Goal: Information Seeking & Learning: Find contact information

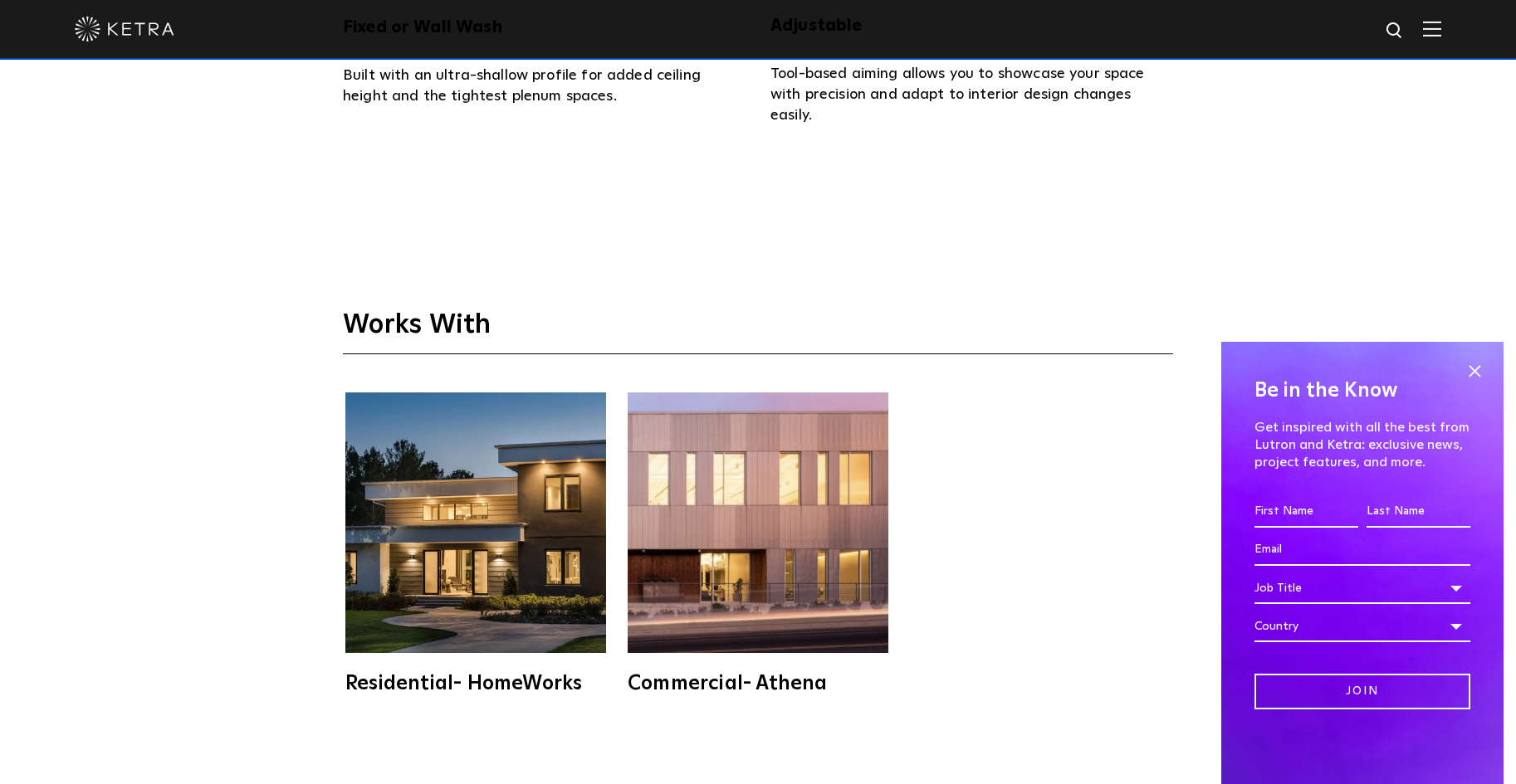
scroll to position [4233, 0]
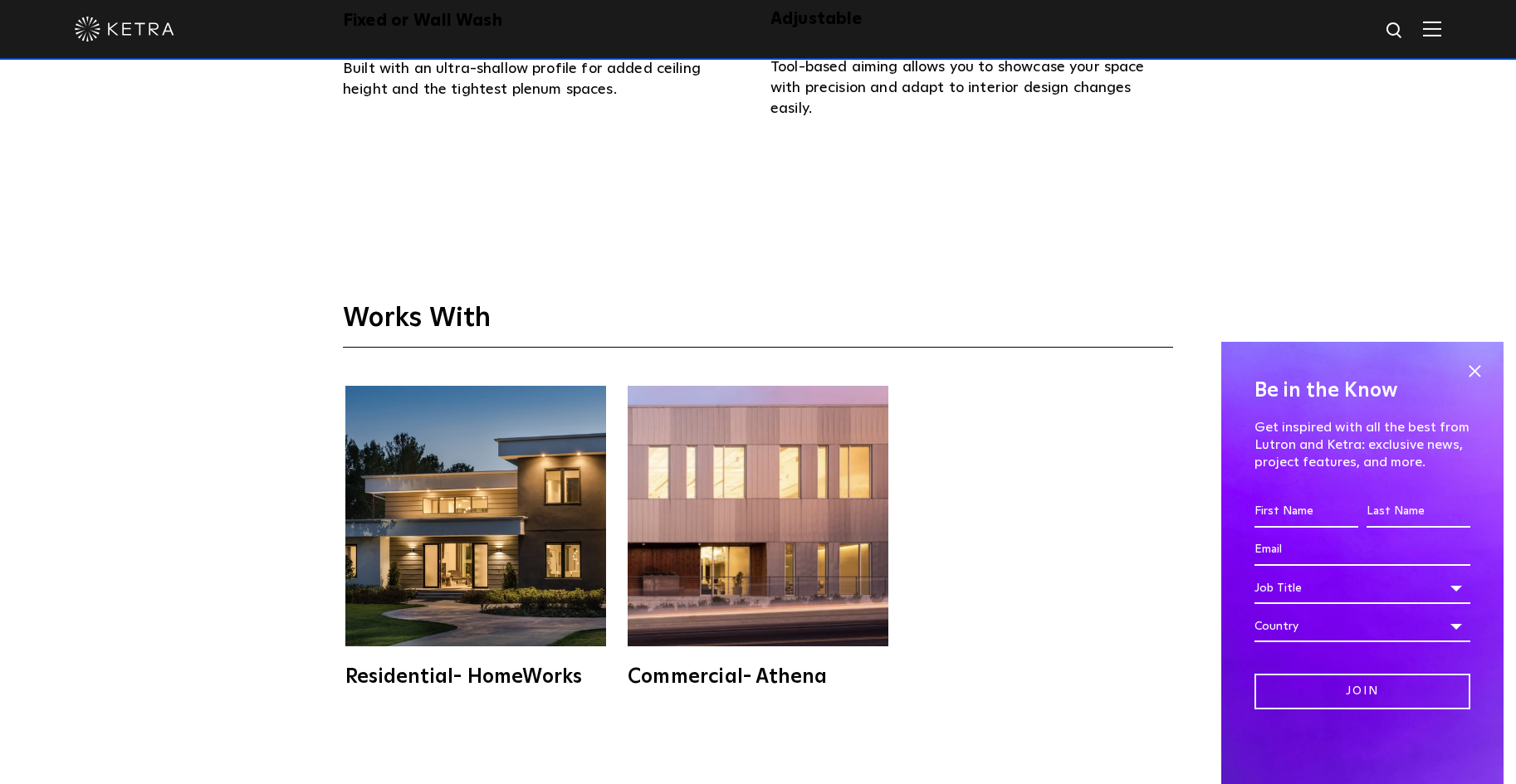
click at [404, 403] on img at bounding box center [476, 516] width 261 height 260
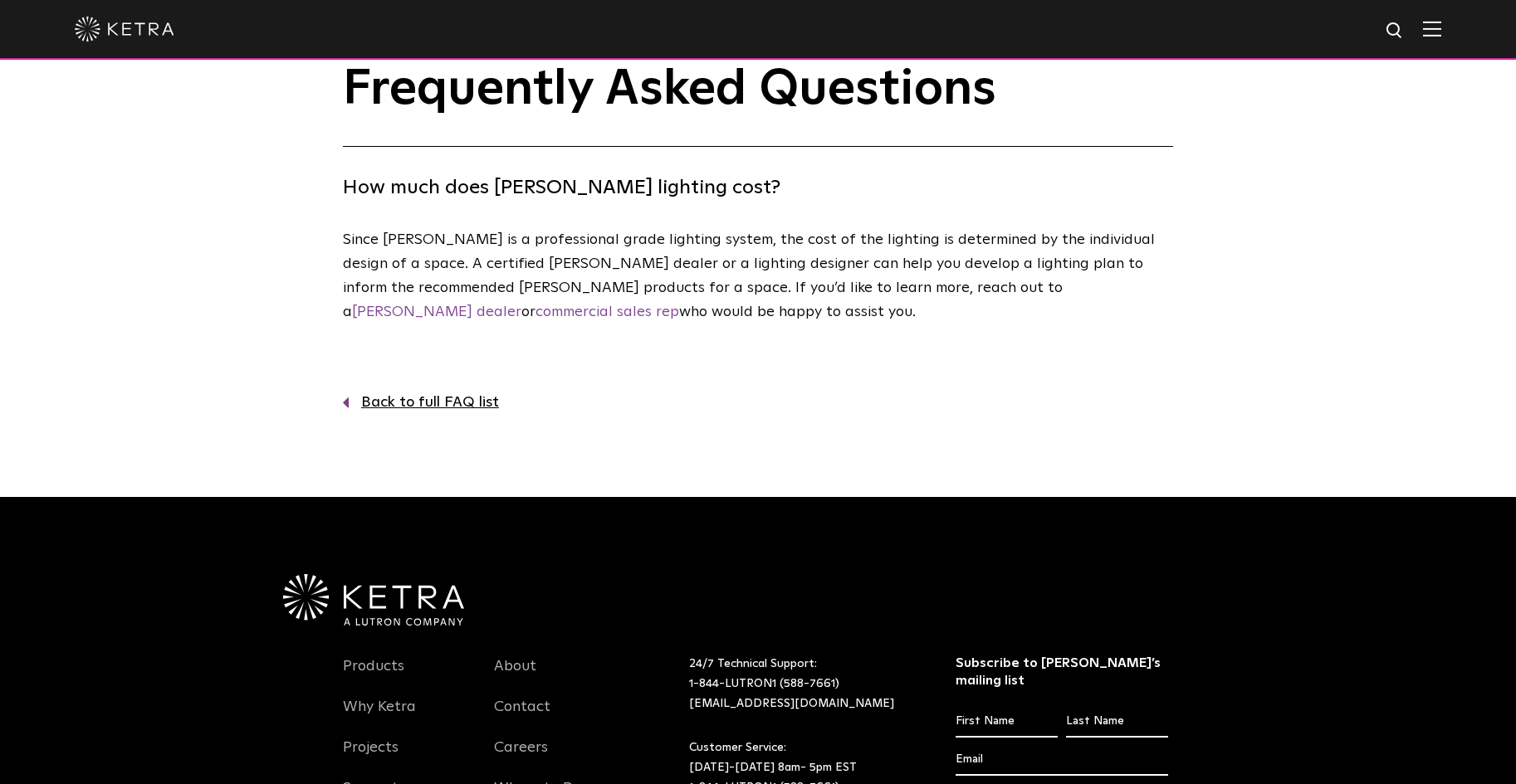
scroll to position [54, 0]
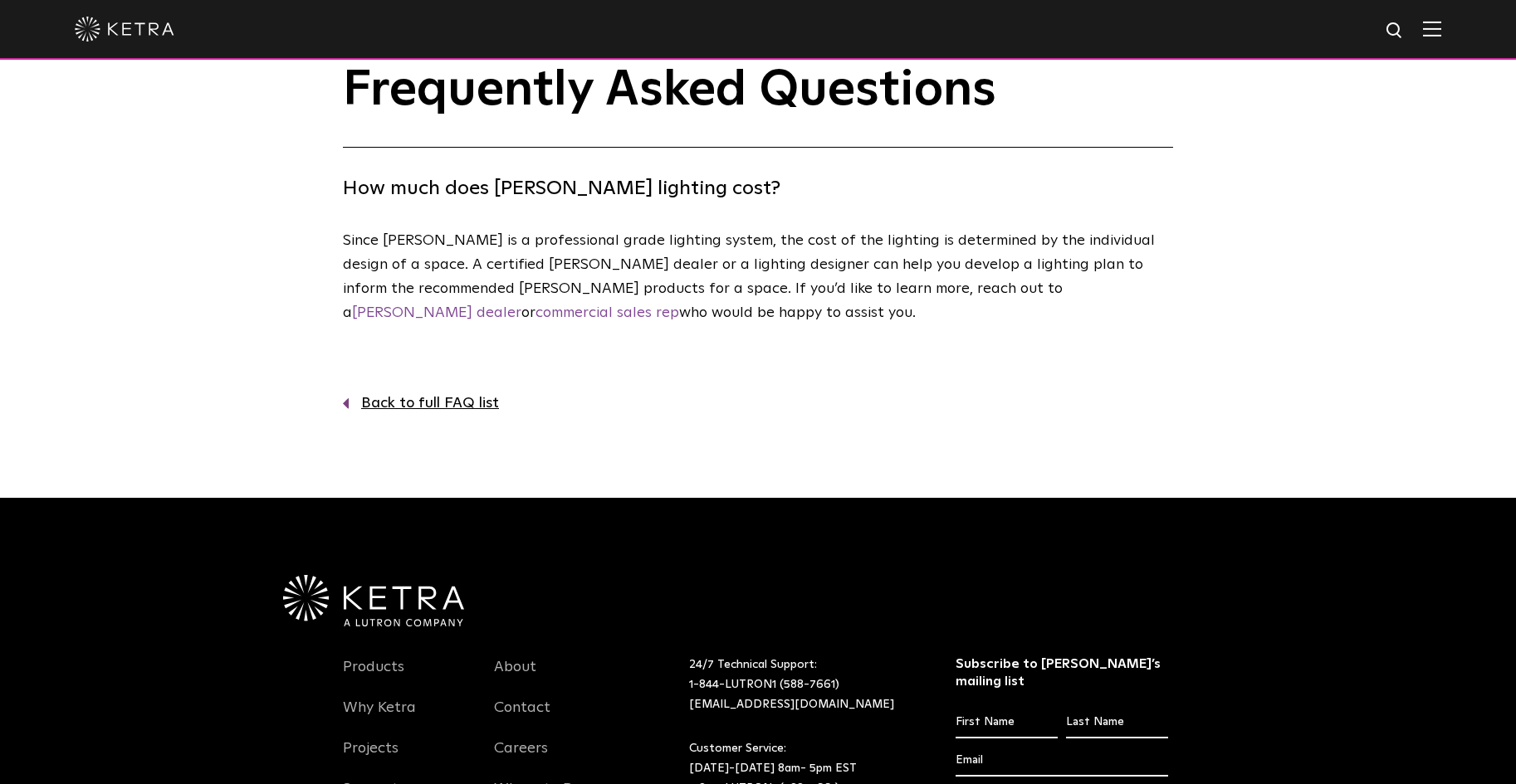
click at [414, 407] on link "Back to full FAQ list" at bounding box center [758, 403] width 831 height 24
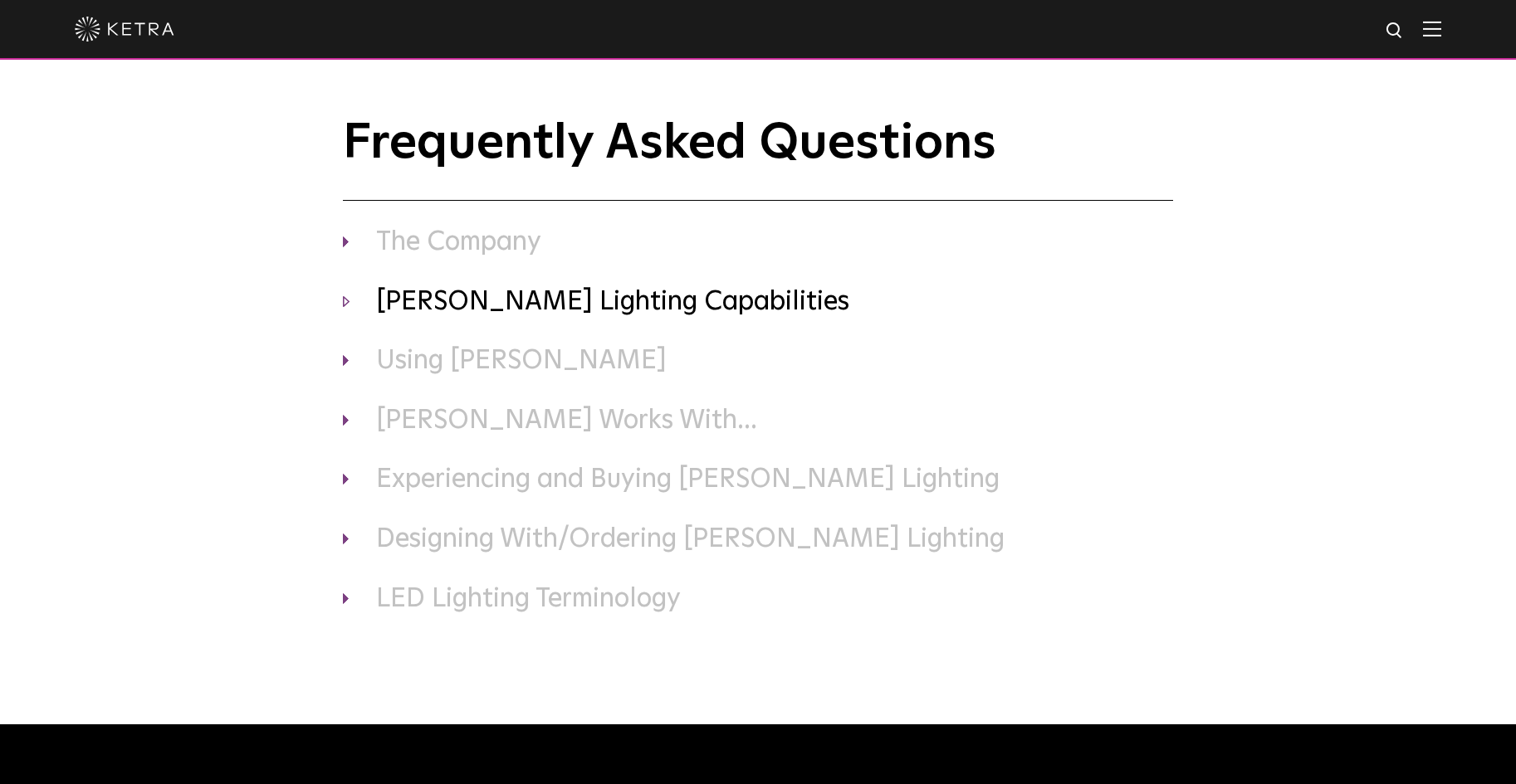
click at [480, 314] on h3 "Ketra Lighting Capabilities" at bounding box center [758, 302] width 831 height 35
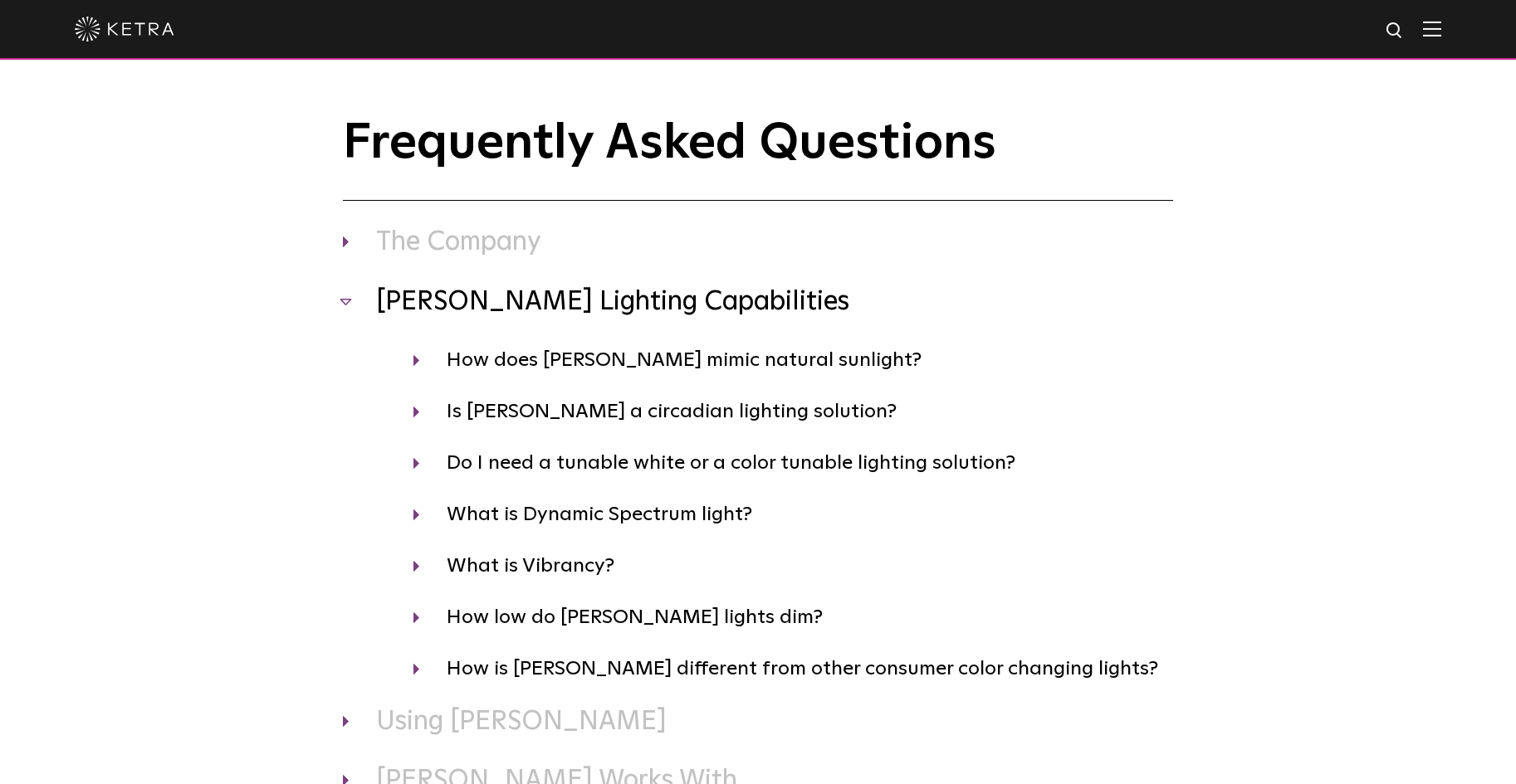
click at [483, 316] on h3 "Ketra Lighting Capabilities" at bounding box center [758, 302] width 831 height 35
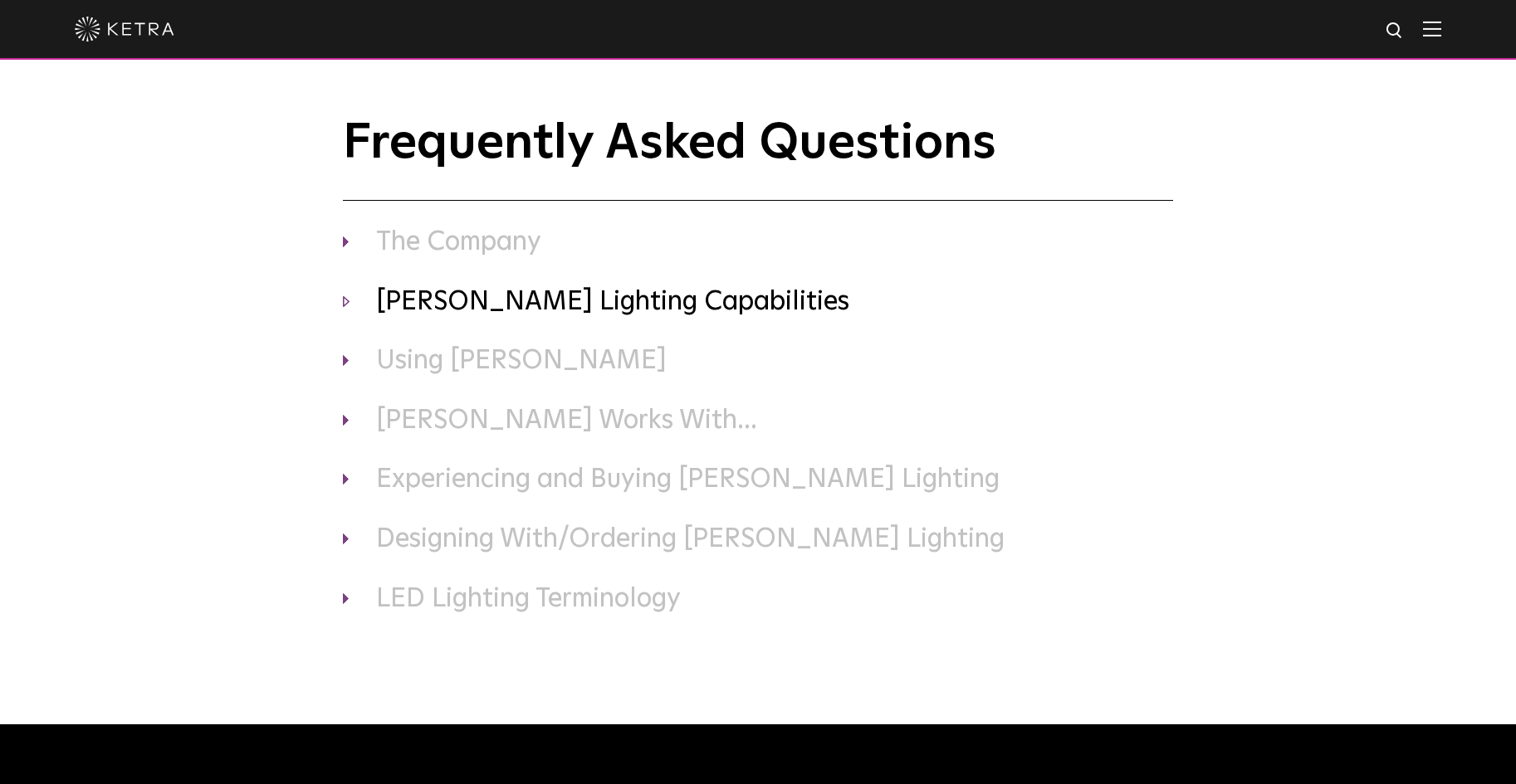
click at [483, 316] on h3 "Ketra Lighting Capabilities" at bounding box center [758, 302] width 831 height 35
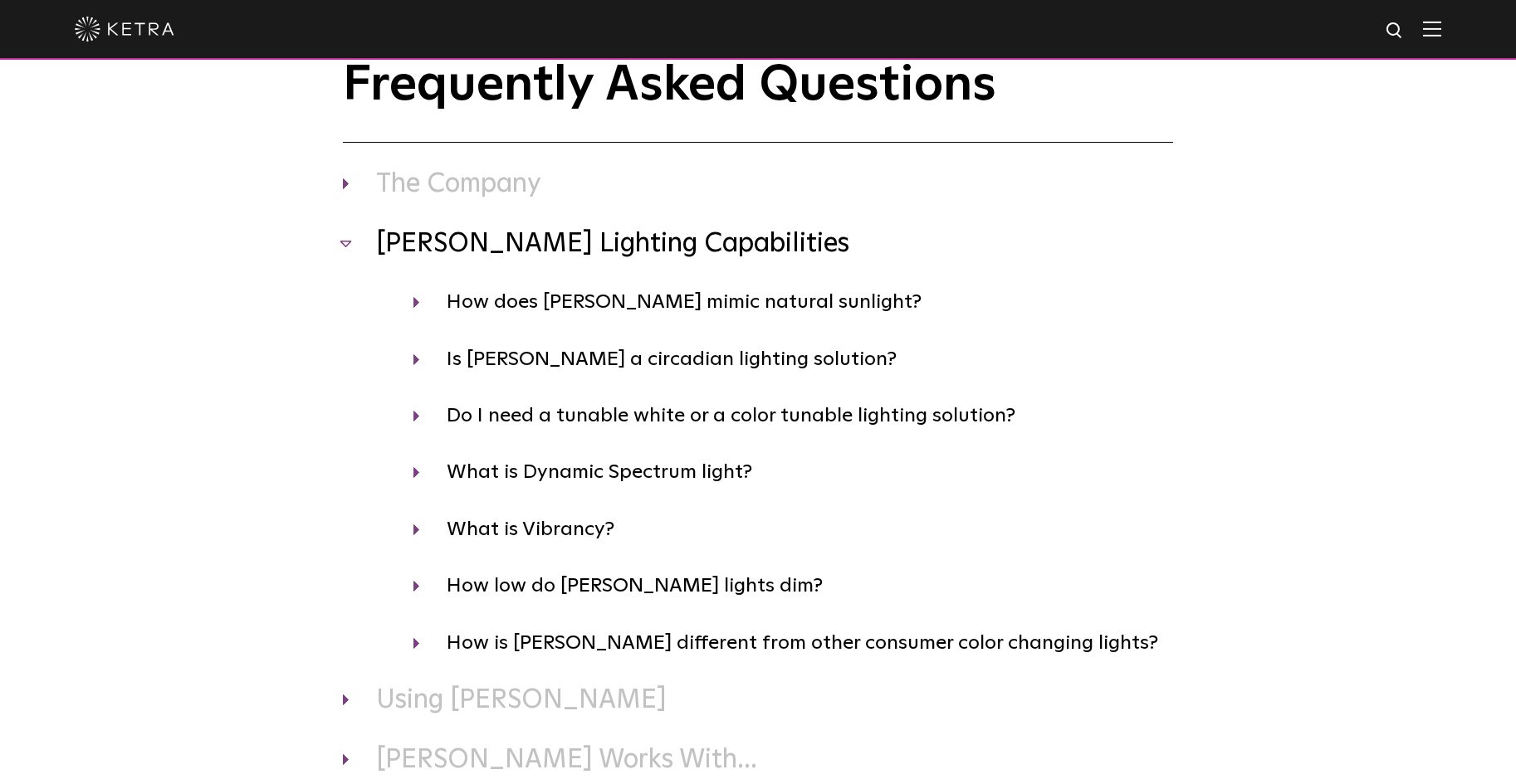
scroll to position [83, 0]
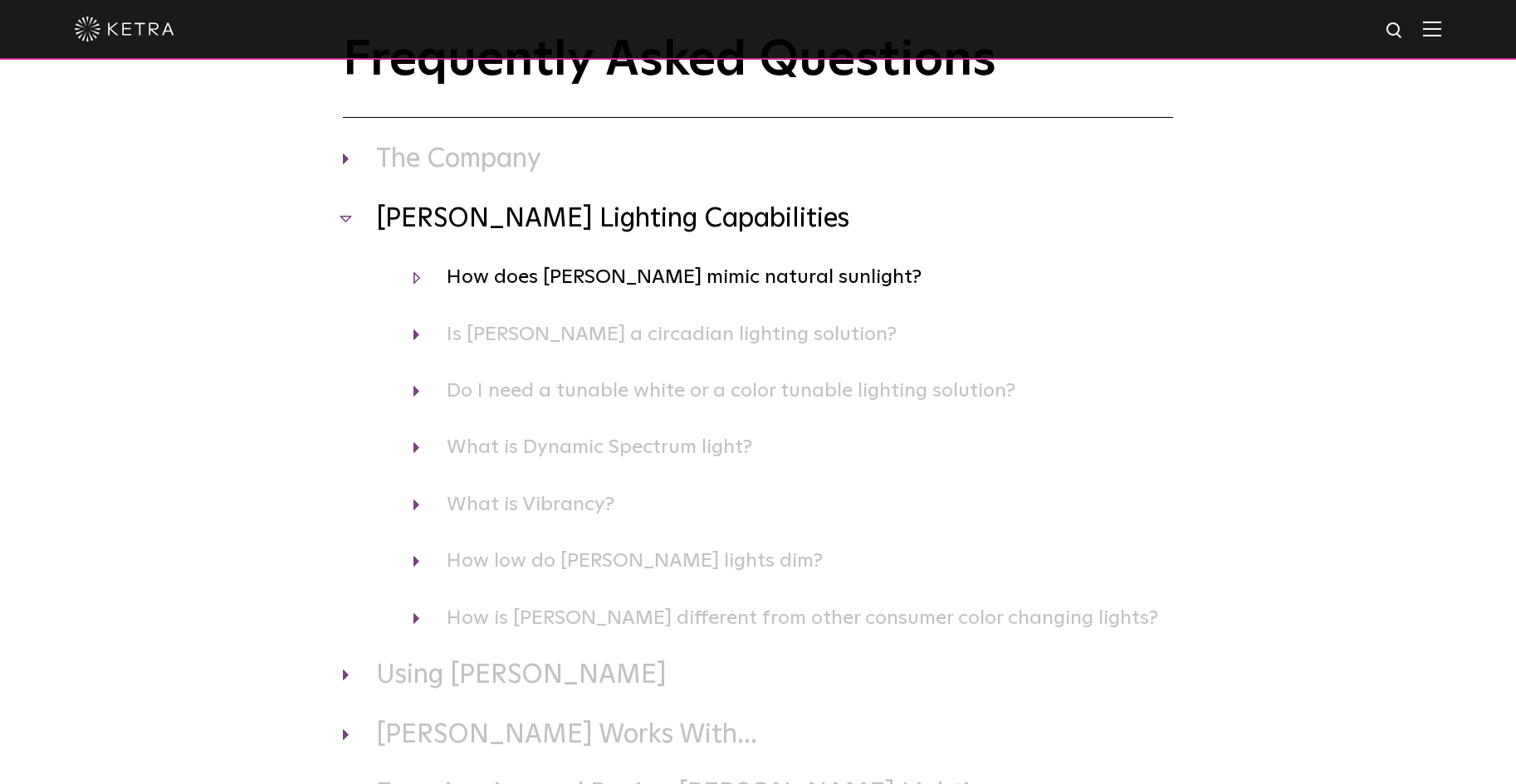
click at [482, 282] on h4 "How does Ketra mimic natural sunlight?" at bounding box center [793, 276] width 760 height 31
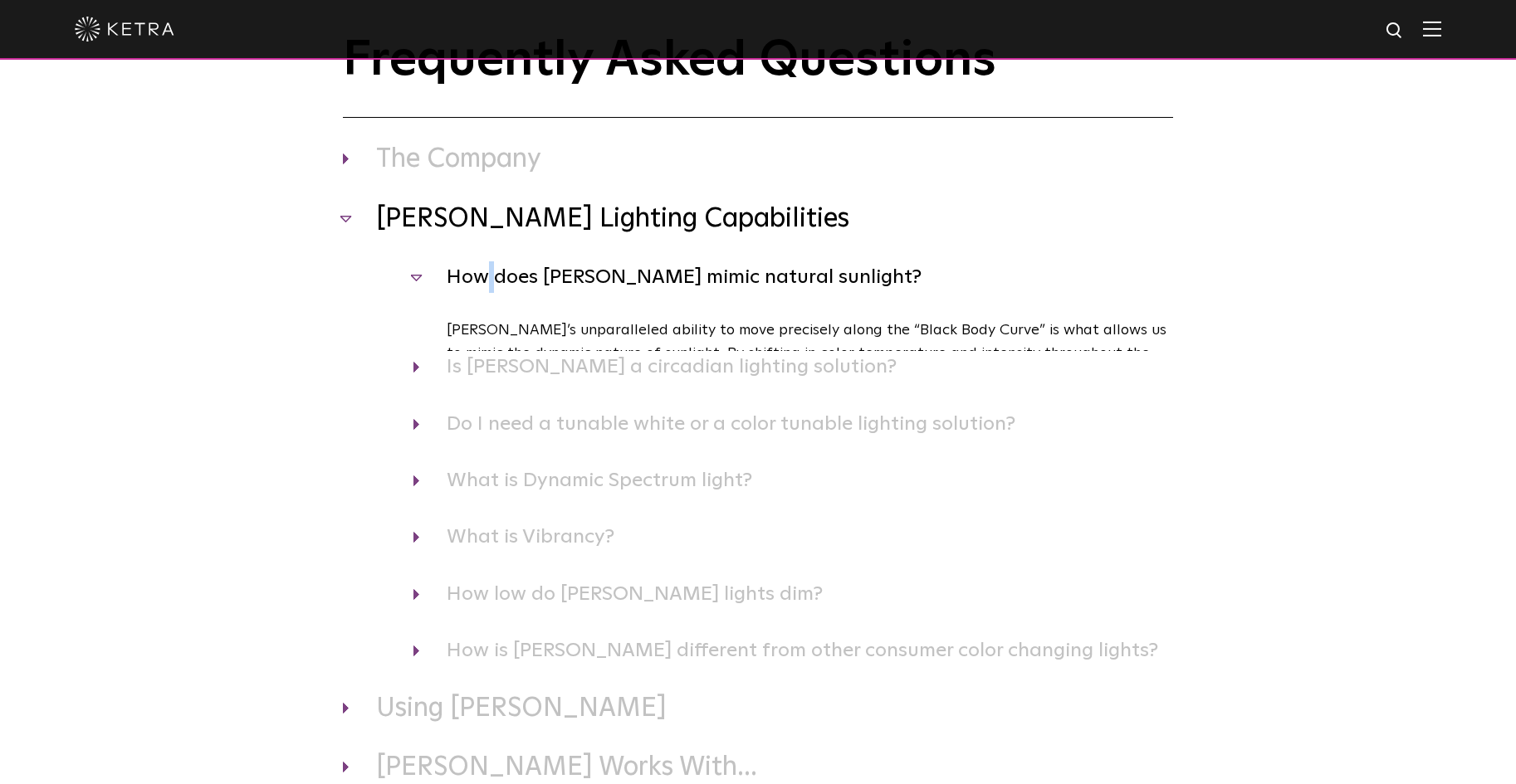
click at [484, 281] on h4 "How does Ketra mimic natural sunlight?" at bounding box center [793, 276] width 760 height 31
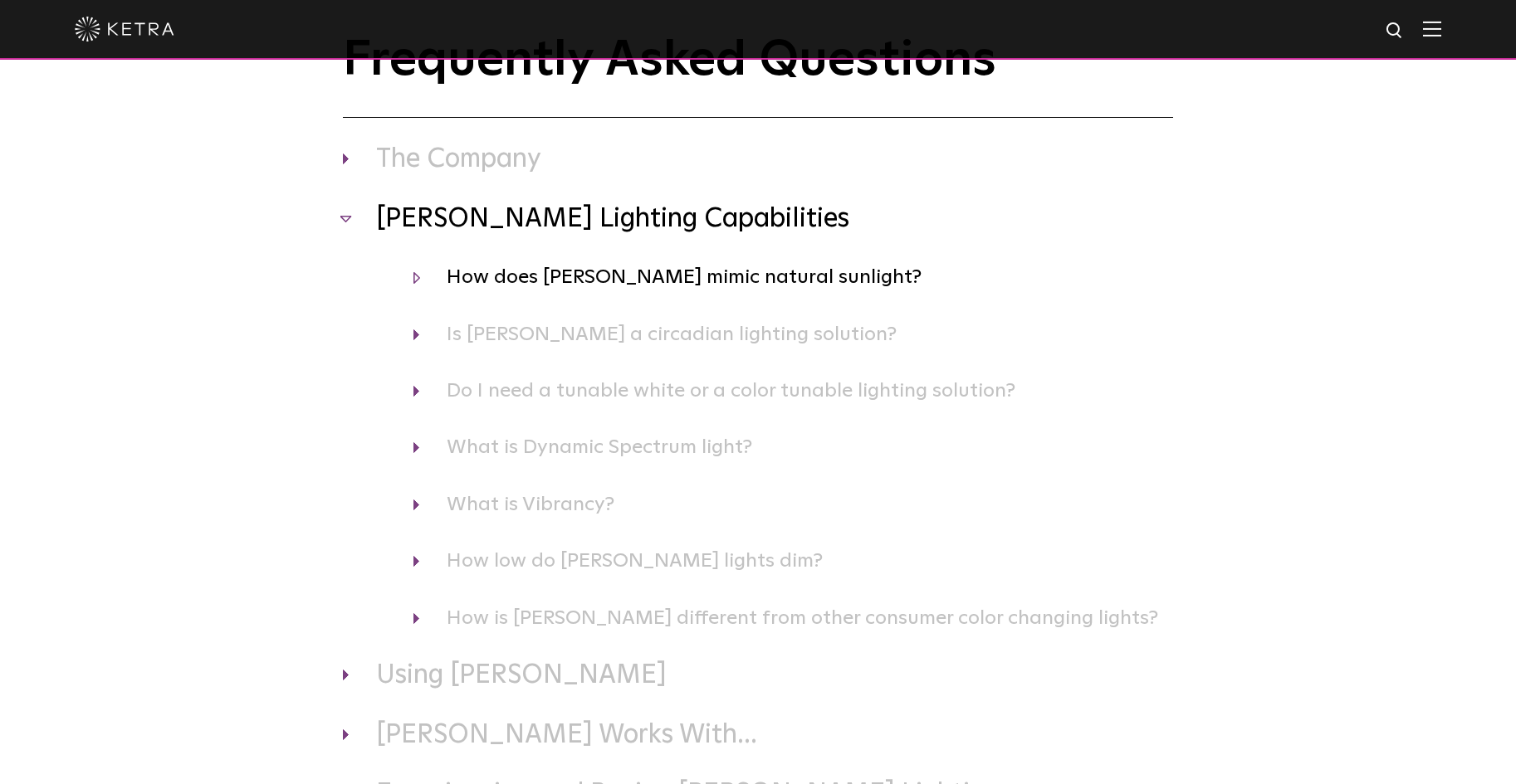
click at [476, 278] on h4 "How does Ketra mimic natural sunlight?" at bounding box center [793, 276] width 760 height 31
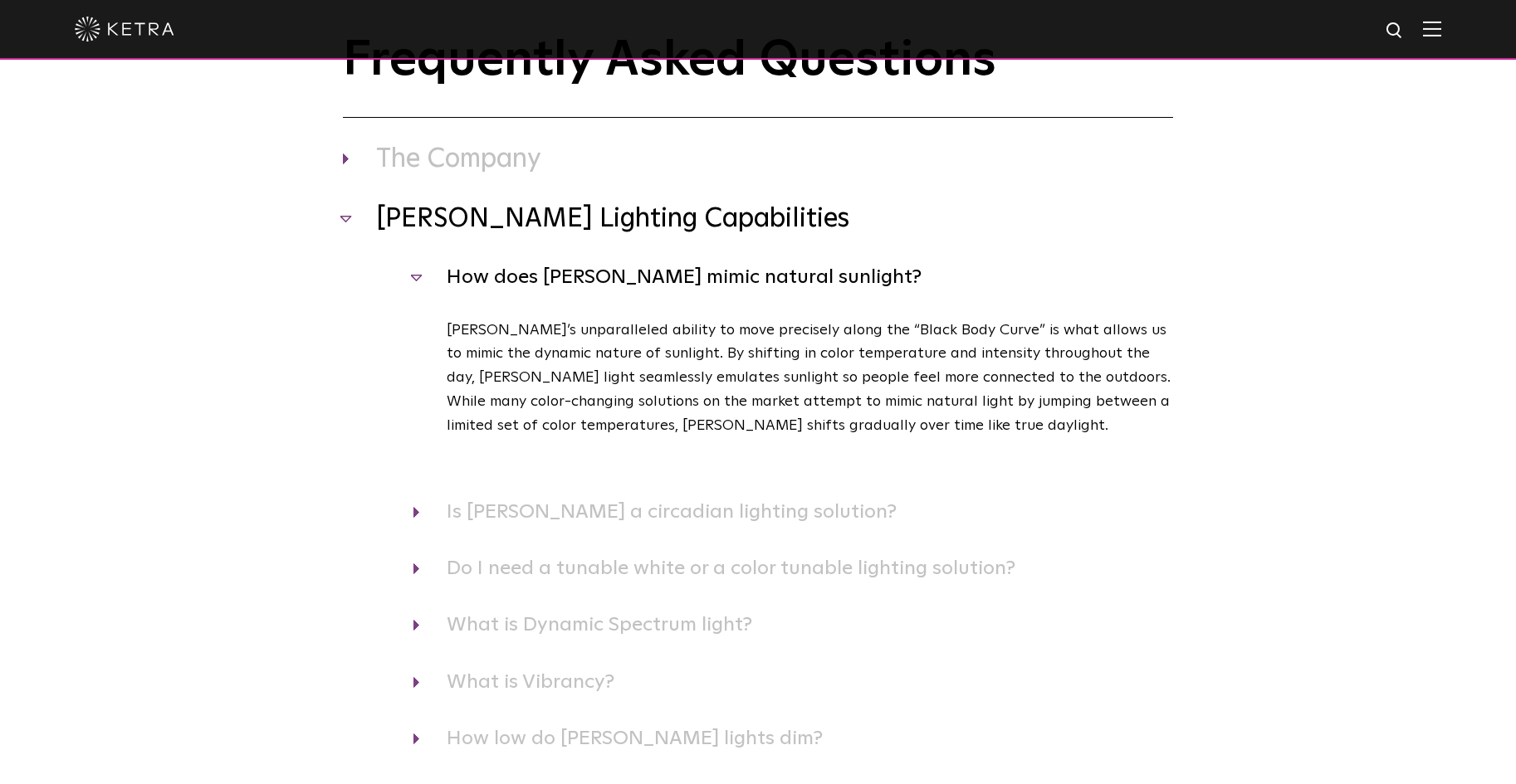
click at [334, 441] on div "Frequently Asked Questions The Company Where is Ketra headquartered? Ketra is h…" at bounding box center [758, 571] width 864 height 1076
click at [416, 276] on h4 "How does Ketra mimic natural sunlight?" at bounding box center [793, 276] width 760 height 31
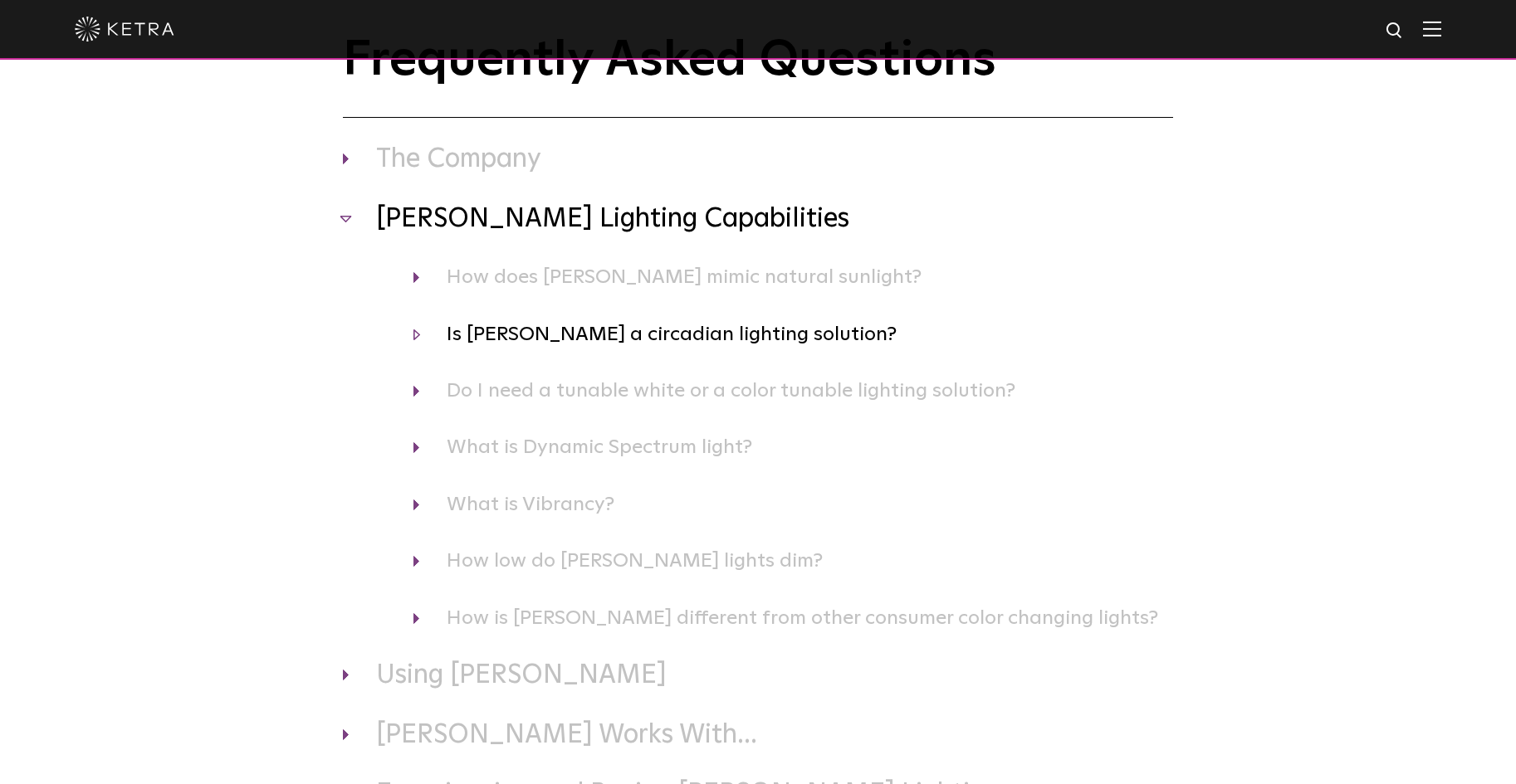
click at [495, 336] on h4 "Is Ketra a circadian lighting solution?" at bounding box center [793, 334] width 760 height 31
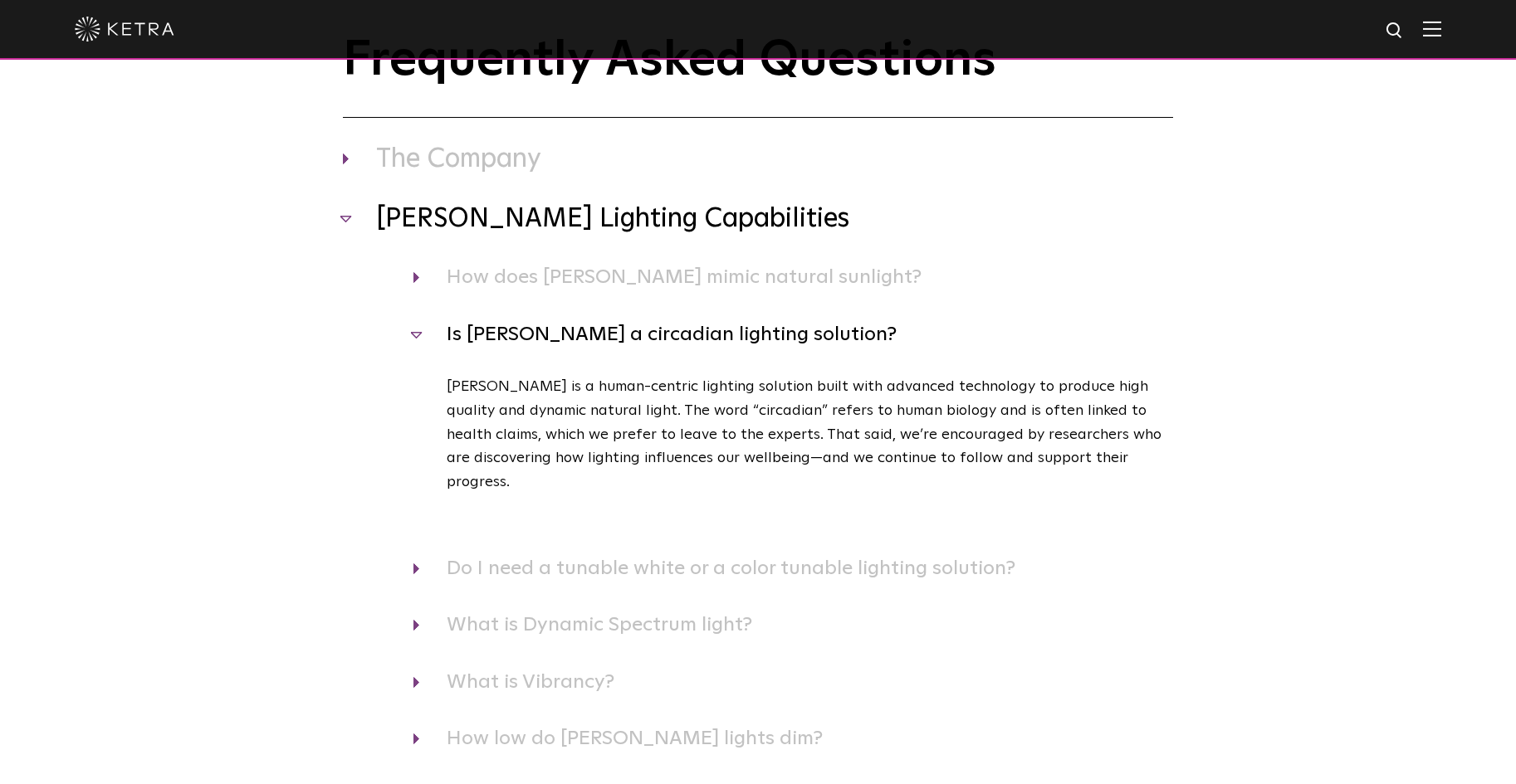
click at [416, 334] on h4 "Is Ketra a circadian lighting solution?" at bounding box center [793, 334] width 760 height 31
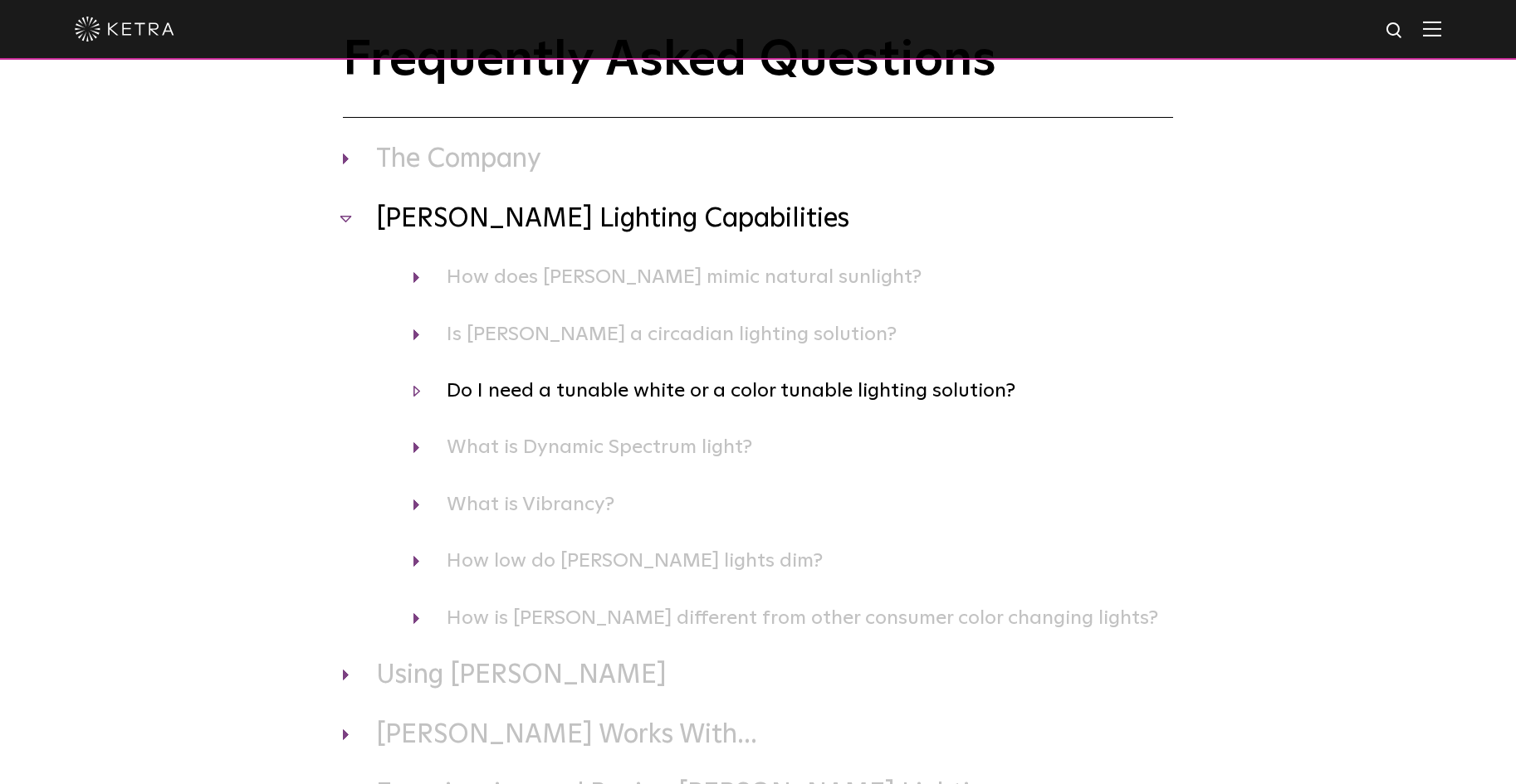
click at [414, 396] on h4 "Do I need a tunable white or a color tunable lighting solution?" at bounding box center [793, 391] width 760 height 31
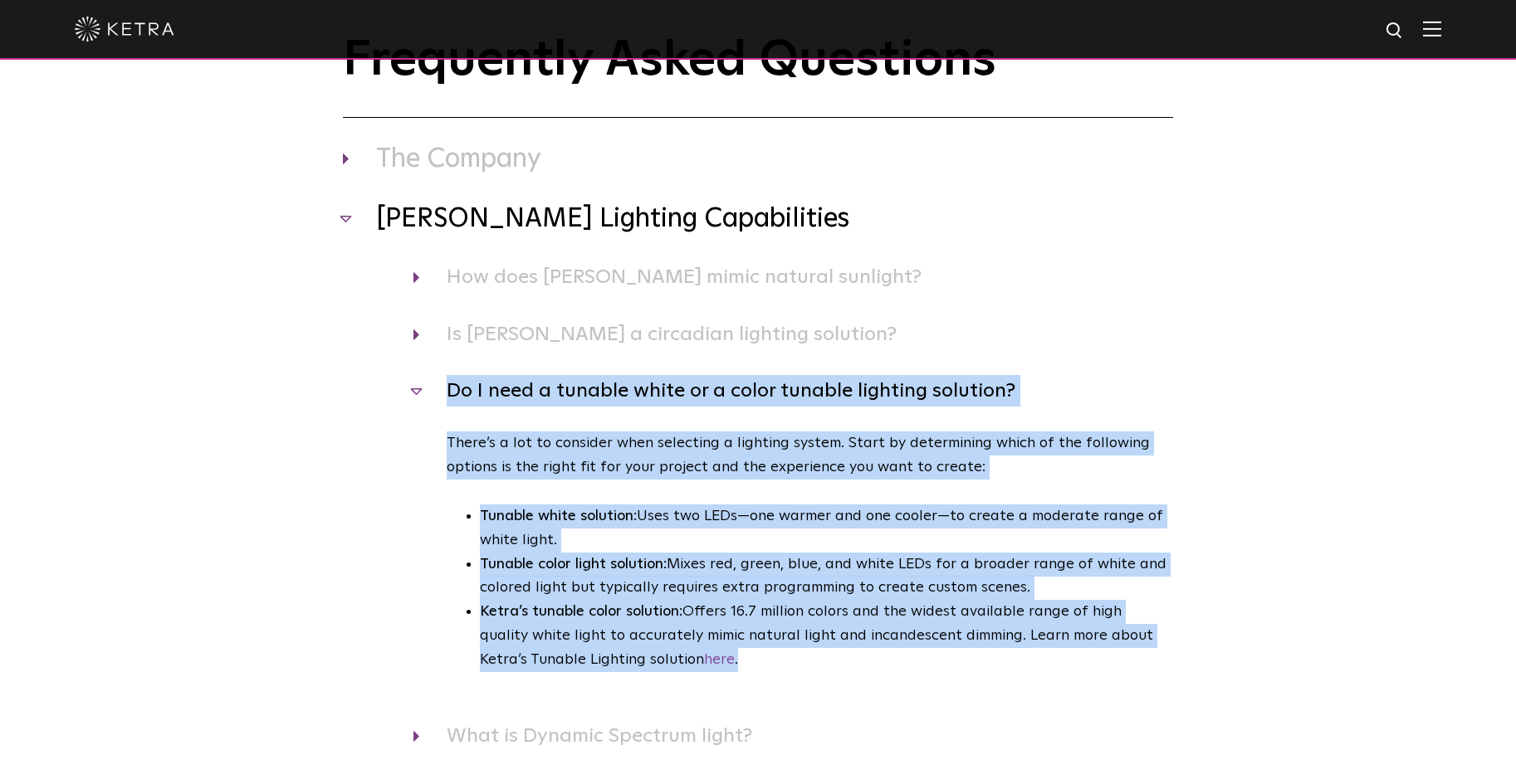
drag, startPoint x: 709, startPoint y: 668, endPoint x: 429, endPoint y: 406, distance: 383.5
click at [429, 406] on div "Do I need a tunable white or a color tunable lighting solution? There’s a lot t…" at bounding box center [758, 548] width 831 height 345
copy div "Do I need a tunable white or a color tunable lighting solution? There’s a lot t…"
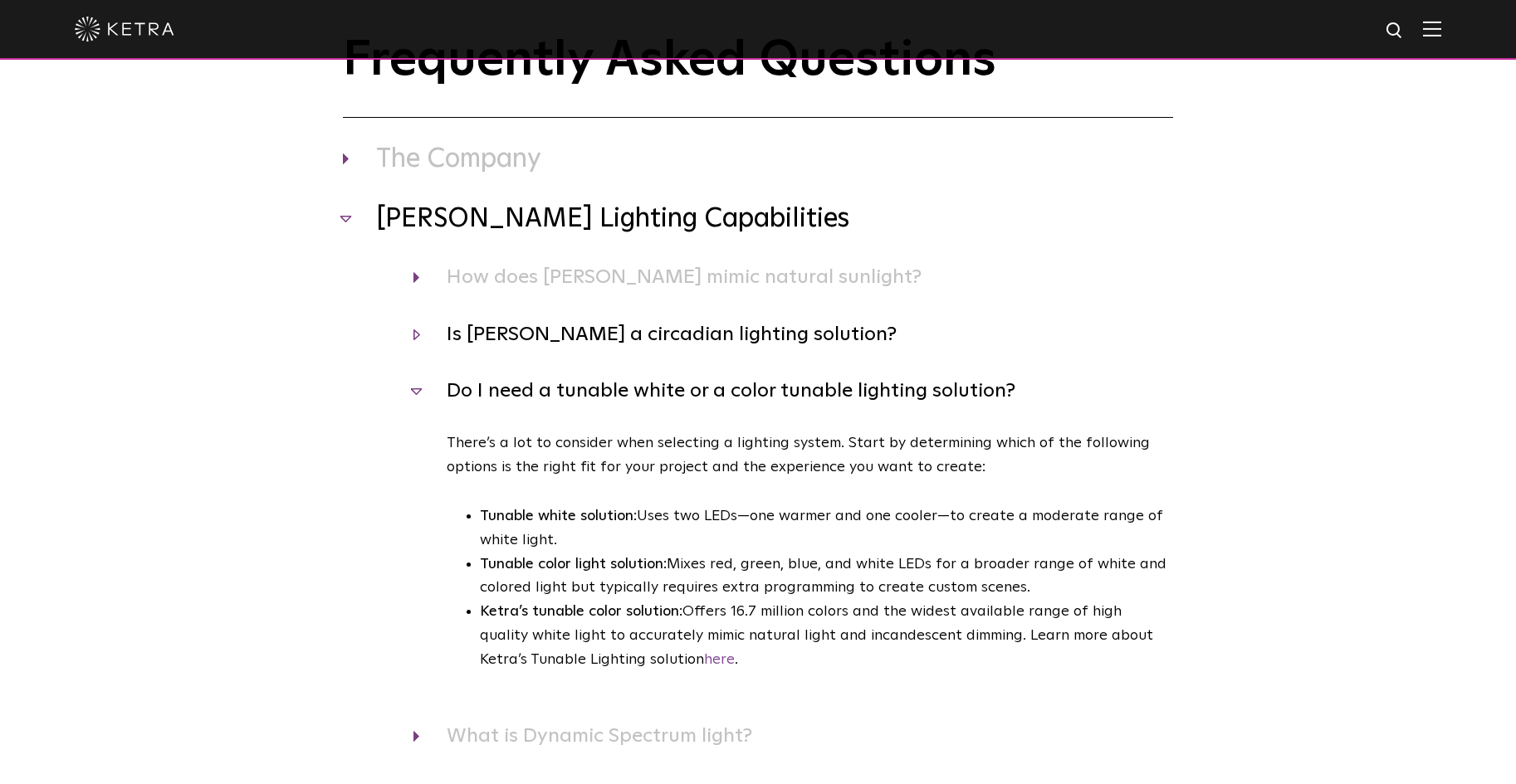
click at [874, 337] on h4 "Is Ketra a circadian lighting solution?" at bounding box center [793, 334] width 760 height 31
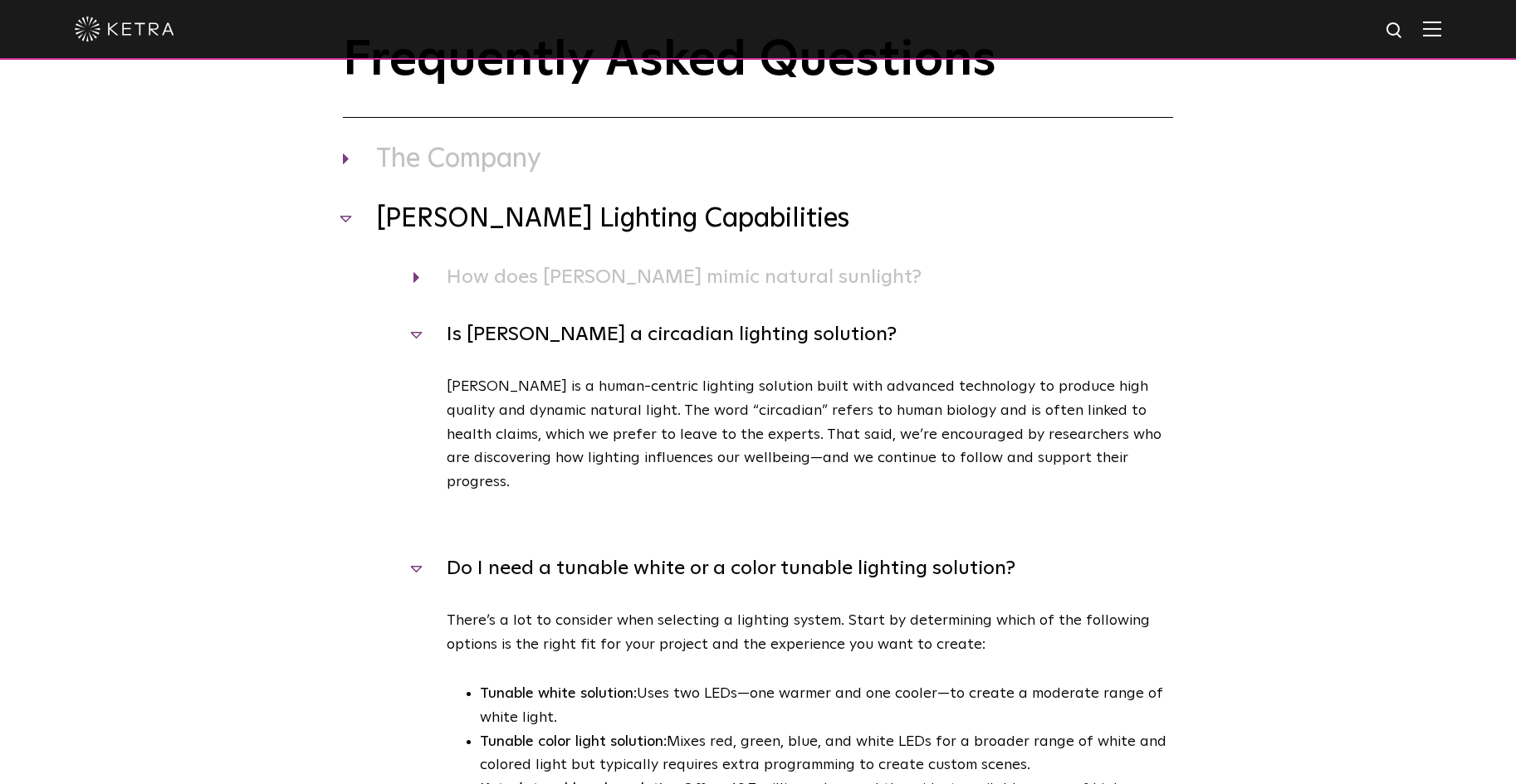
click at [414, 340] on h4 "Is Ketra a circadian lighting solution?" at bounding box center [793, 334] width 760 height 31
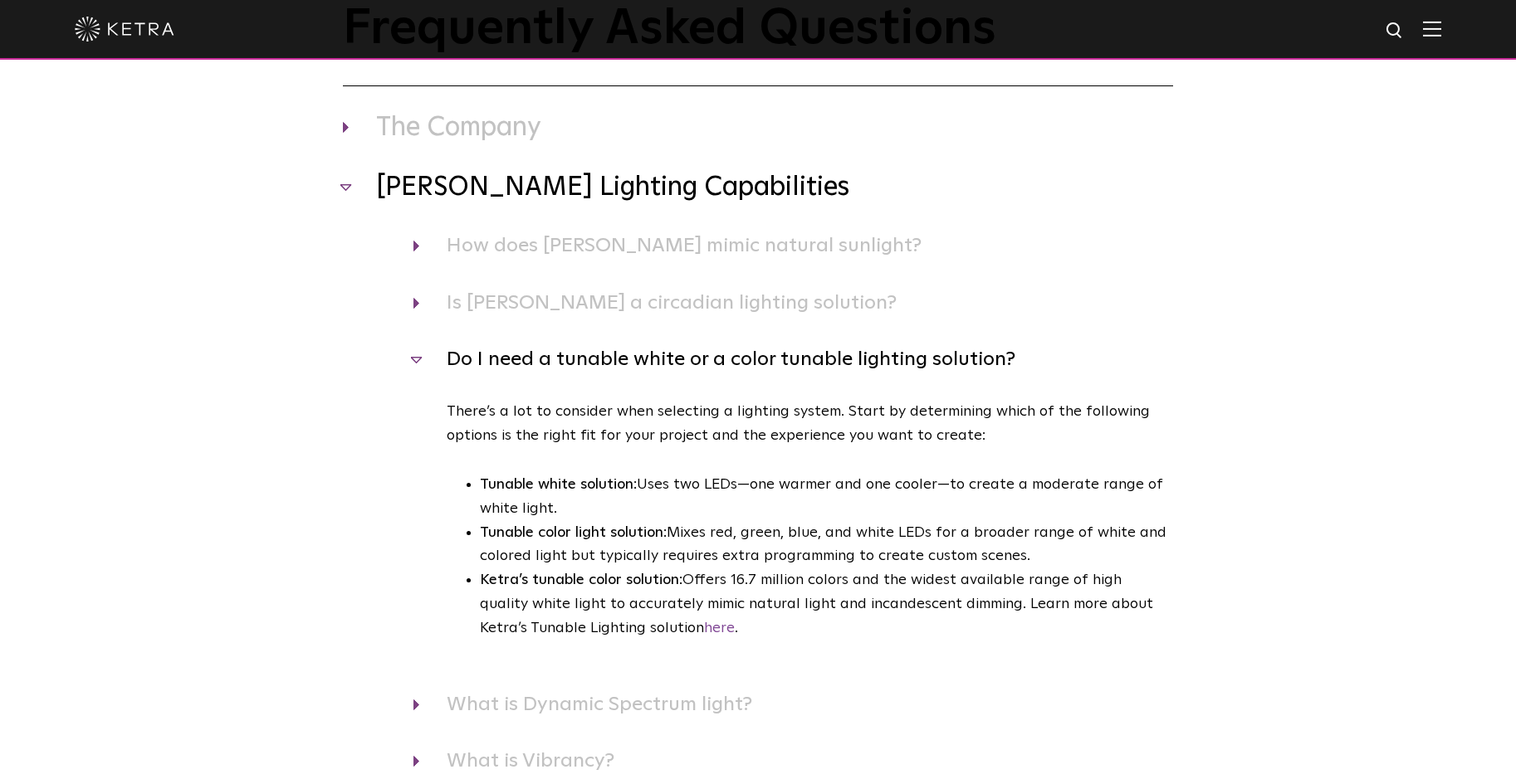
scroll to position [166, 0]
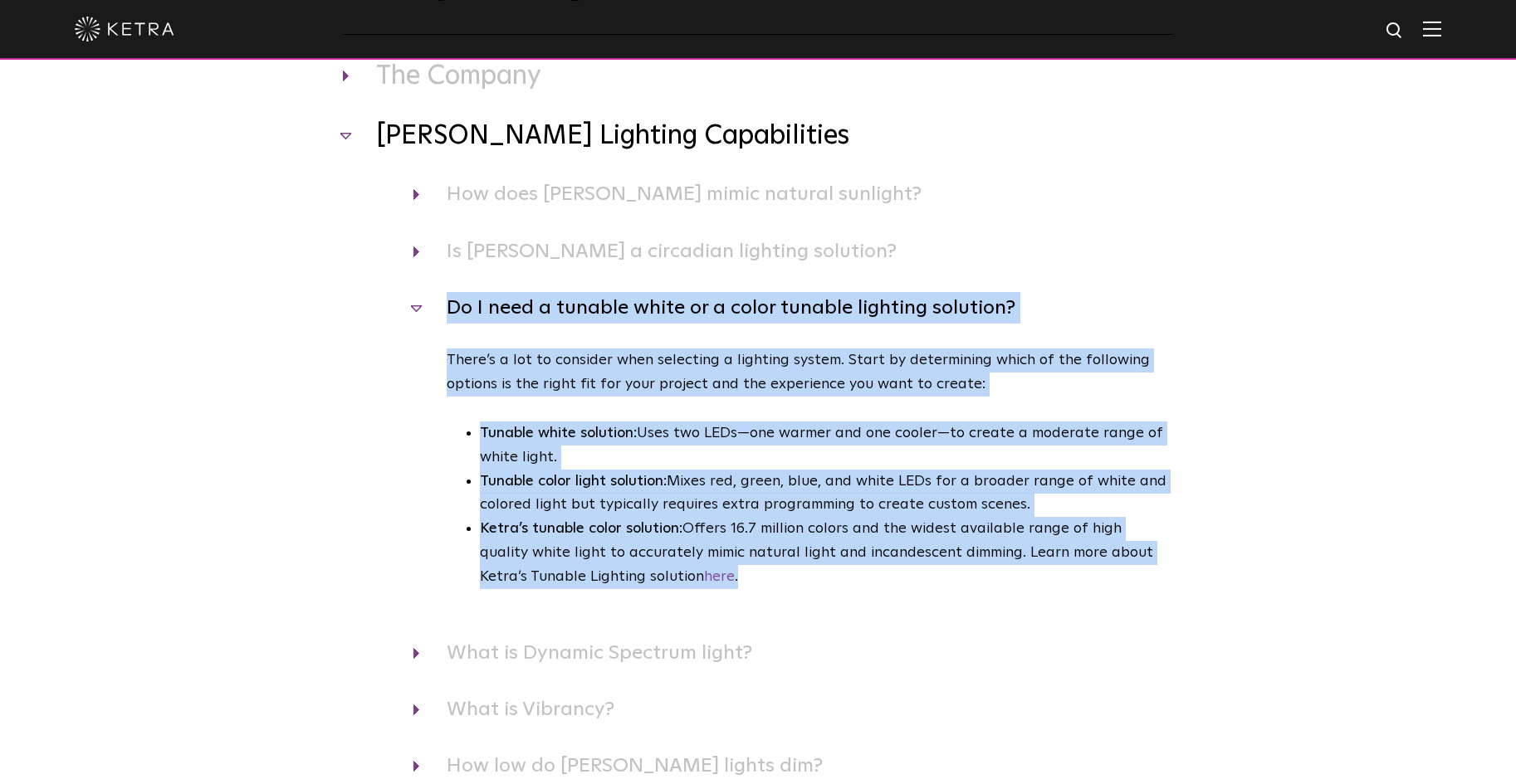
drag, startPoint x: 697, startPoint y: 578, endPoint x: 443, endPoint y: 321, distance: 361.3
click at [443, 321] on div "Do I need a tunable white or a color tunable lighting solution? There’s a lot t…" at bounding box center [758, 465] width 831 height 345
copy div "Do I need a tunable white or a color tunable lighting solution? There’s a lot t…"
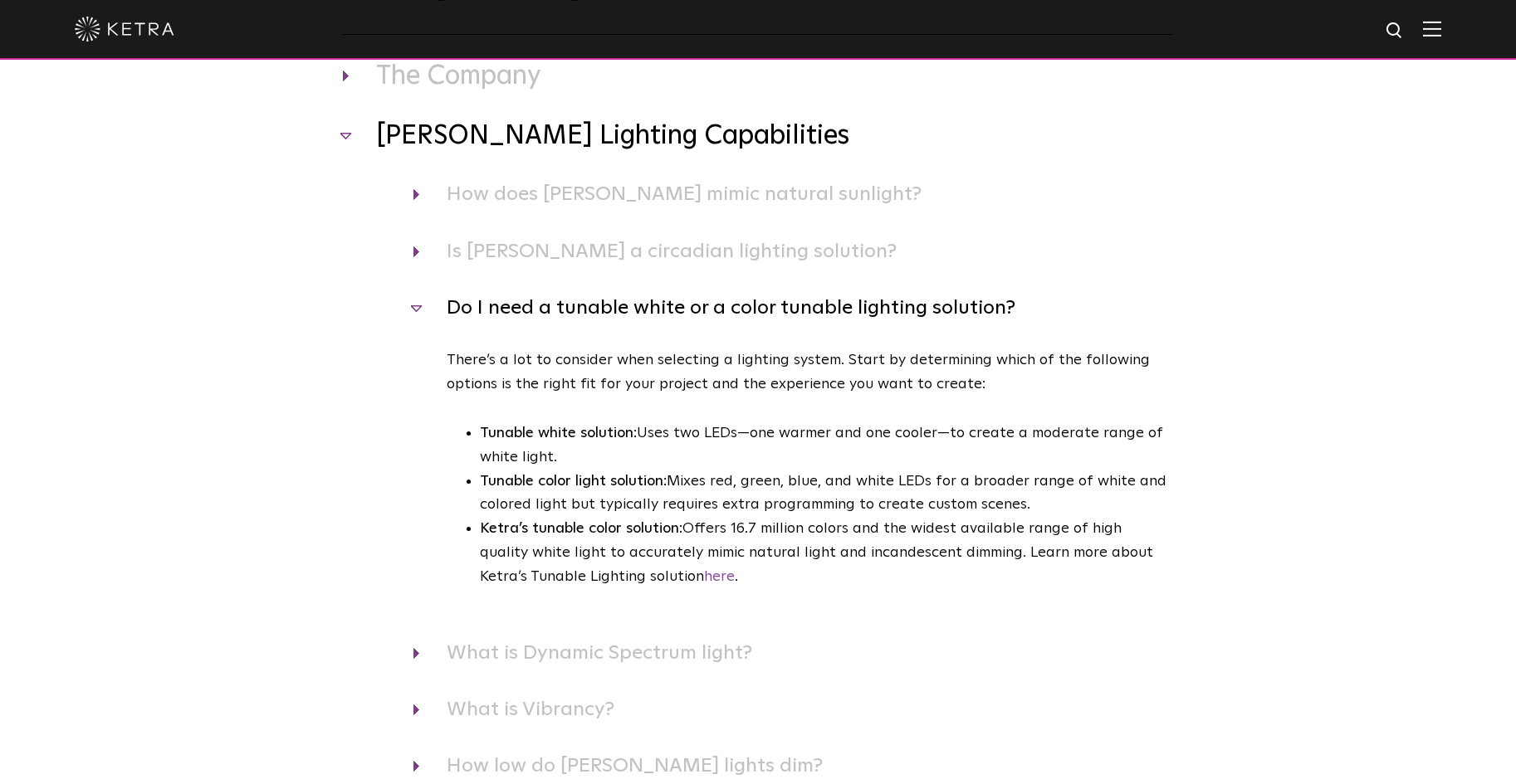
drag, startPoint x: 891, startPoint y: 683, endPoint x: 850, endPoint y: 679, distance: 41.2
click at [889, 681] on div "Ketra Lighting Capabilities How does Ketra mimic natural sunlight? Ketra’s unpa…" at bounding box center [758, 480] width 831 height 721
click at [418, 300] on h4 "Do I need a tunable white or a color tunable lighting solution?" at bounding box center [793, 308] width 760 height 31
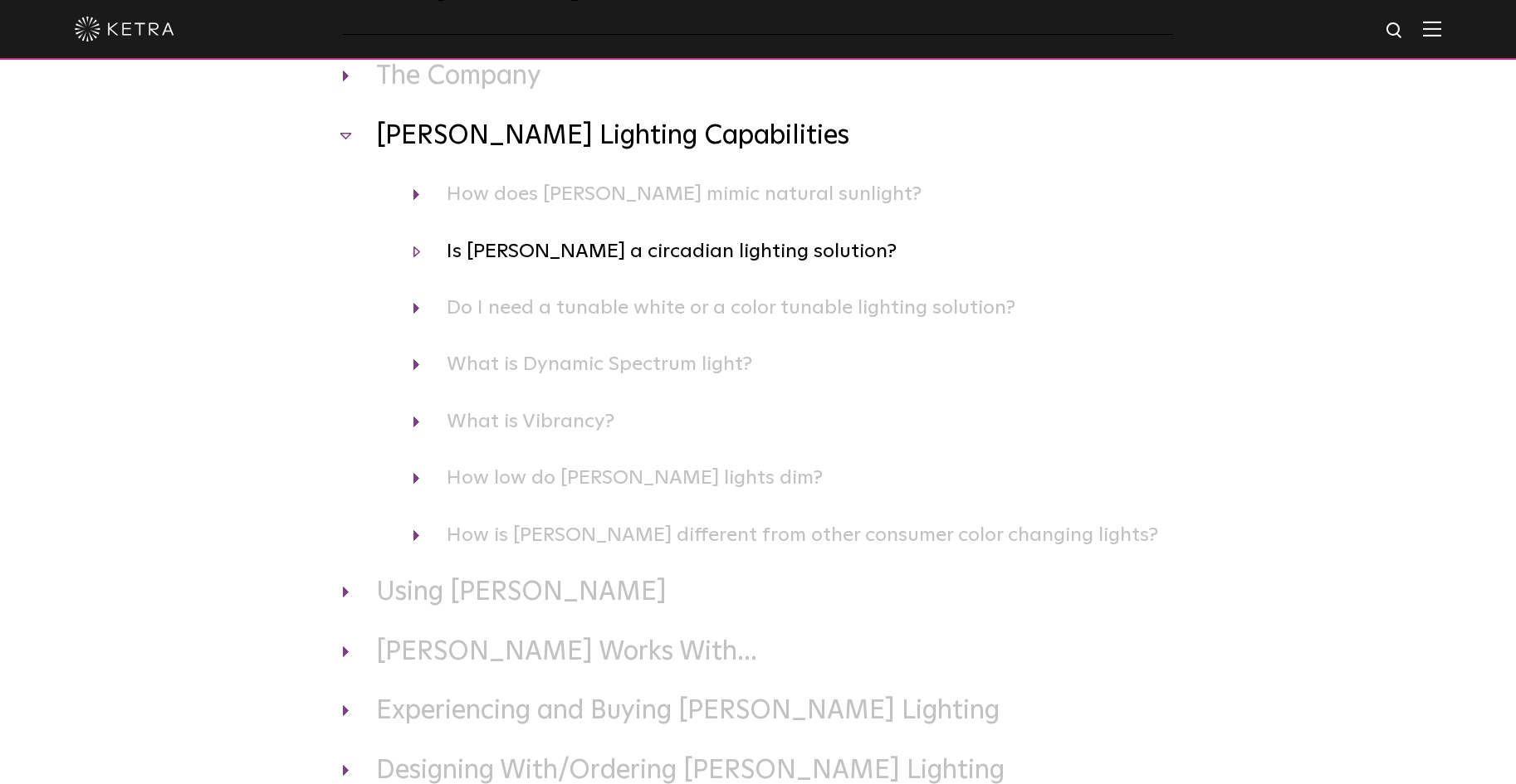
click at [413, 252] on h4 "Is Ketra a circadian lighting solution?" at bounding box center [793, 251] width 760 height 31
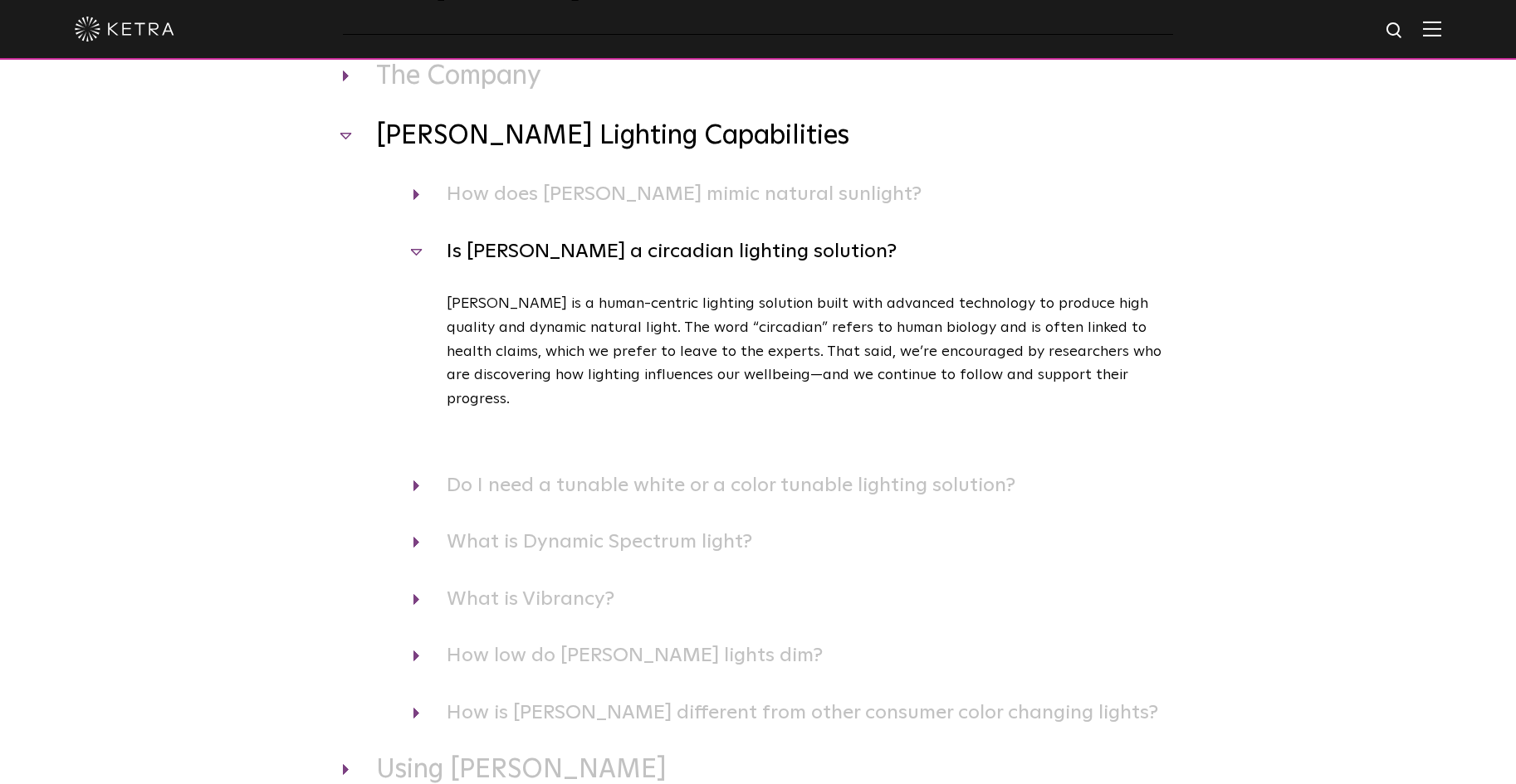
click at [416, 255] on h4 "Is Ketra a circadian lighting solution?" at bounding box center [793, 251] width 760 height 31
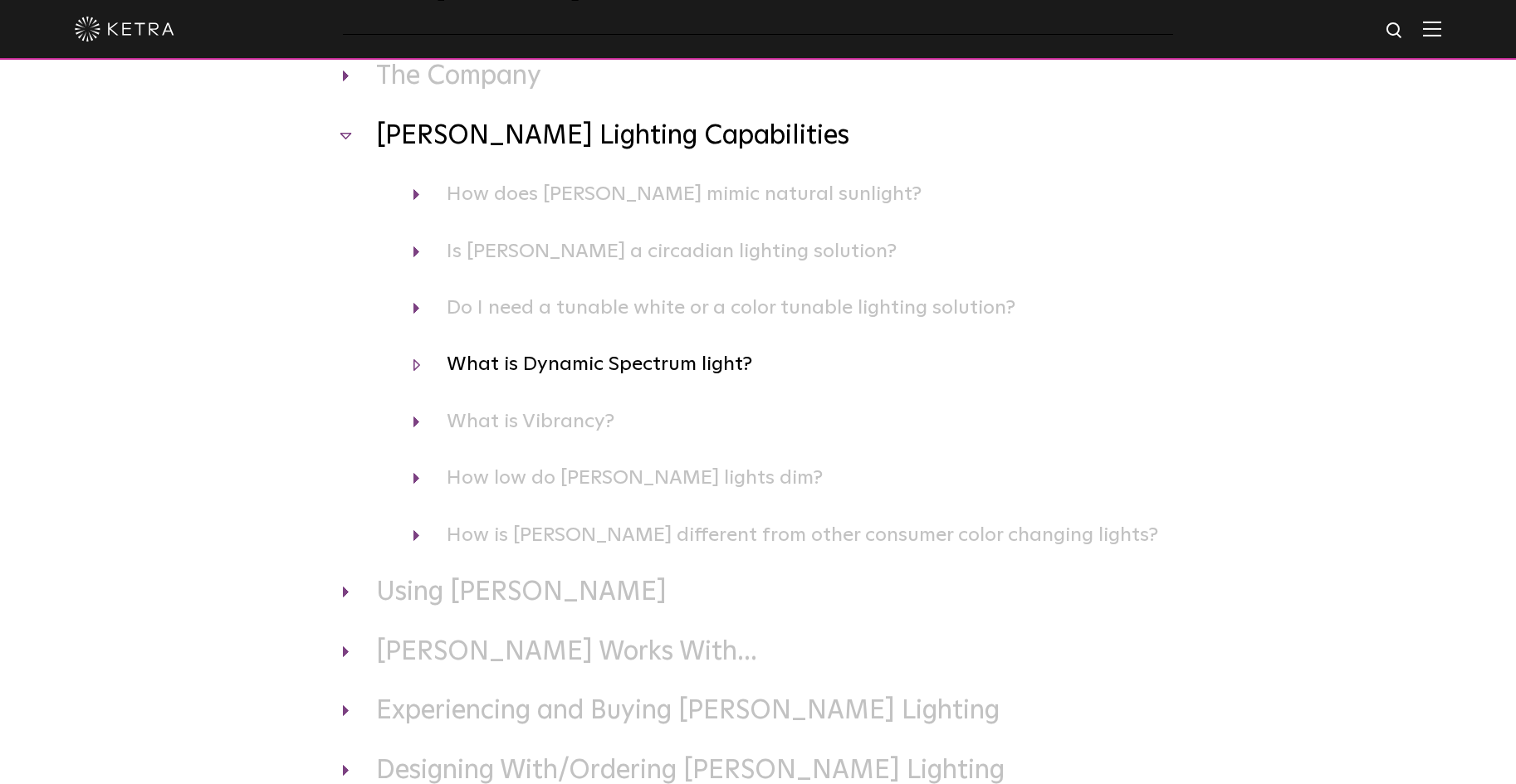
click at [418, 367] on h4 "What is Dynamic Spectrum light?" at bounding box center [793, 364] width 760 height 31
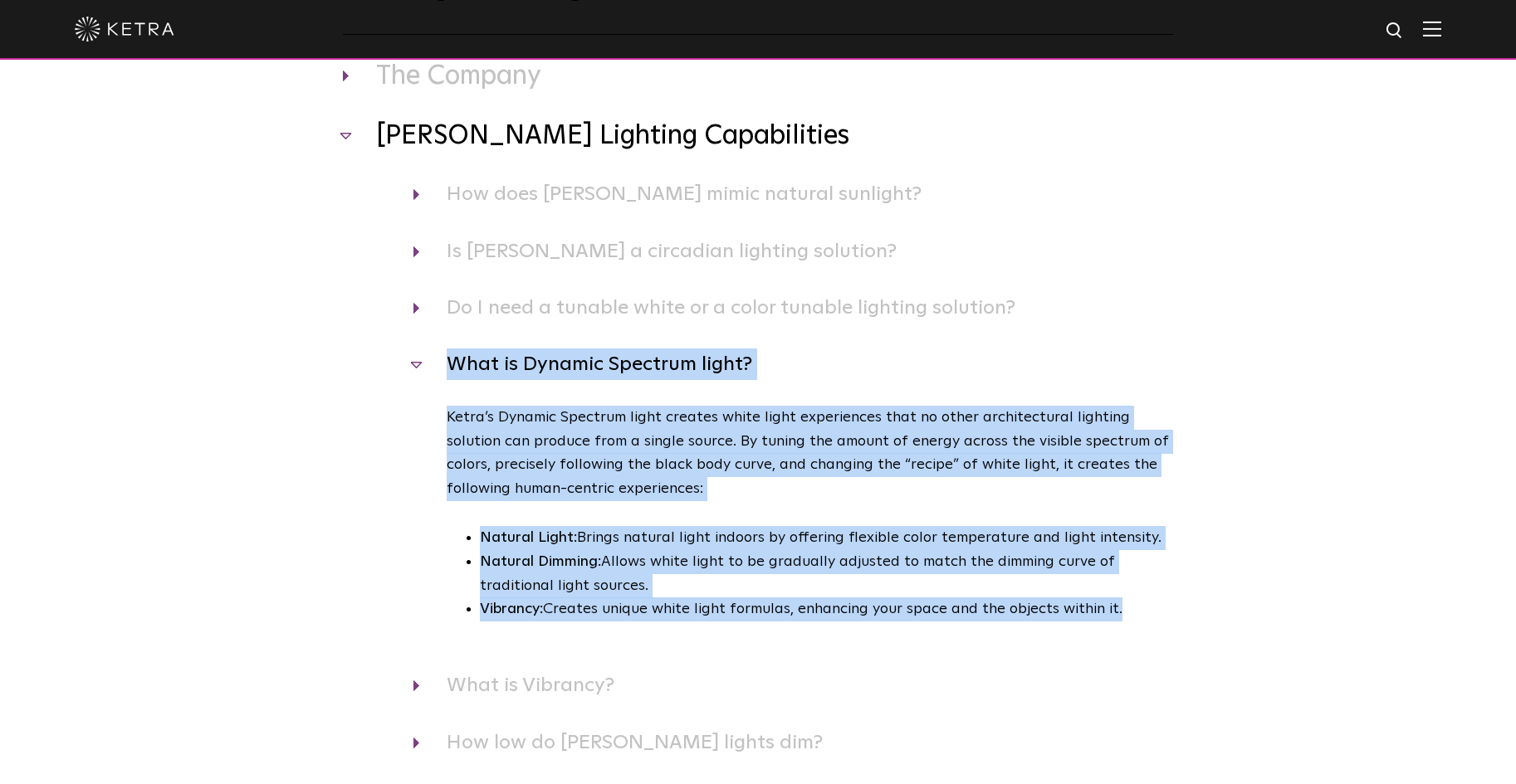
drag, startPoint x: 443, startPoint y: 360, endPoint x: 1186, endPoint y: 628, distance: 789.9
click at [1189, 631] on div "Frequently Asked Questions The Company Where is Ketra headquartered? Ketra is h…" at bounding box center [758, 531] width 864 height 1162
copy div "What is Dynamic Spectrum light? Ketra’s Dynamic Spectrum light creates white li…"
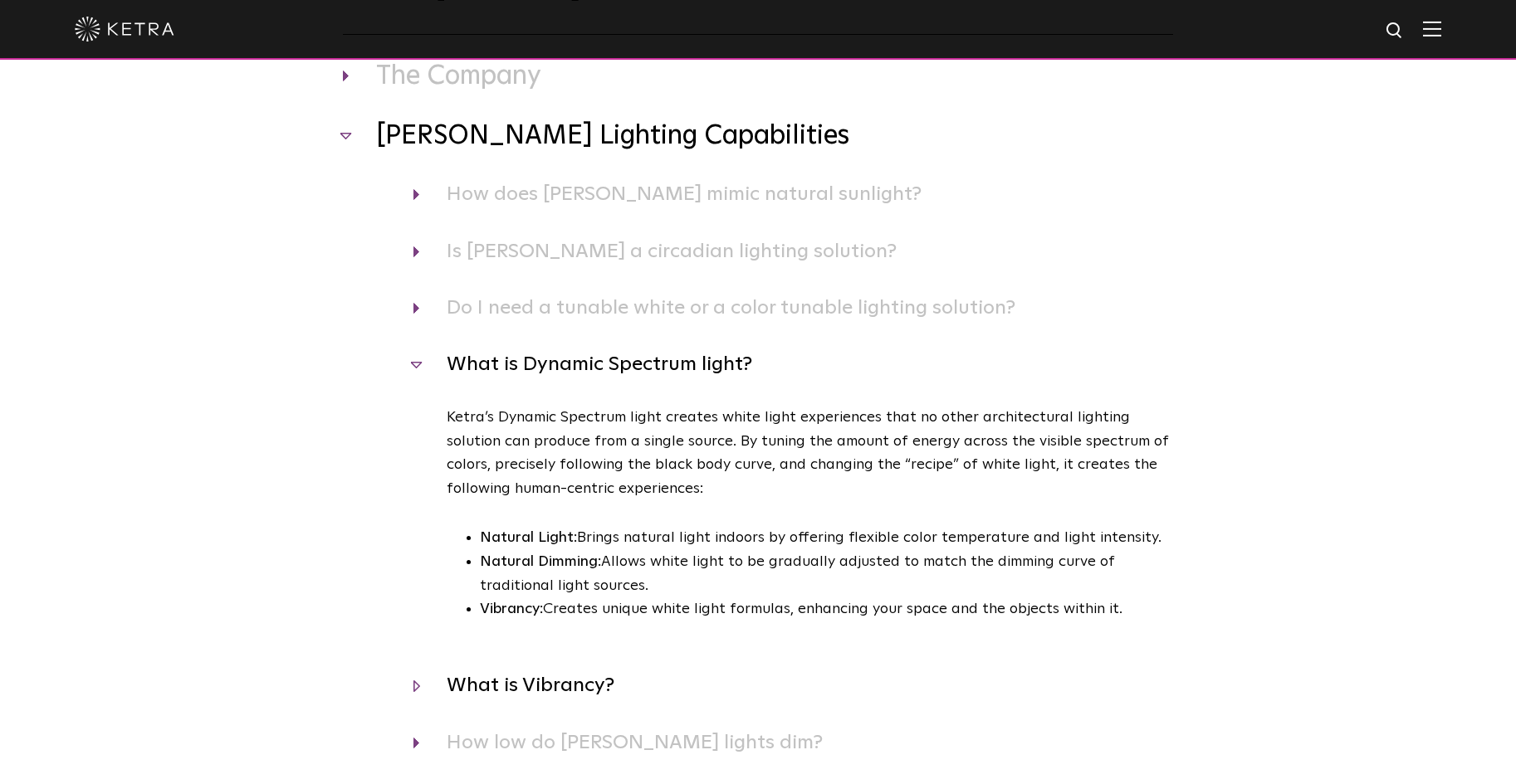
click at [833, 683] on h4 "What is Vibrancy?" at bounding box center [793, 685] width 760 height 31
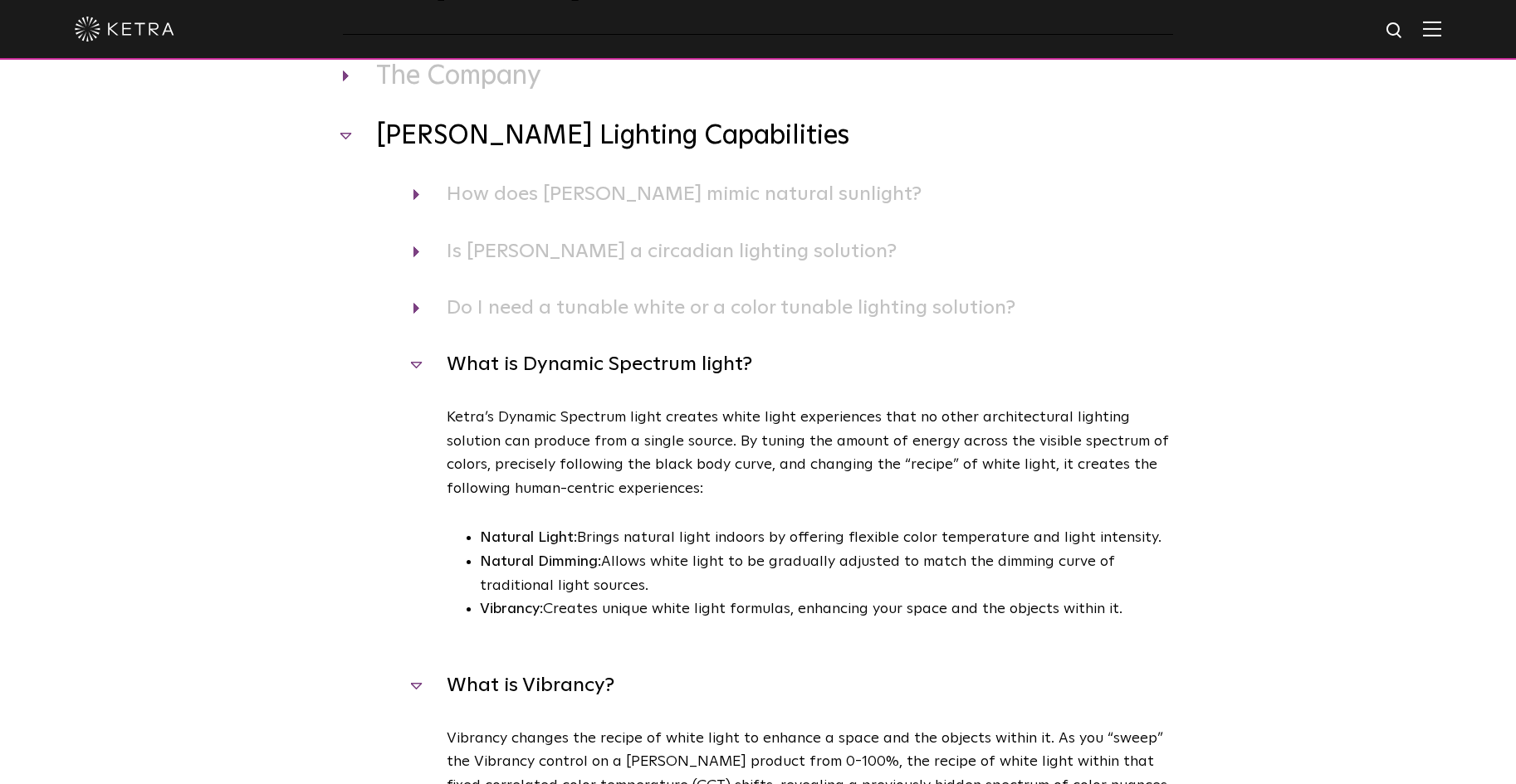
click at [418, 364] on h4 "What is Dynamic Spectrum light?" at bounding box center [793, 364] width 760 height 31
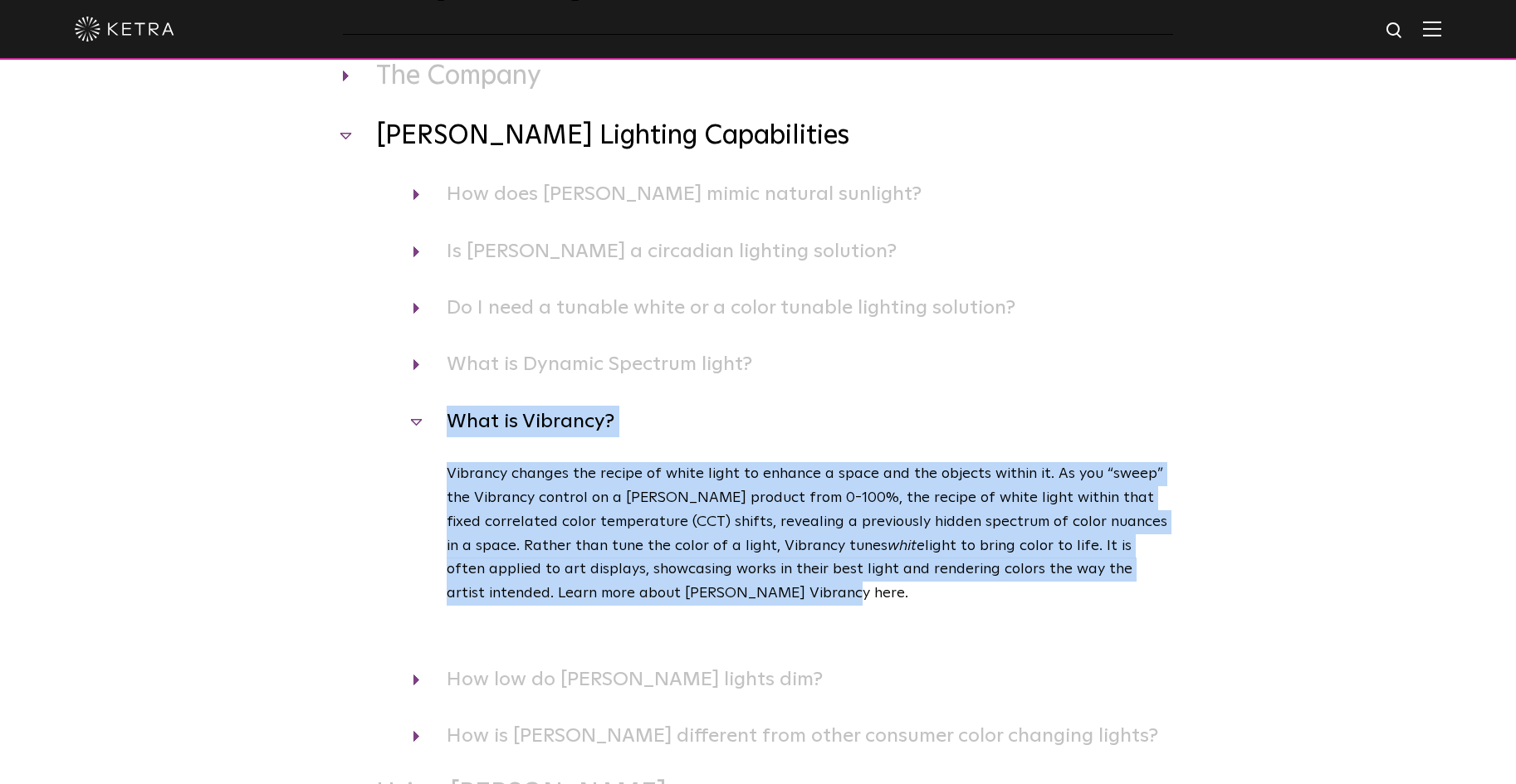
drag, startPoint x: 655, startPoint y: 590, endPoint x: 454, endPoint y: 433, distance: 255.0
click at [454, 433] on div "What is Vibrancy? Vibrancy changes the recipe of white light to enhance a space…" at bounding box center [758, 534] width 831 height 258
copy div "What is Vibrancy? Vibrancy changes the recipe of white light to enhance a space…"
click at [917, 652] on div "Vibrancy changes the recipe of white light to enhance a space and the objects w…" at bounding box center [793, 563] width 760 height 202
click at [417, 428] on h4 "What is Vibrancy?" at bounding box center [793, 421] width 760 height 31
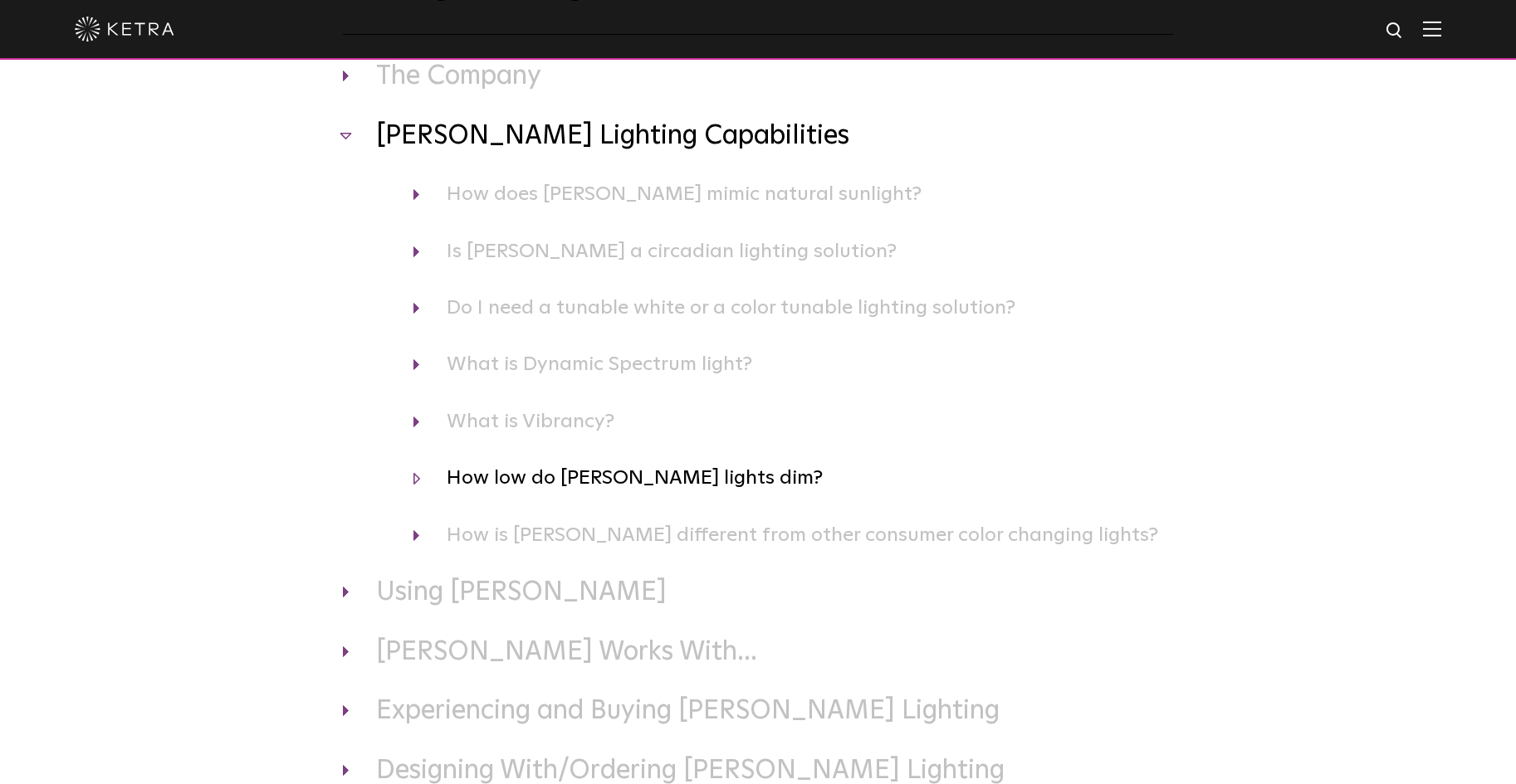
click at [420, 479] on h4 "How low do Ketra lights dim?" at bounding box center [793, 477] width 760 height 31
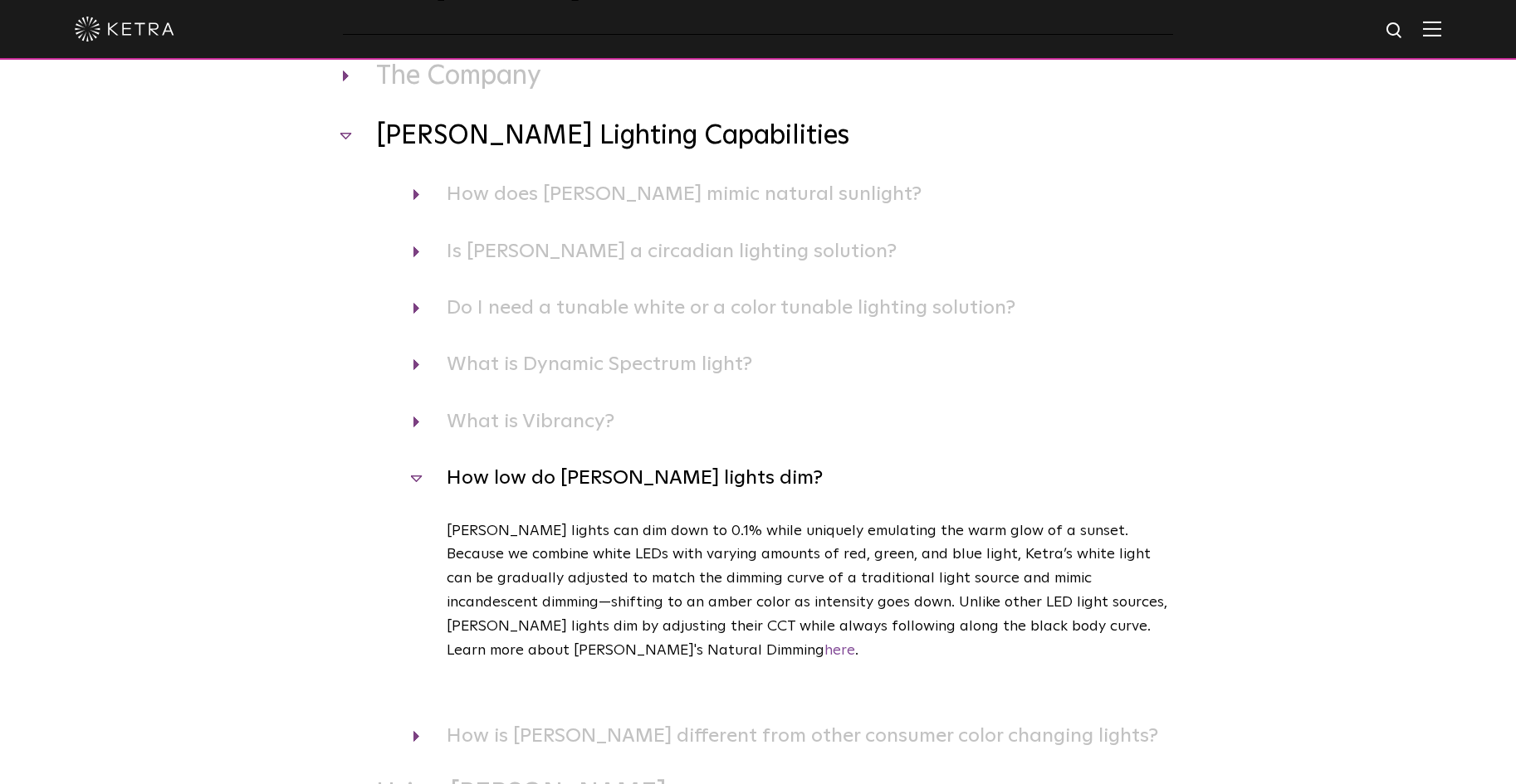
click at [416, 480] on h4 "How low do Ketra lights dim?" at bounding box center [793, 477] width 760 height 31
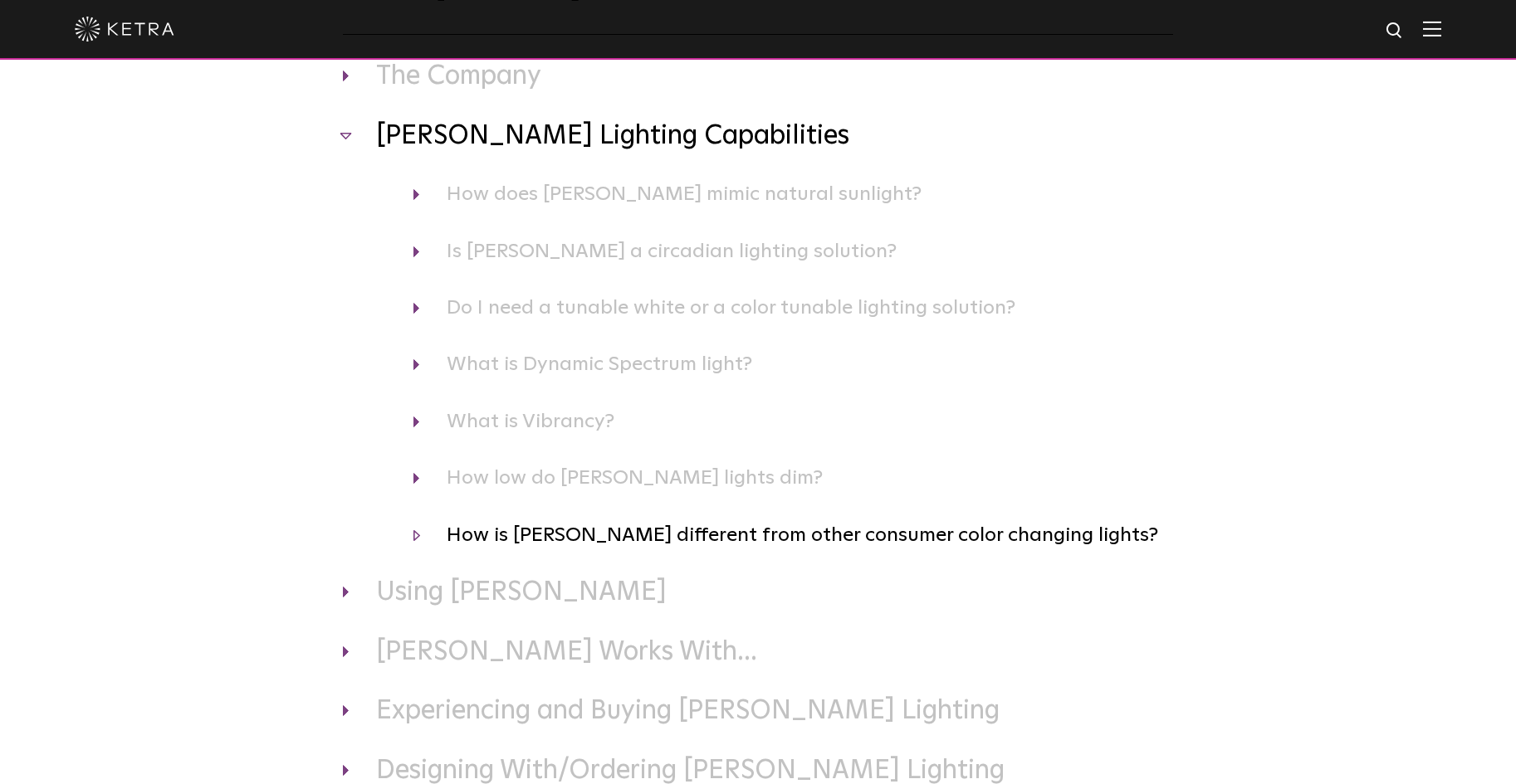
click at [421, 539] on h4 "How is Ketra different from other consumer color changing lights?" at bounding box center [793, 535] width 760 height 31
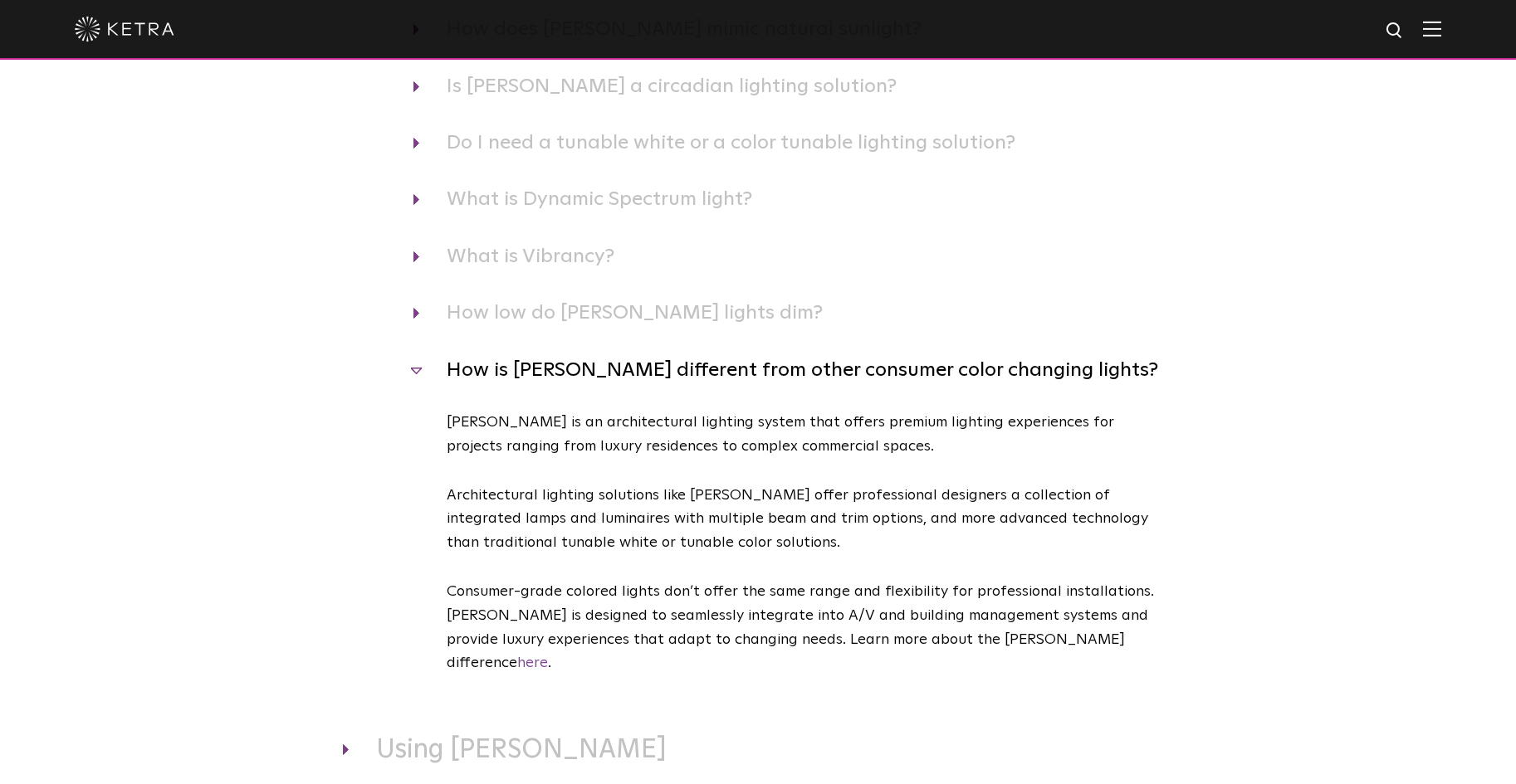
scroll to position [332, 0]
click at [414, 371] on h4 "How is Ketra different from other consumer color changing lights?" at bounding box center [793, 368] width 760 height 31
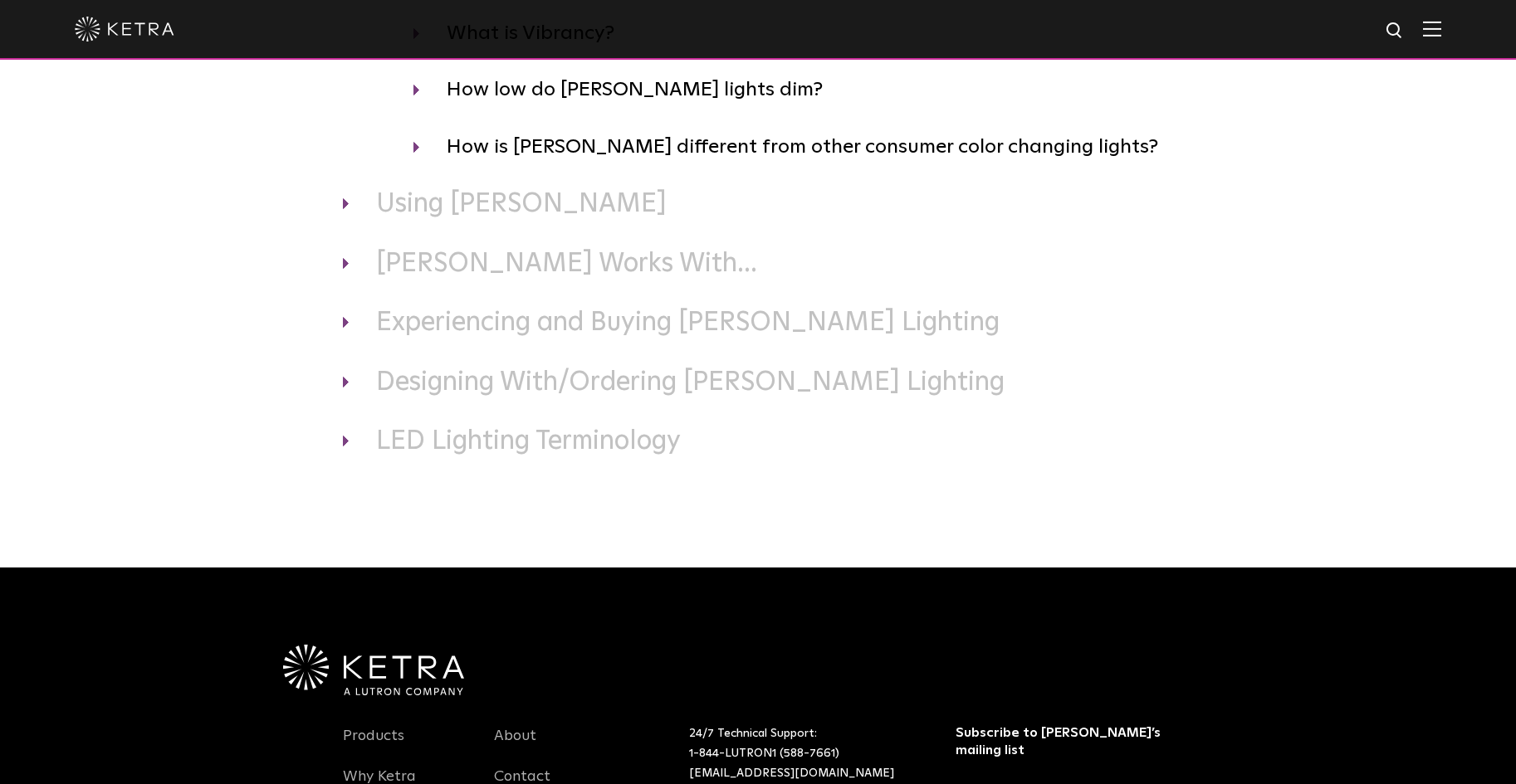
scroll to position [581, 0]
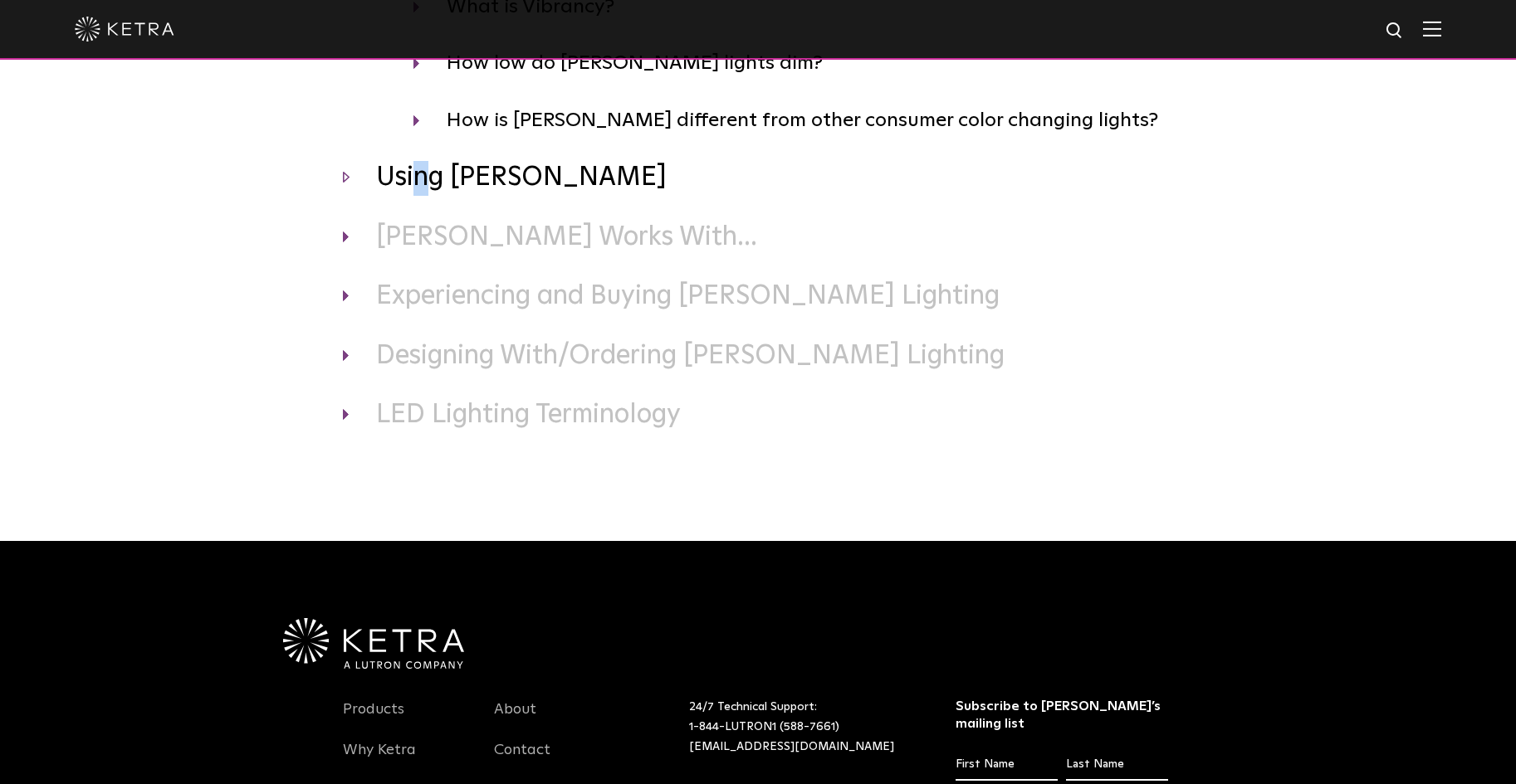
click at [427, 186] on h3 "Using Ketra" at bounding box center [758, 178] width 831 height 35
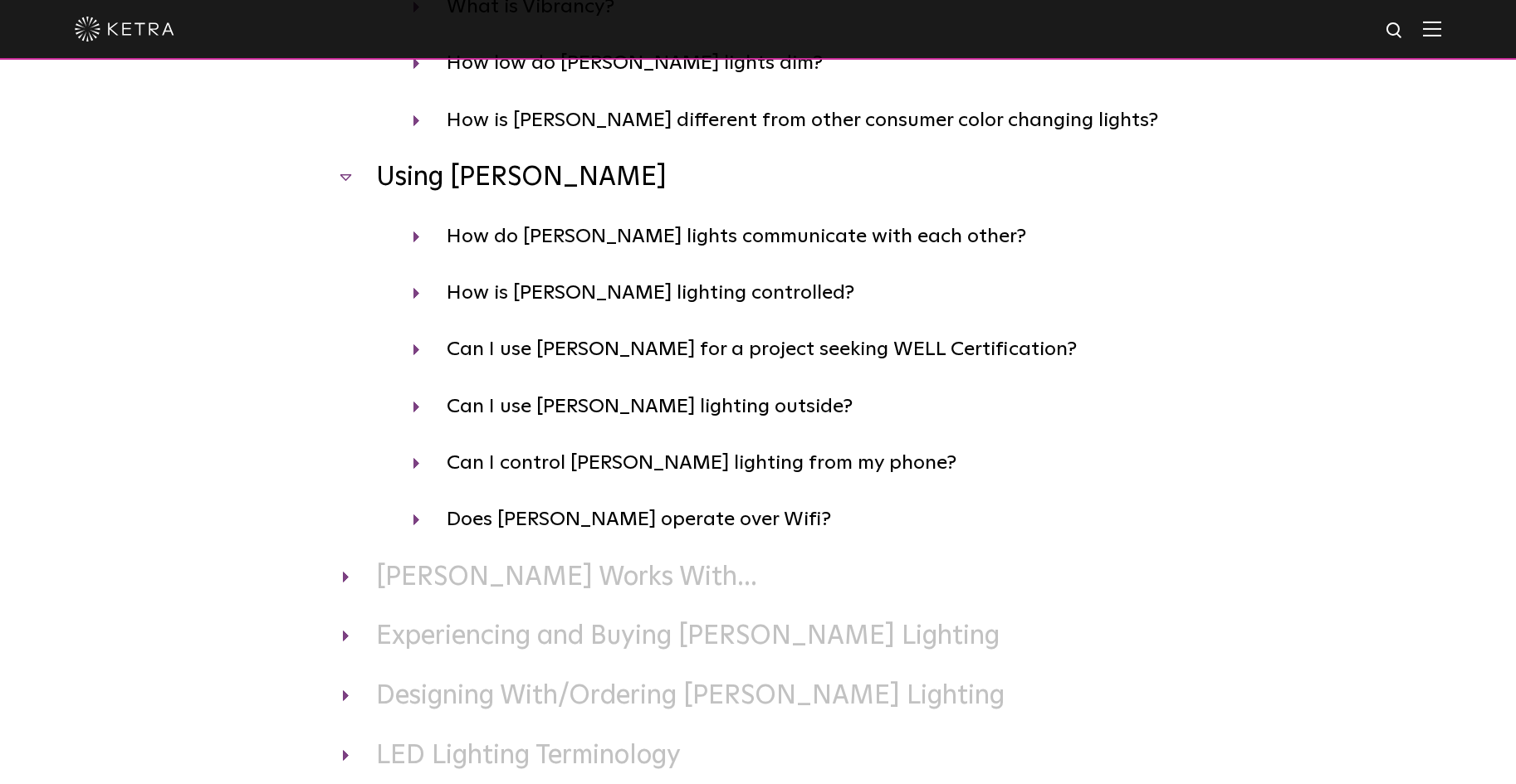
click at [344, 175] on h3 "Using Ketra" at bounding box center [758, 178] width 831 height 35
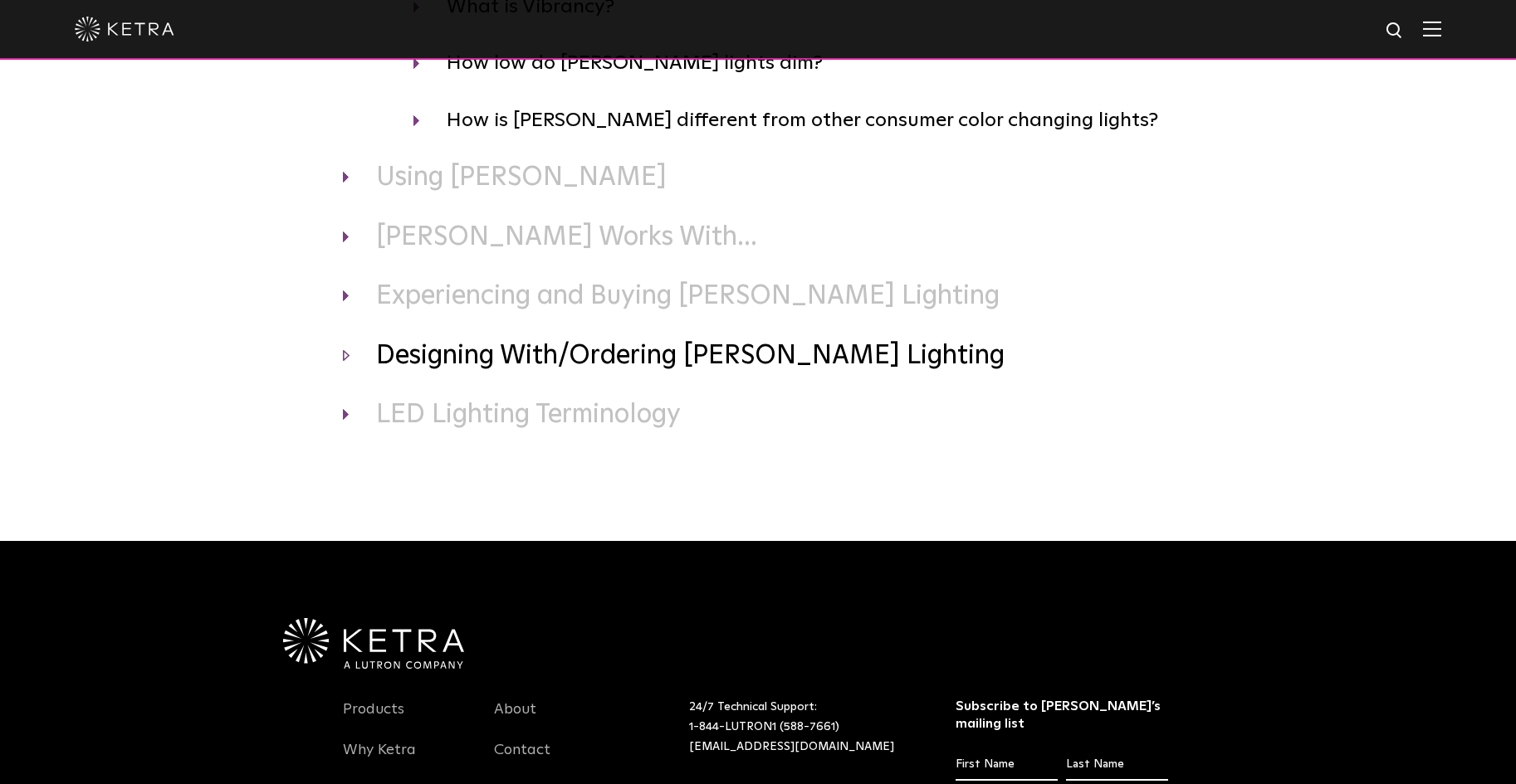
click at [457, 367] on h3 "Designing With/Ordering Ketra Lighting" at bounding box center [758, 357] width 831 height 35
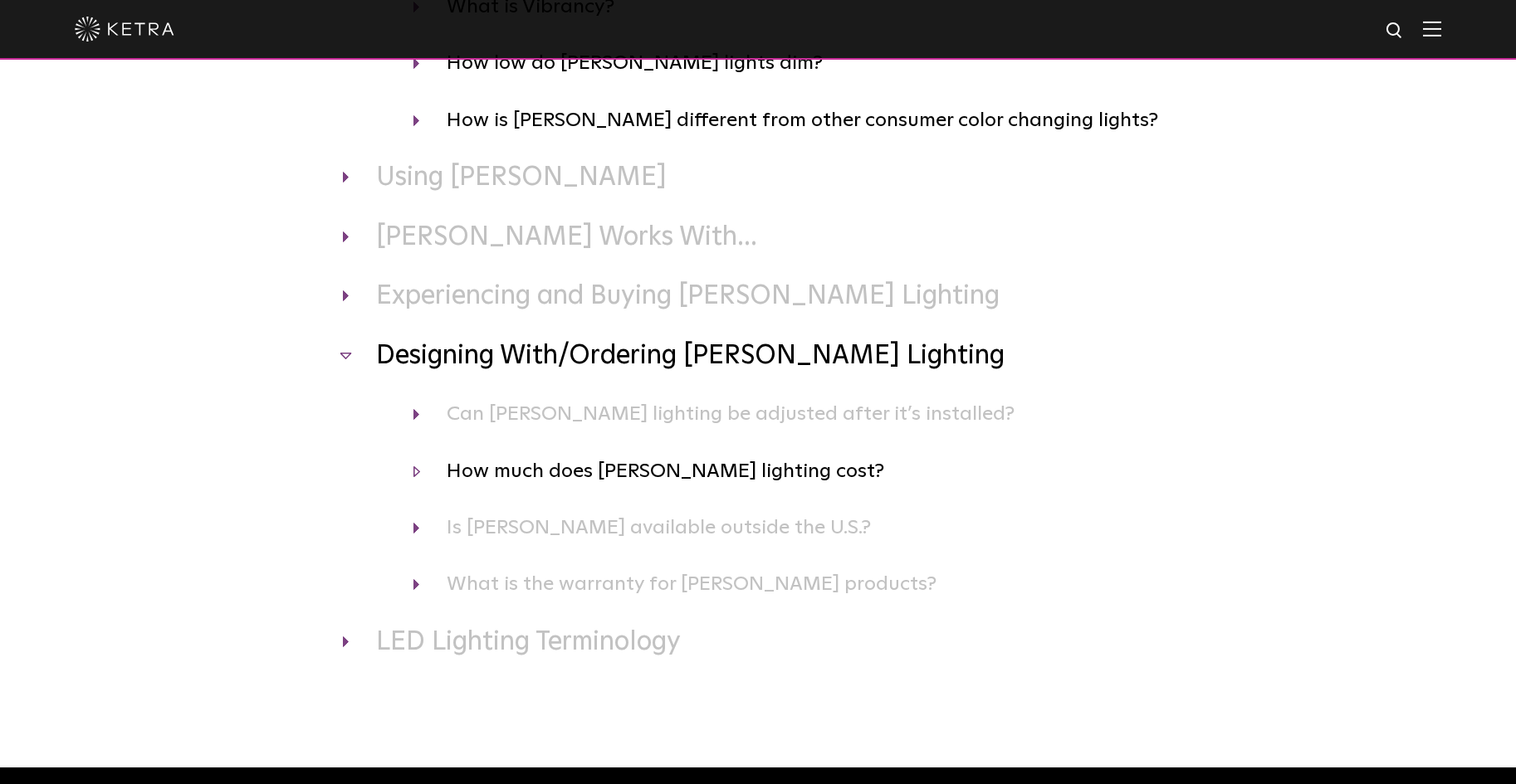
click at [484, 476] on h4 "How much does Ketra lighting cost?" at bounding box center [793, 471] width 760 height 31
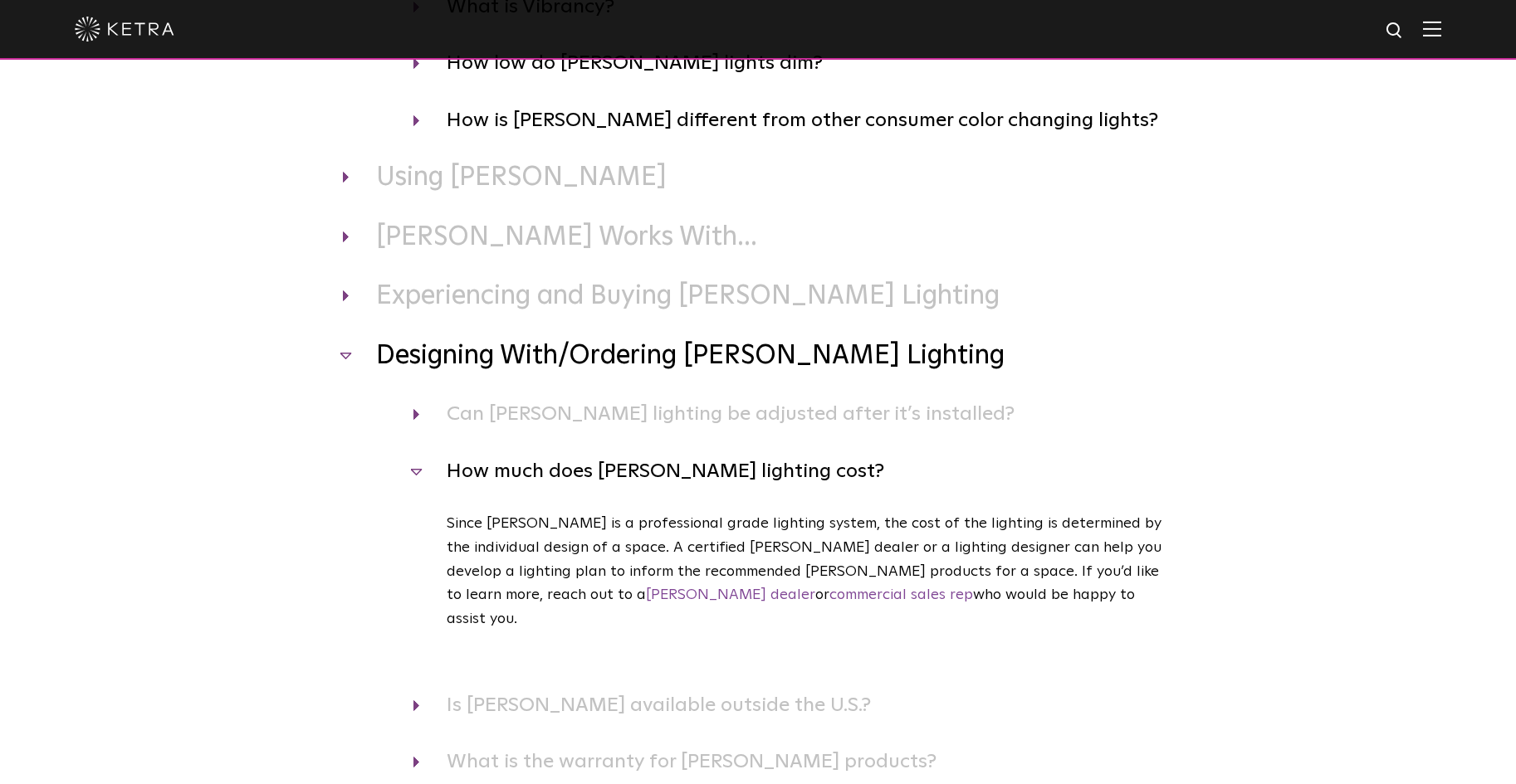
drag, startPoint x: 865, startPoint y: 598, endPoint x: 444, endPoint y: 482, distance: 436.7
click at [444, 482] on div "How much does Ketra lighting cost? Since Ketra is a professional grade lighting…" at bounding box center [758, 573] width 831 height 234
copy div "How much does Ketra lighting cost? Since Ketra is a professional grade lighting…"
click at [978, 473] on h4 "How much does Ketra lighting cost?" at bounding box center [793, 471] width 760 height 31
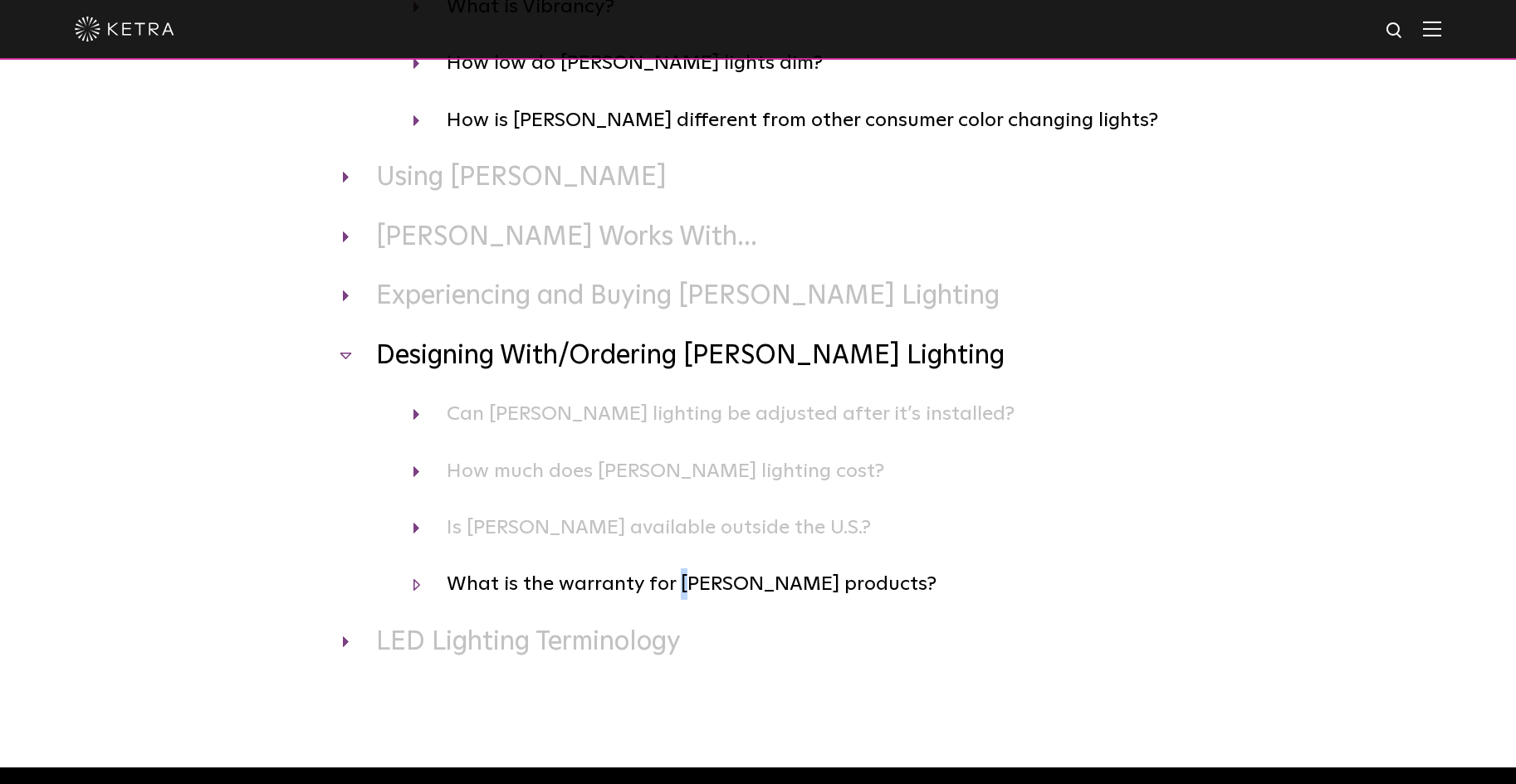
click at [683, 578] on h4 "What is the warranty for Ketra products?" at bounding box center [793, 583] width 760 height 31
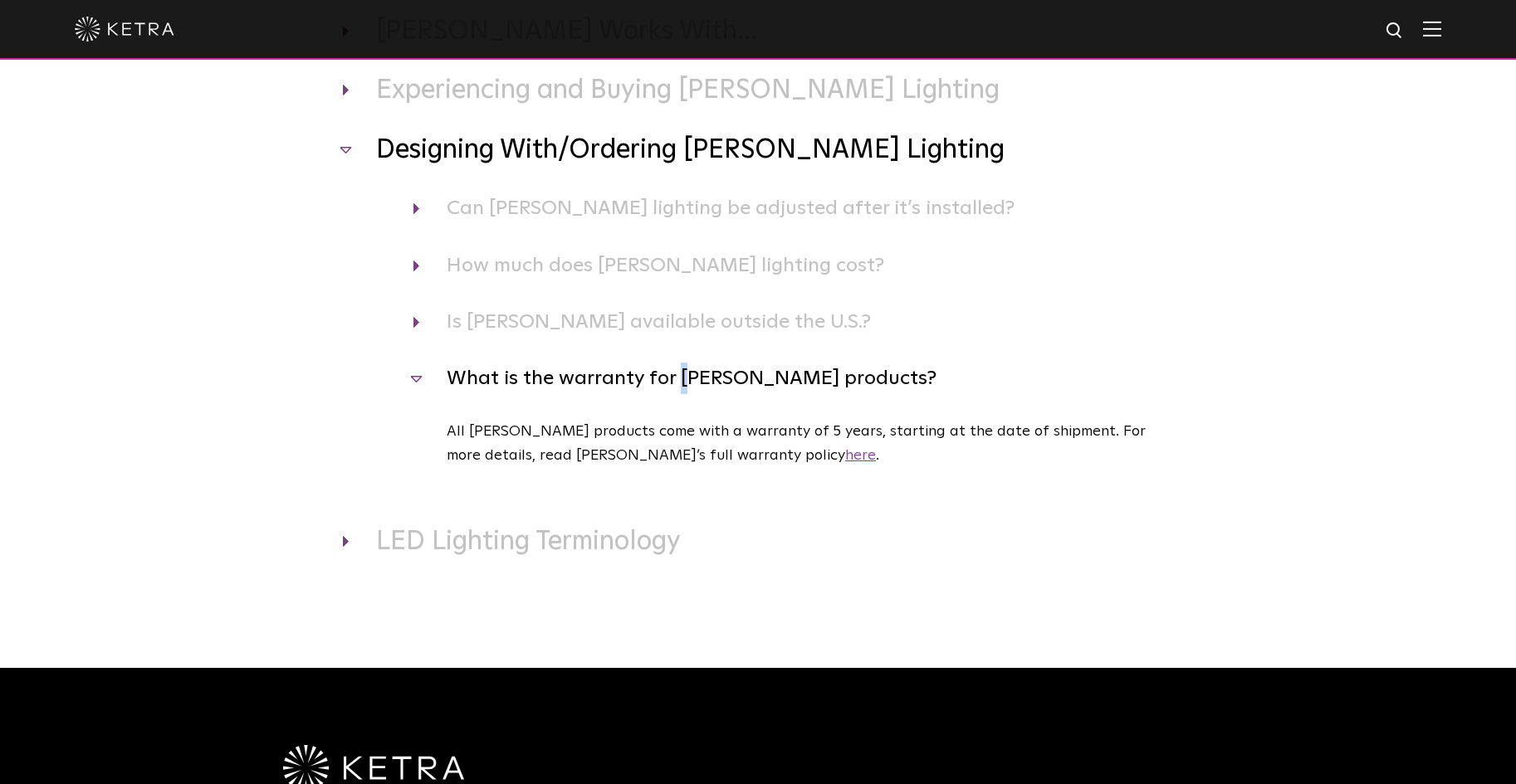
scroll to position [830, 0]
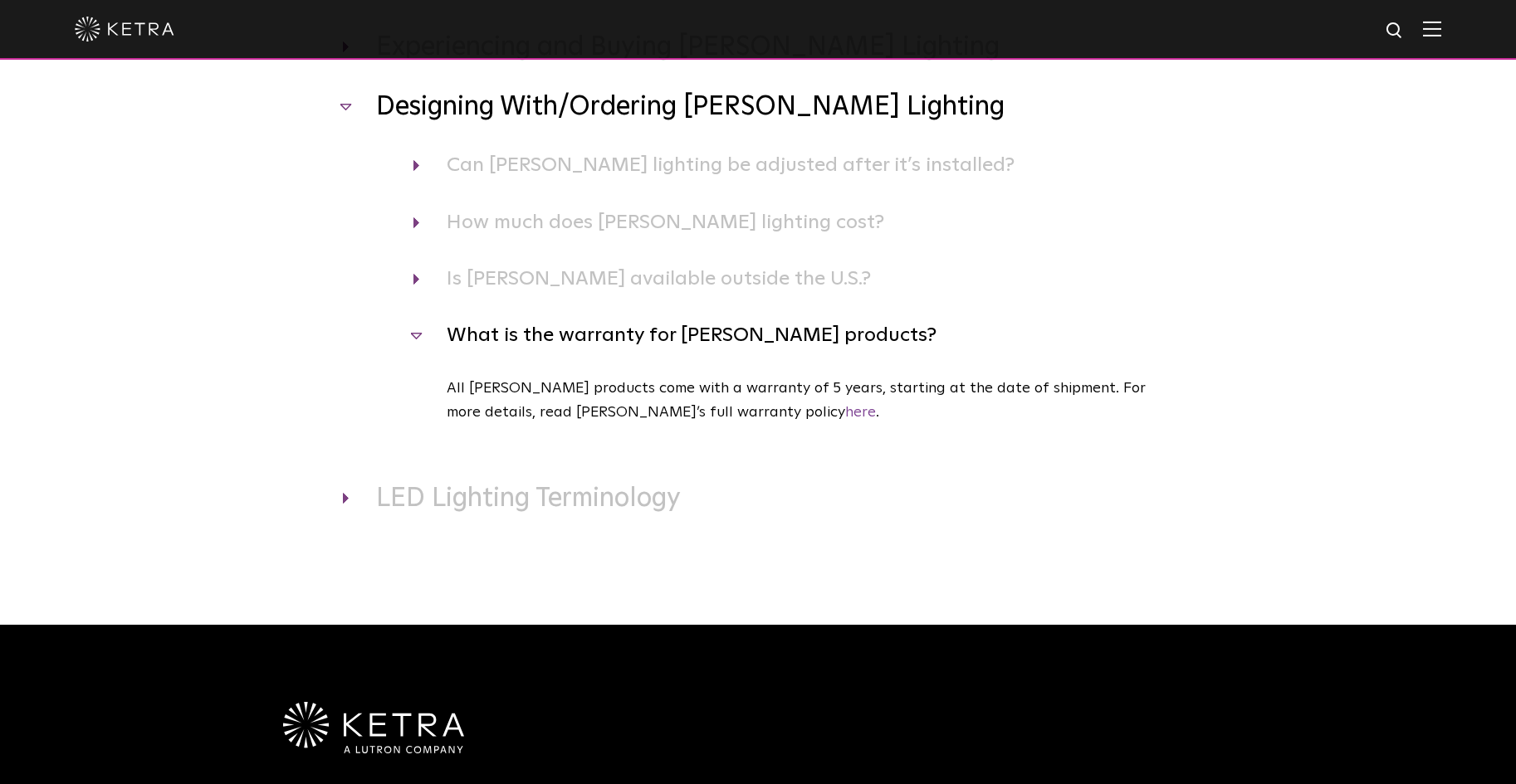
click at [413, 341] on h4 "What is the warranty for Ketra products?" at bounding box center [793, 334] width 760 height 31
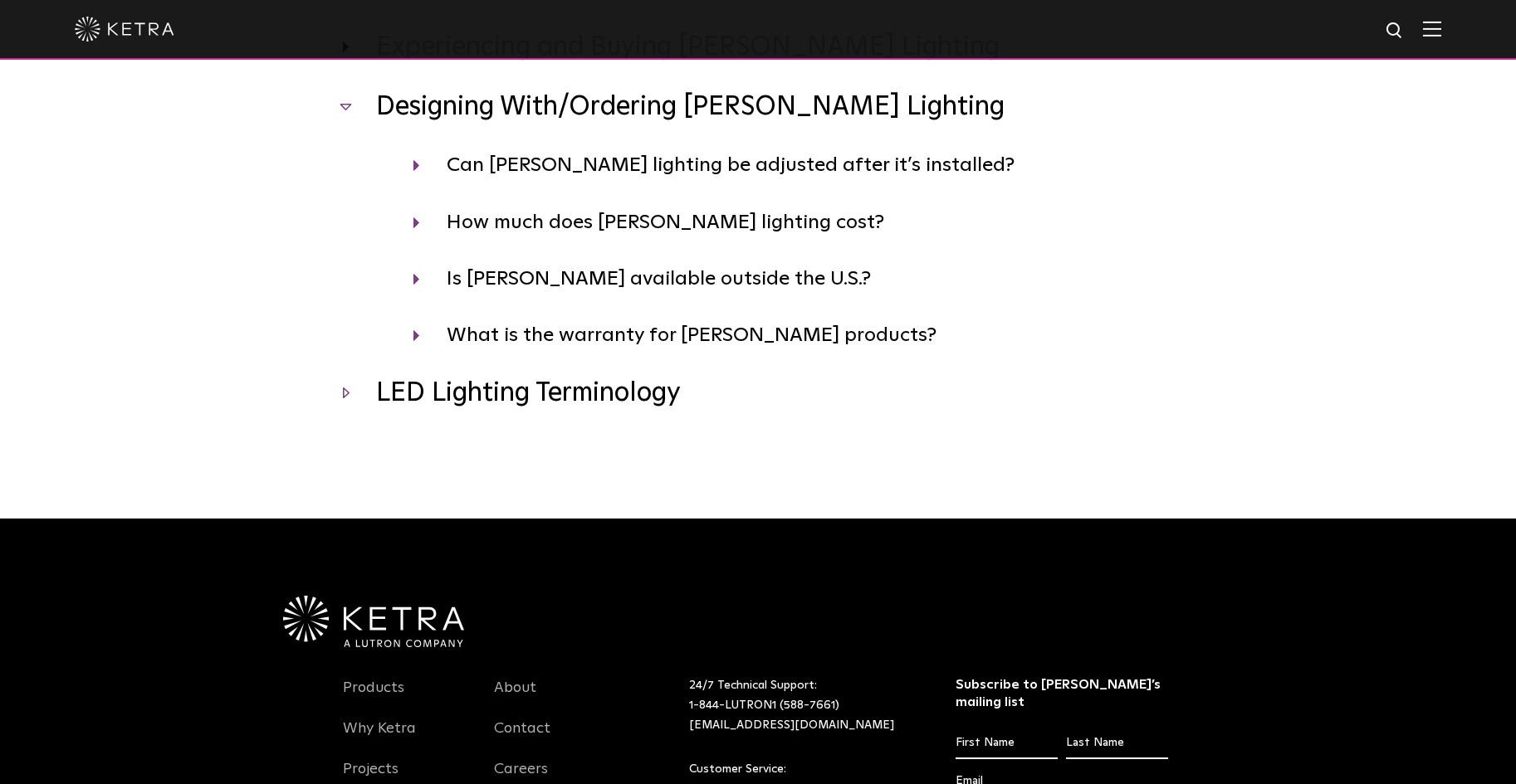
click at [415, 404] on h3 "LED Lighting Terminology" at bounding box center [758, 393] width 831 height 35
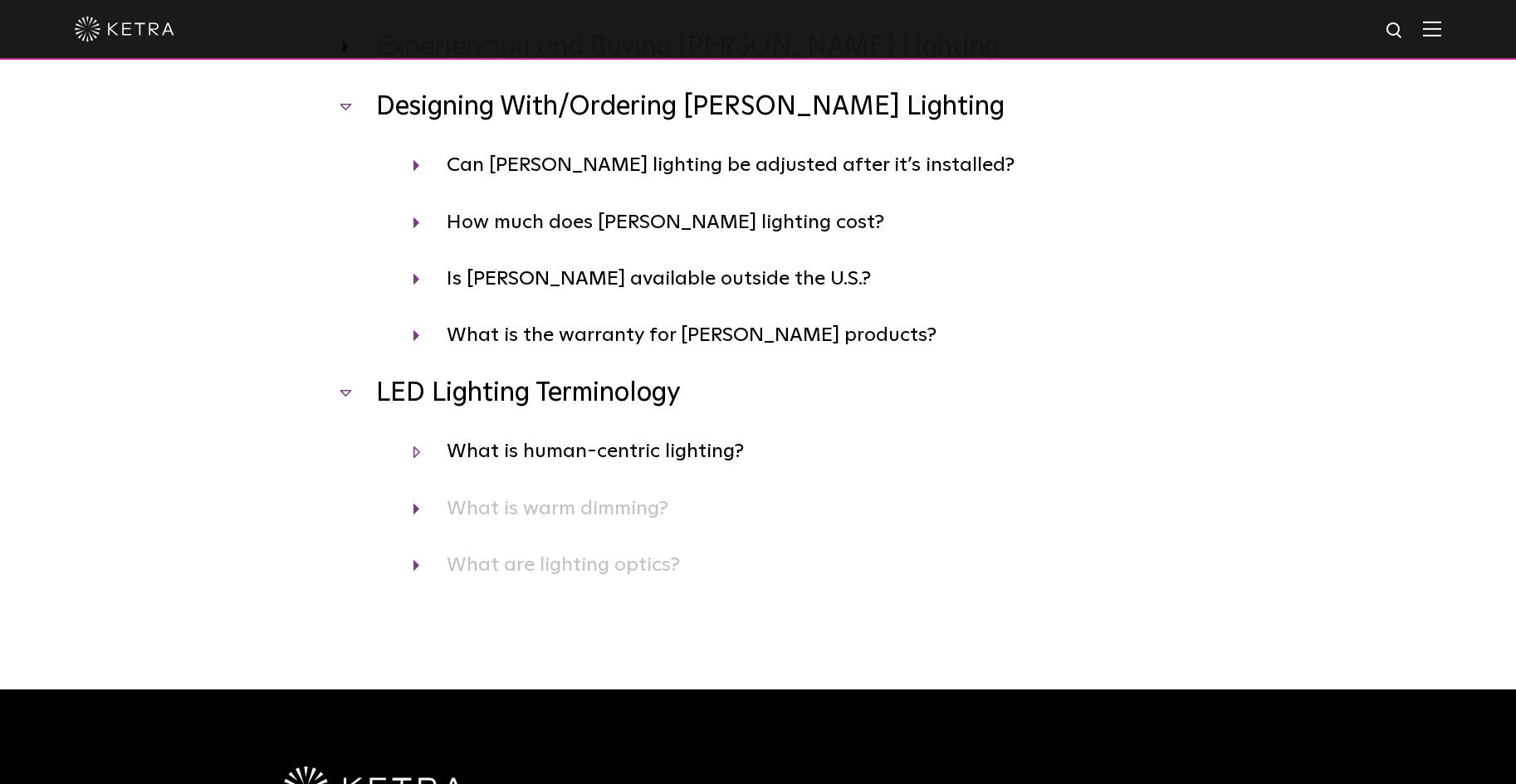
click at [507, 453] on h4 "What is human-centric lighting?" at bounding box center [793, 451] width 760 height 31
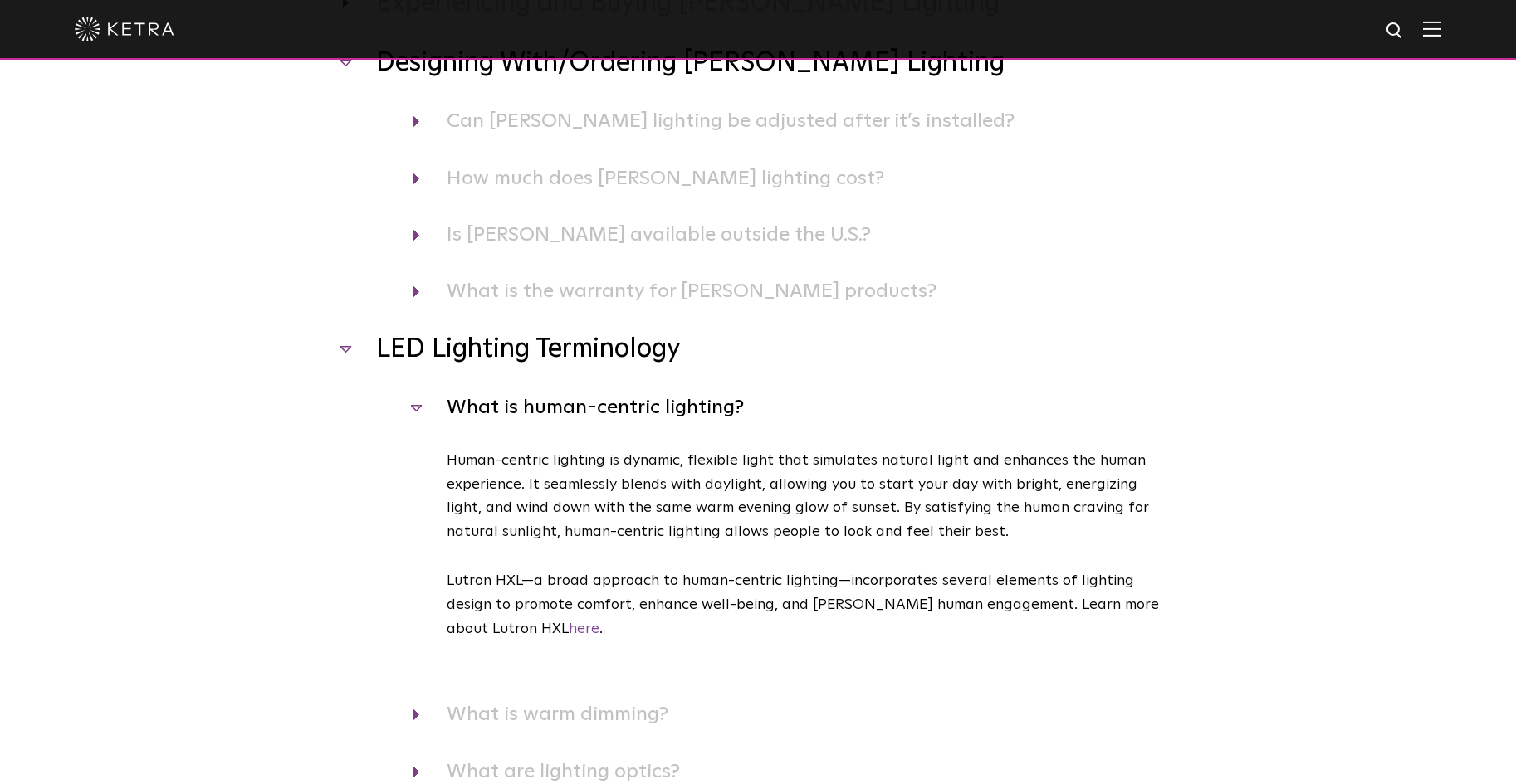
scroll to position [996, 0]
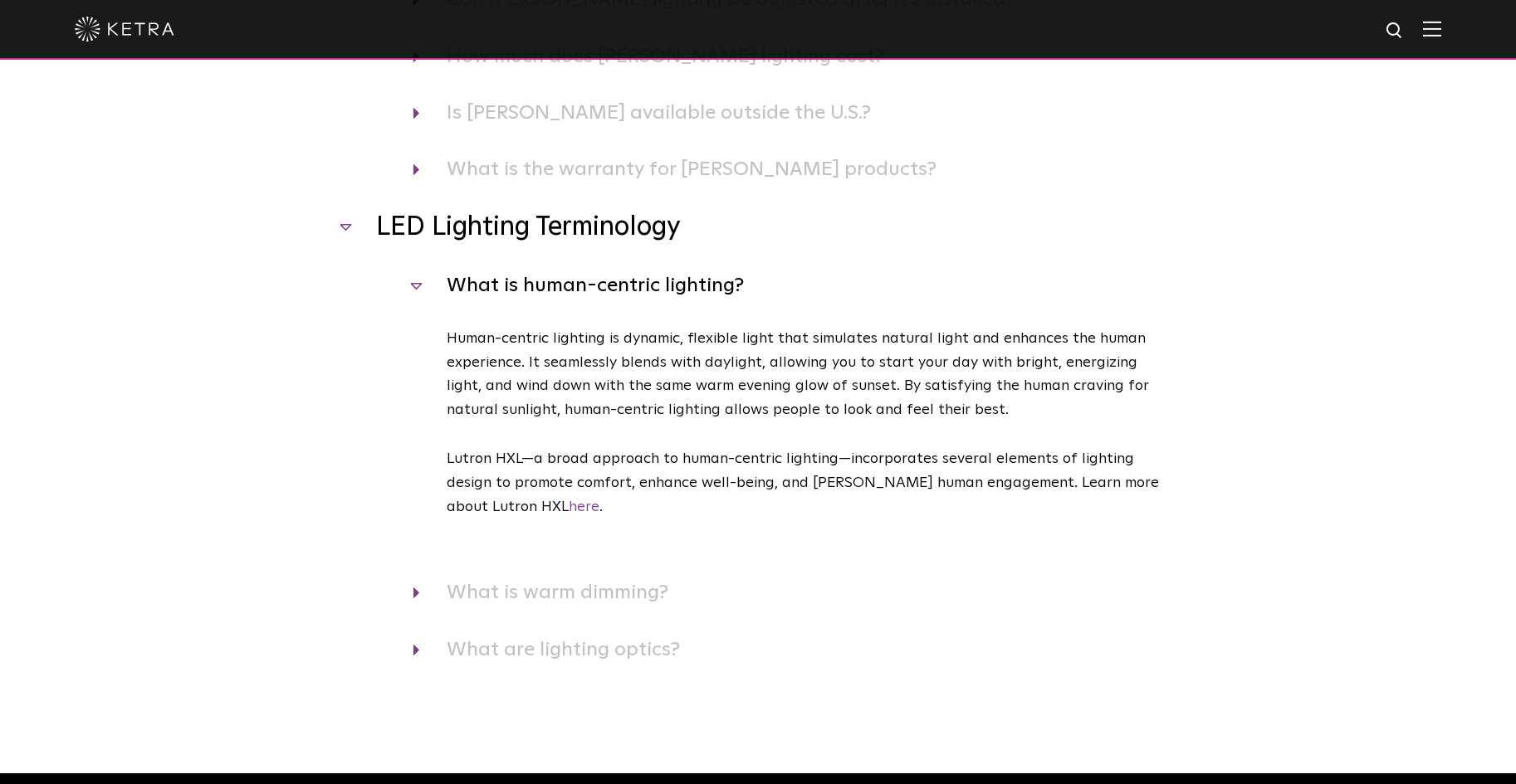
drag, startPoint x: 533, startPoint y: 522, endPoint x: 449, endPoint y: 290, distance: 246.7
click at [449, 290] on div "What is human-centric lighting? Human-centric lighting is dynamic, flexible lig…" at bounding box center [758, 423] width 831 height 307
copy div "What is human-centric lighting? Human-centric lighting is dynamic, flexible lig…"
click at [418, 291] on h4 "What is human-centric lighting?" at bounding box center [793, 285] width 760 height 31
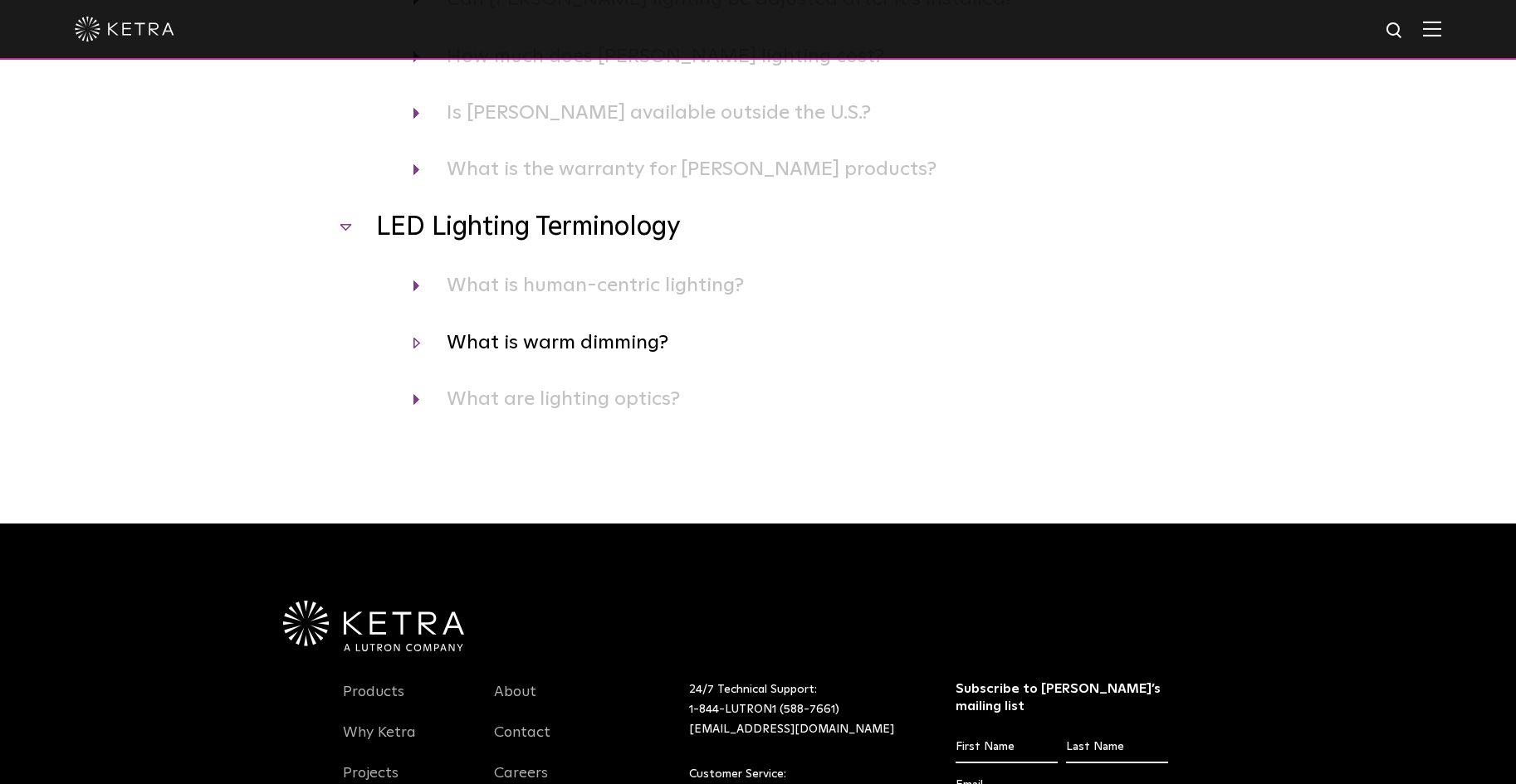
click at [424, 346] on h4 "What is warm dimming?" at bounding box center [793, 342] width 760 height 31
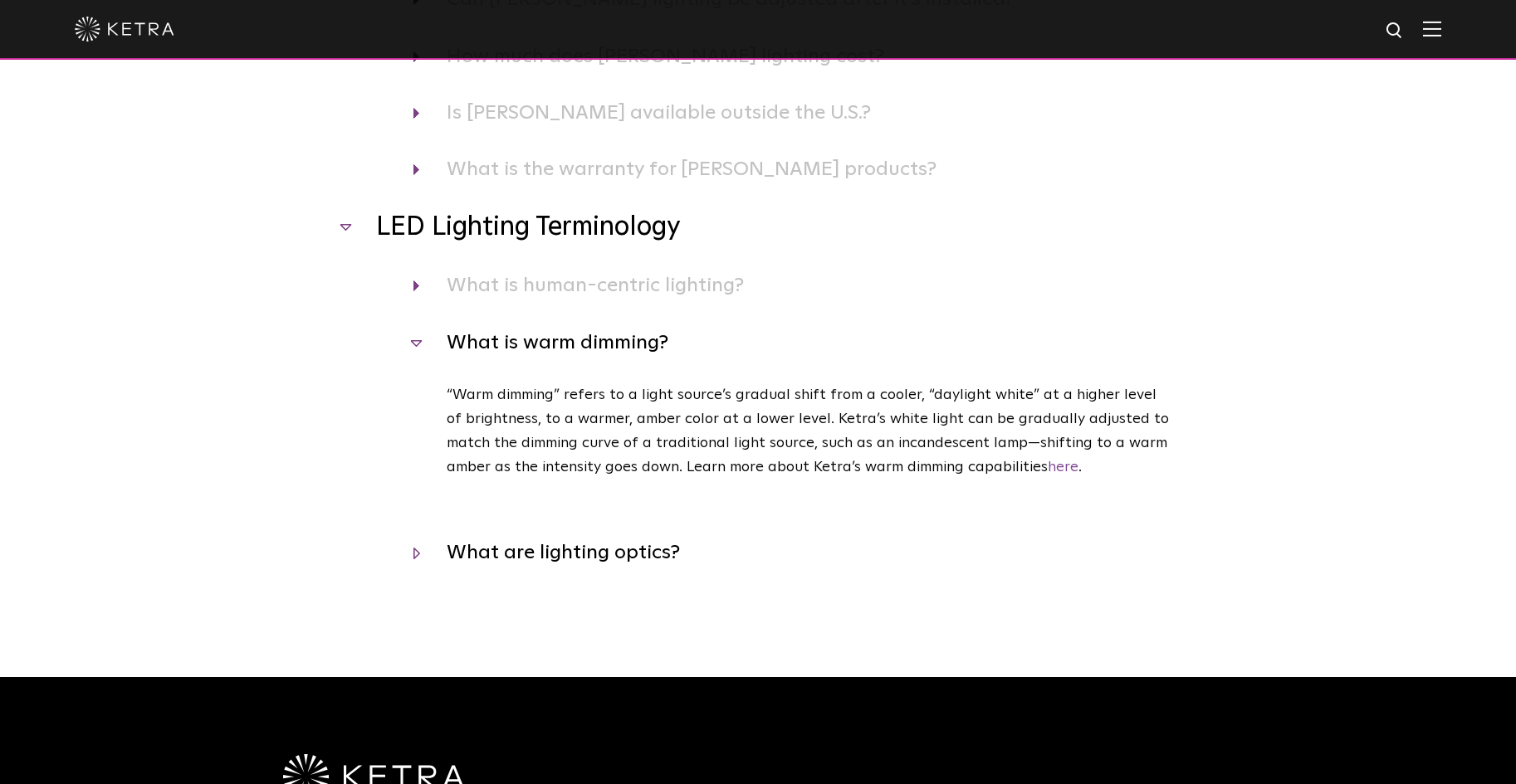
click at [422, 557] on h4 "What are lighting optics?" at bounding box center [793, 552] width 760 height 31
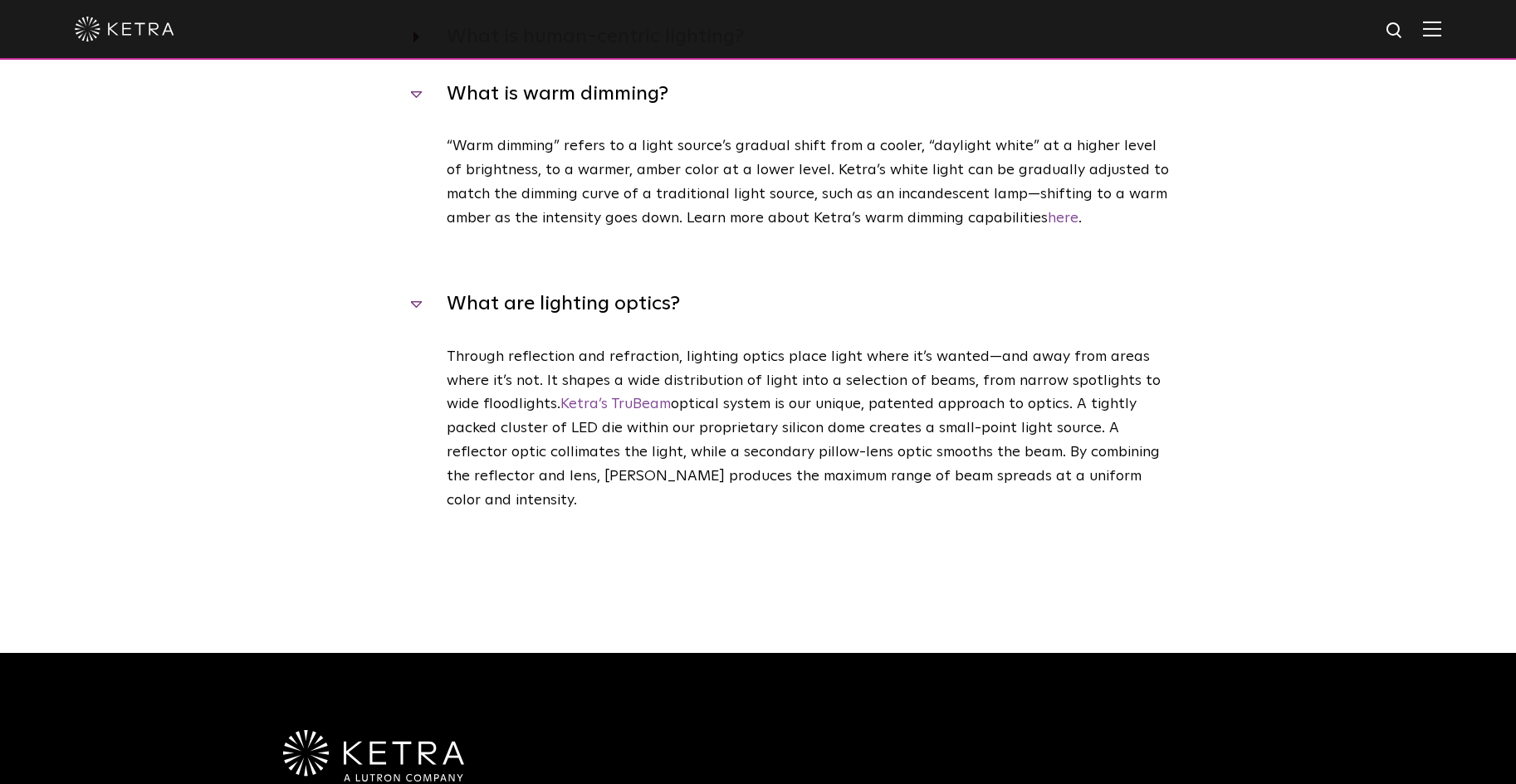
scroll to position [1328, 0]
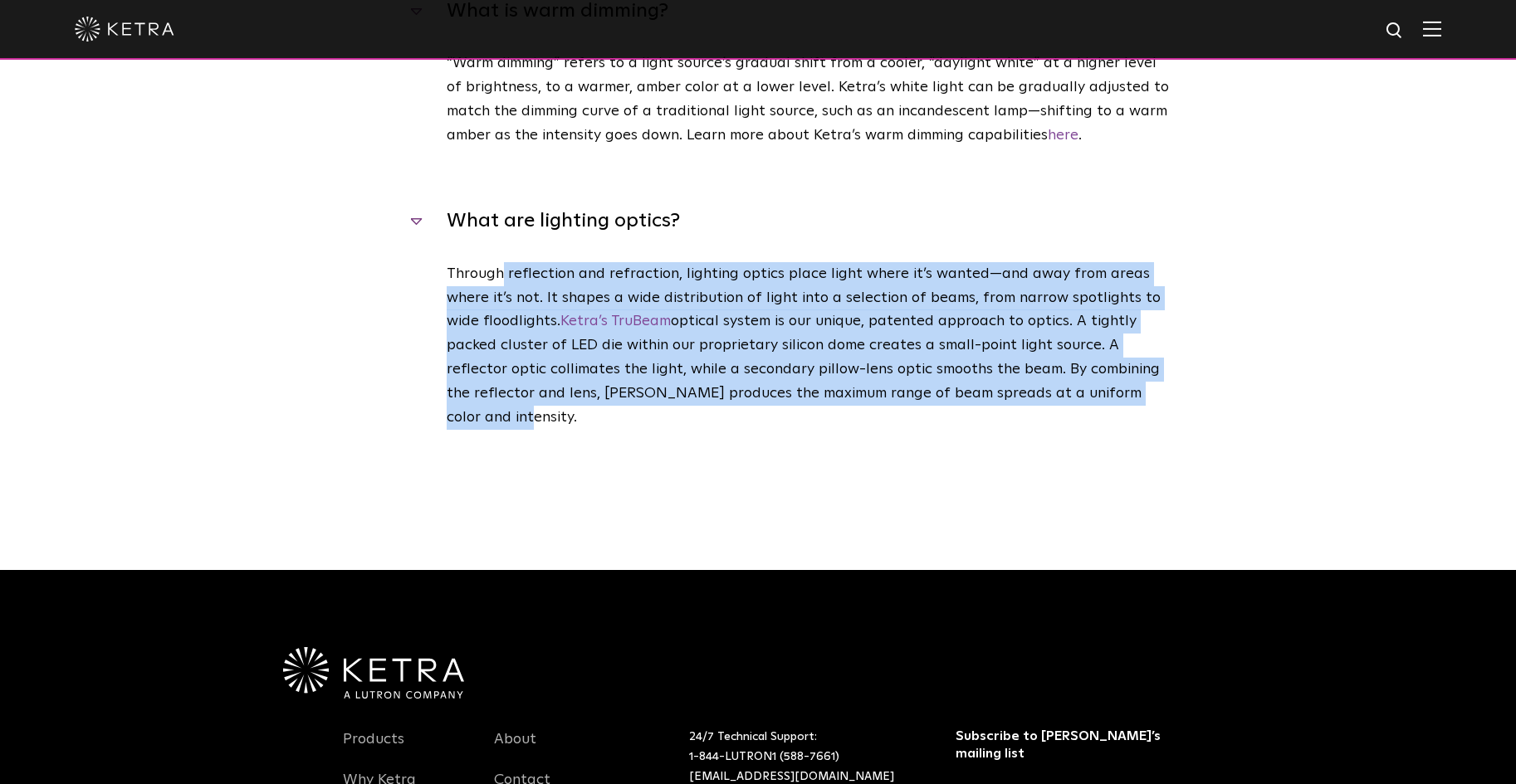
drag, startPoint x: 1231, startPoint y: 395, endPoint x: 485, endPoint y: 243, distance: 761.3
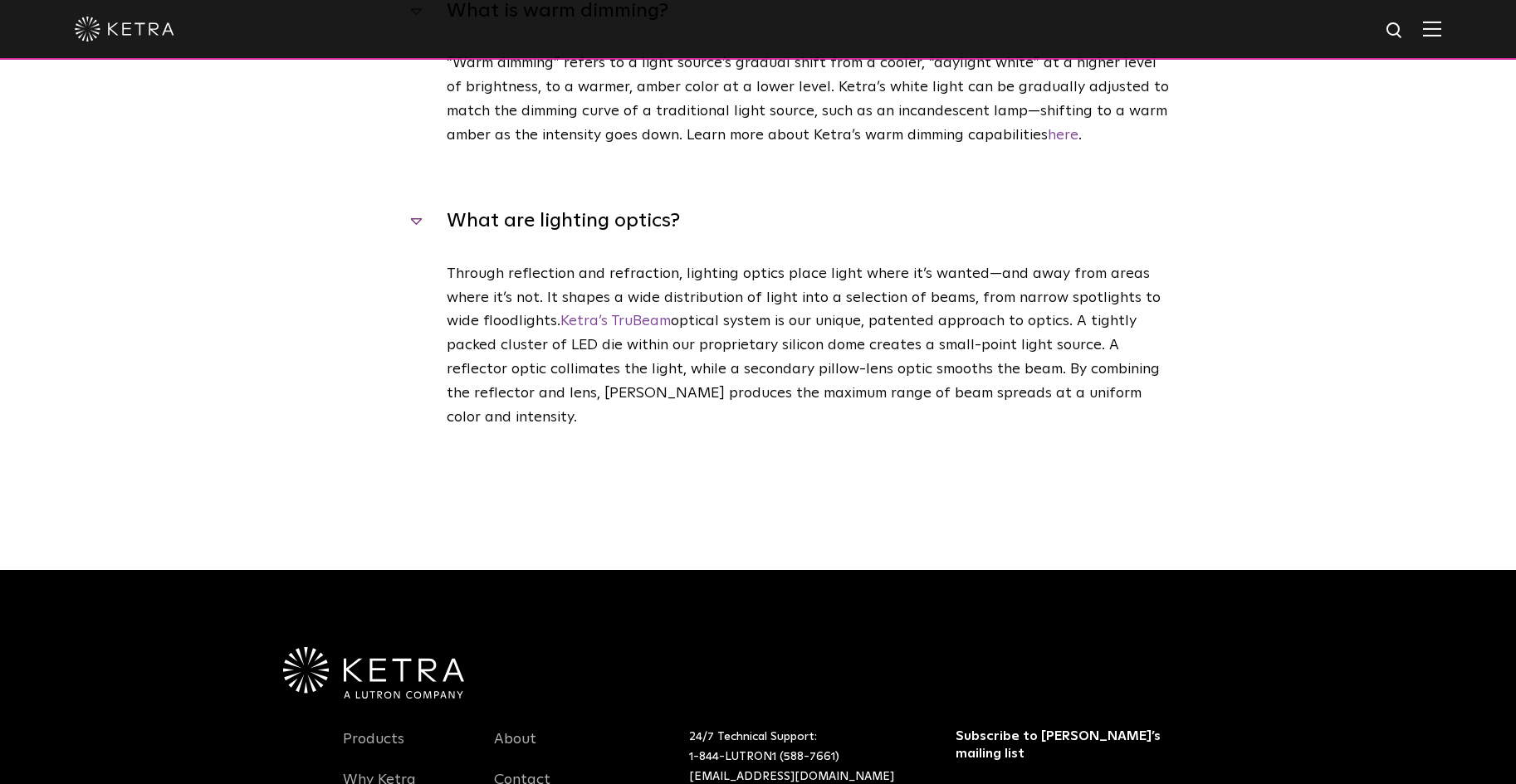
drag, startPoint x: 444, startPoint y: 216, endPoint x: 430, endPoint y: 227, distance: 17.8
click at [425, 225] on h4 "What are lighting optics?" at bounding box center [793, 220] width 760 height 31
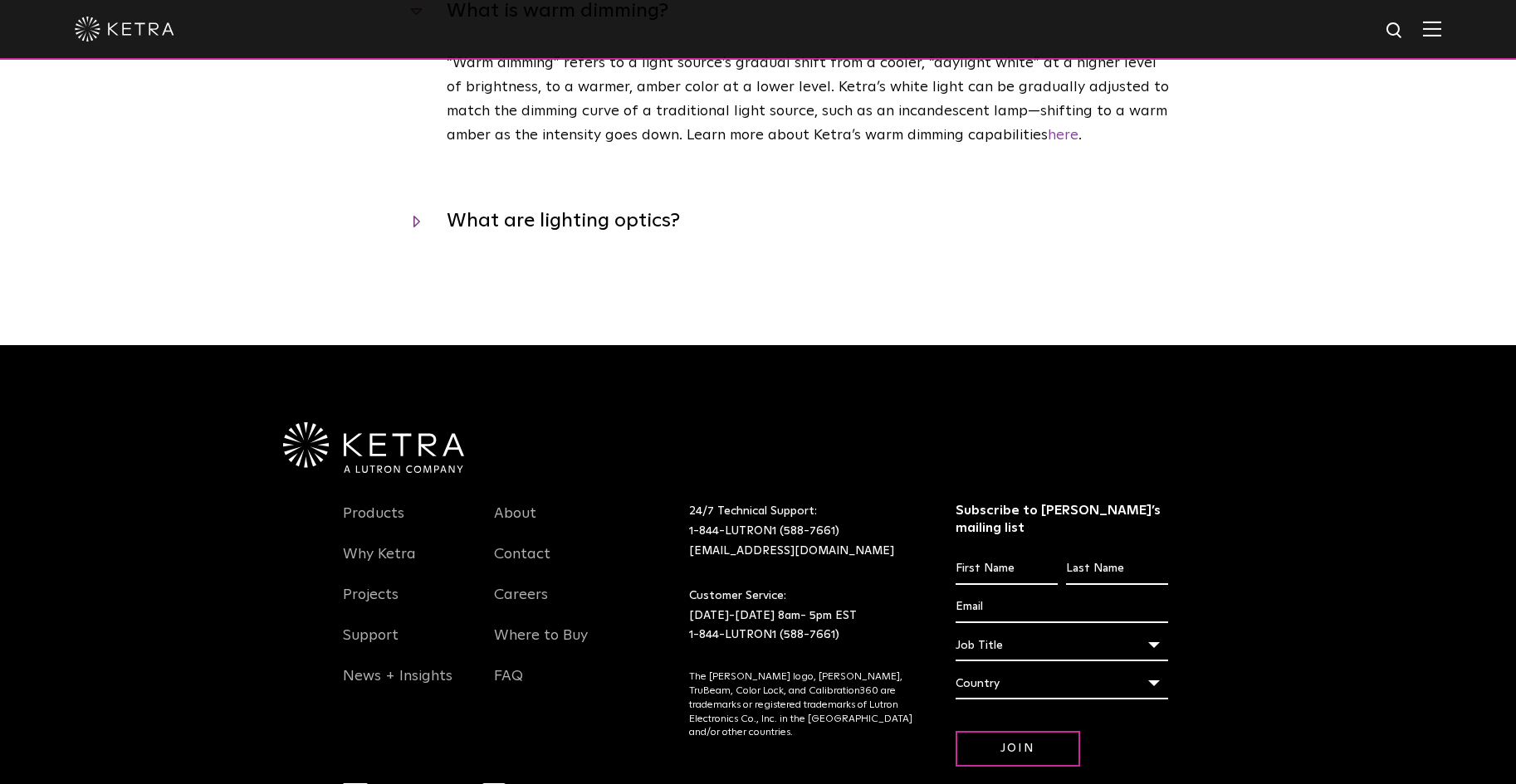
click at [420, 231] on h4 "What are lighting optics?" at bounding box center [793, 220] width 760 height 31
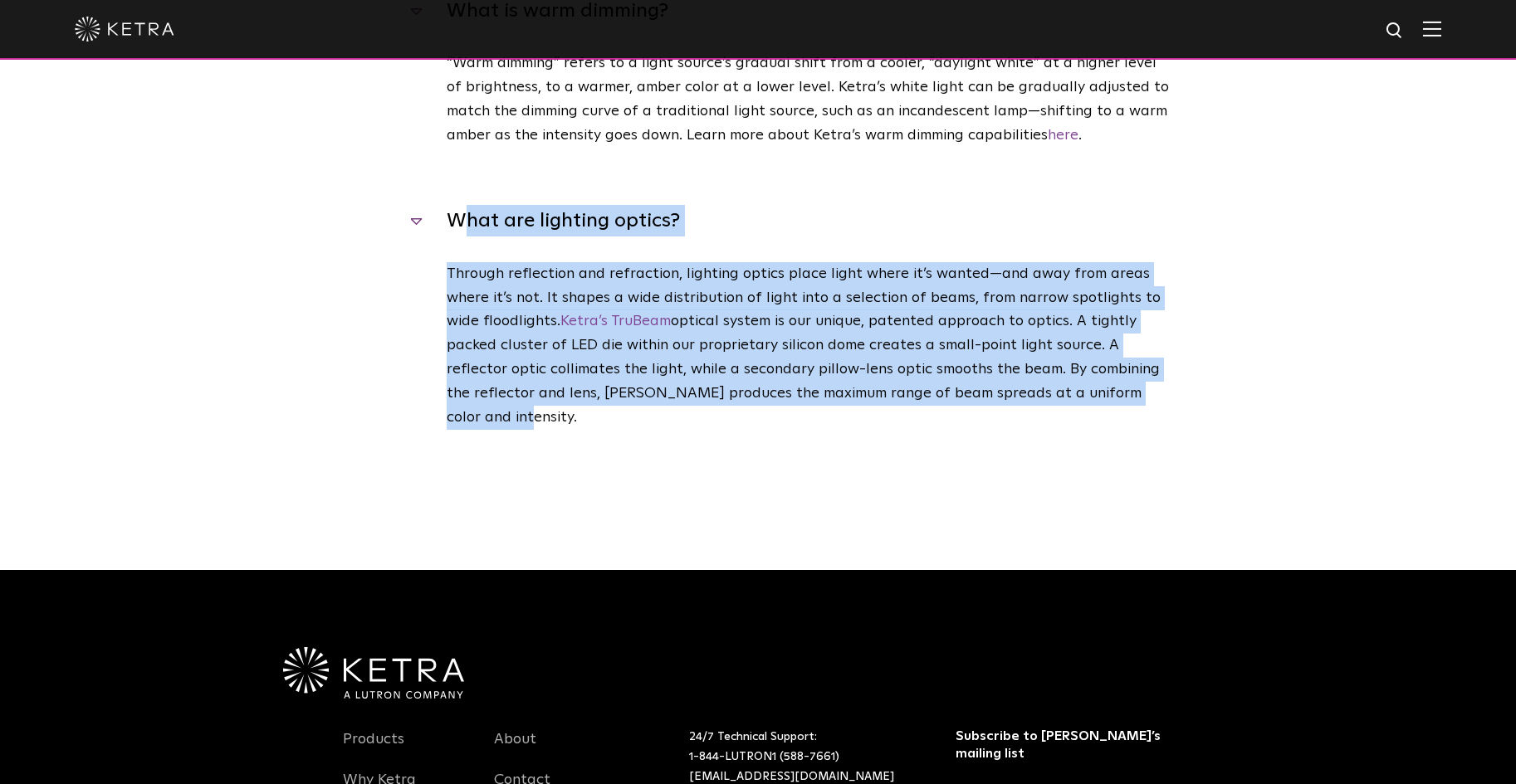
drag, startPoint x: 487, startPoint y: 227, endPoint x: 1259, endPoint y: 420, distance: 795.8
copy div "hat are lighting optics? Through reflection and refraction, lighting optics pla…"
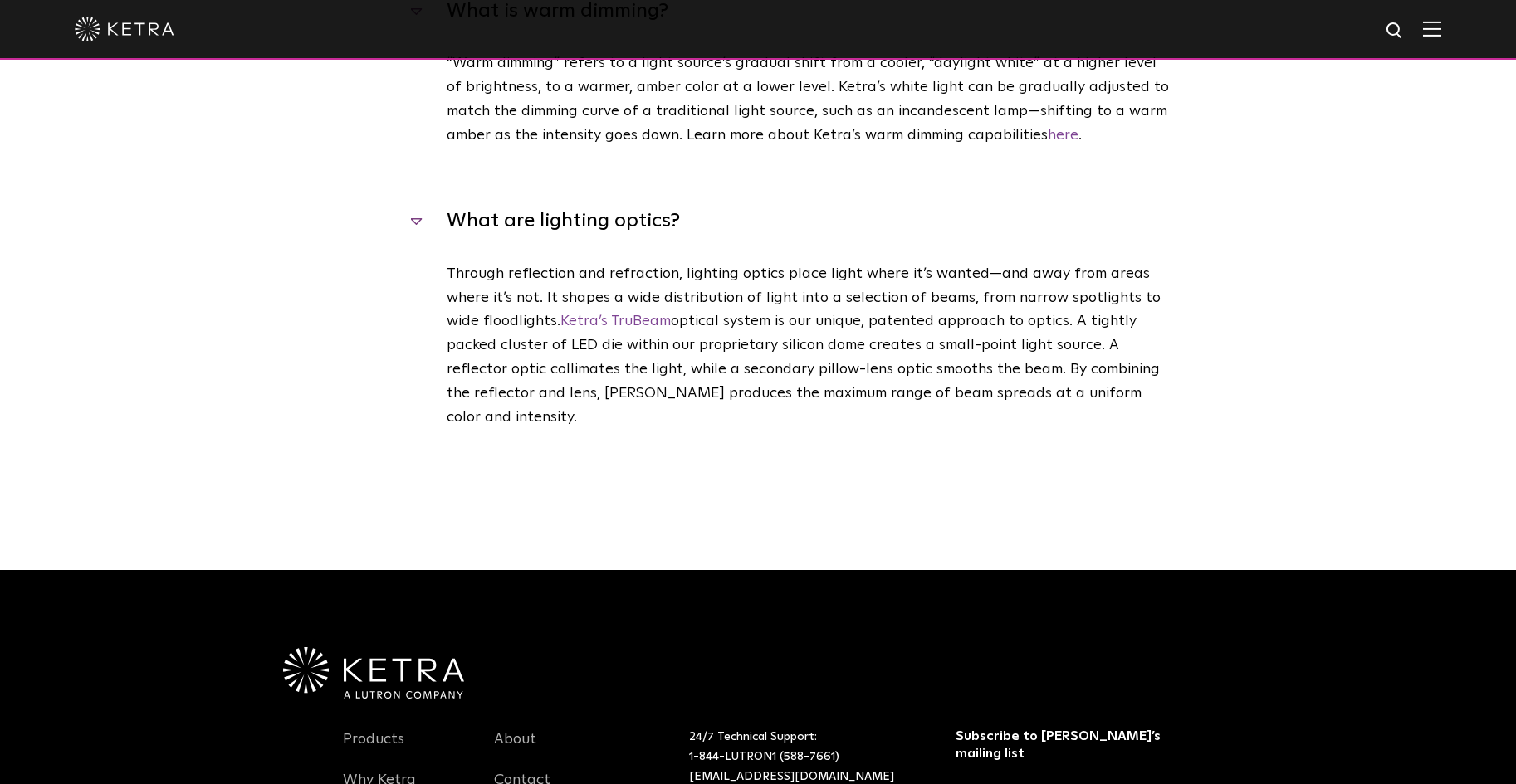
click at [911, 187] on div "“Warm dimming” refers to a light source’s gradual shift from a cooler, “dayligh…" at bounding box center [793, 128] width 760 height 153
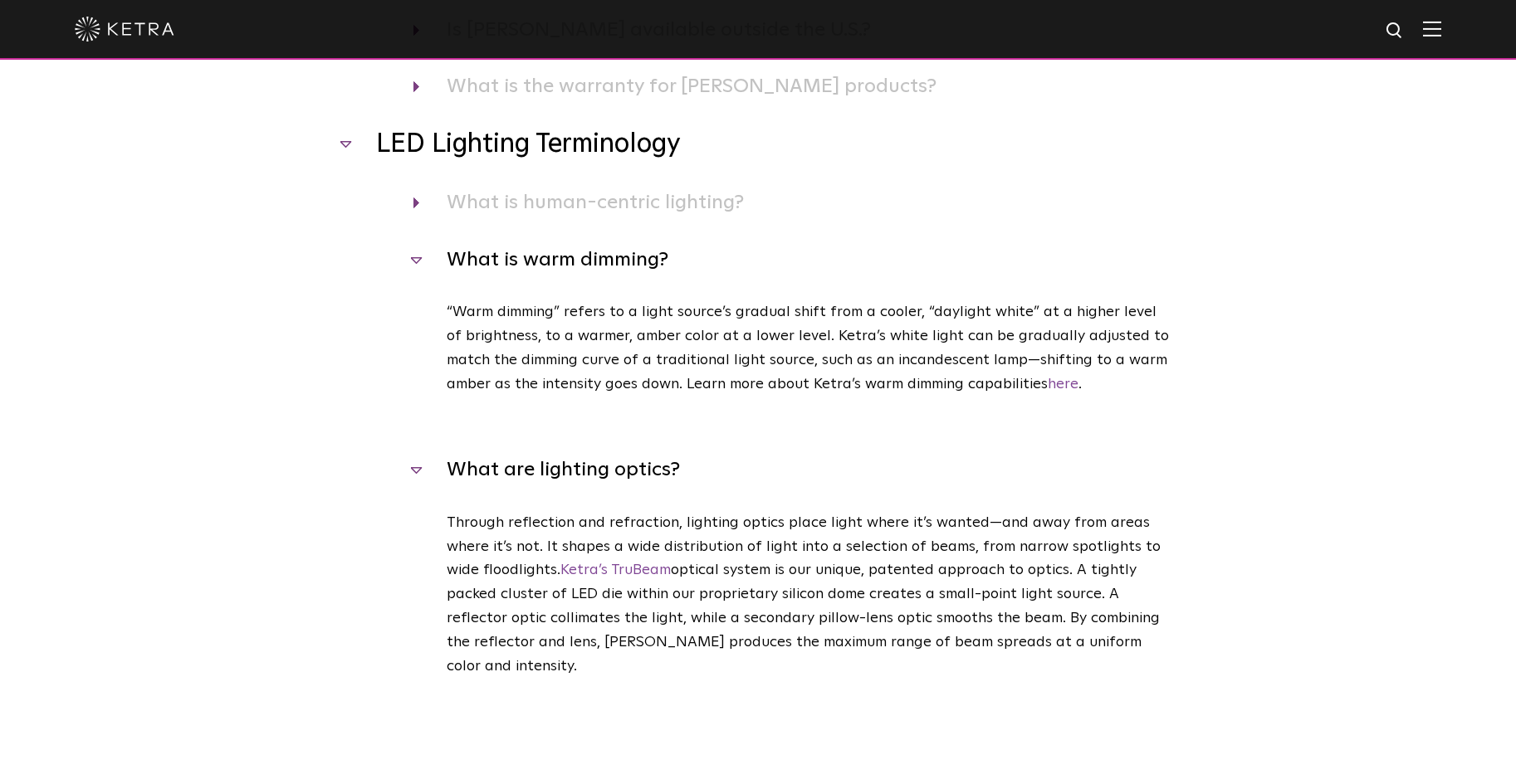
scroll to position [1128, 0]
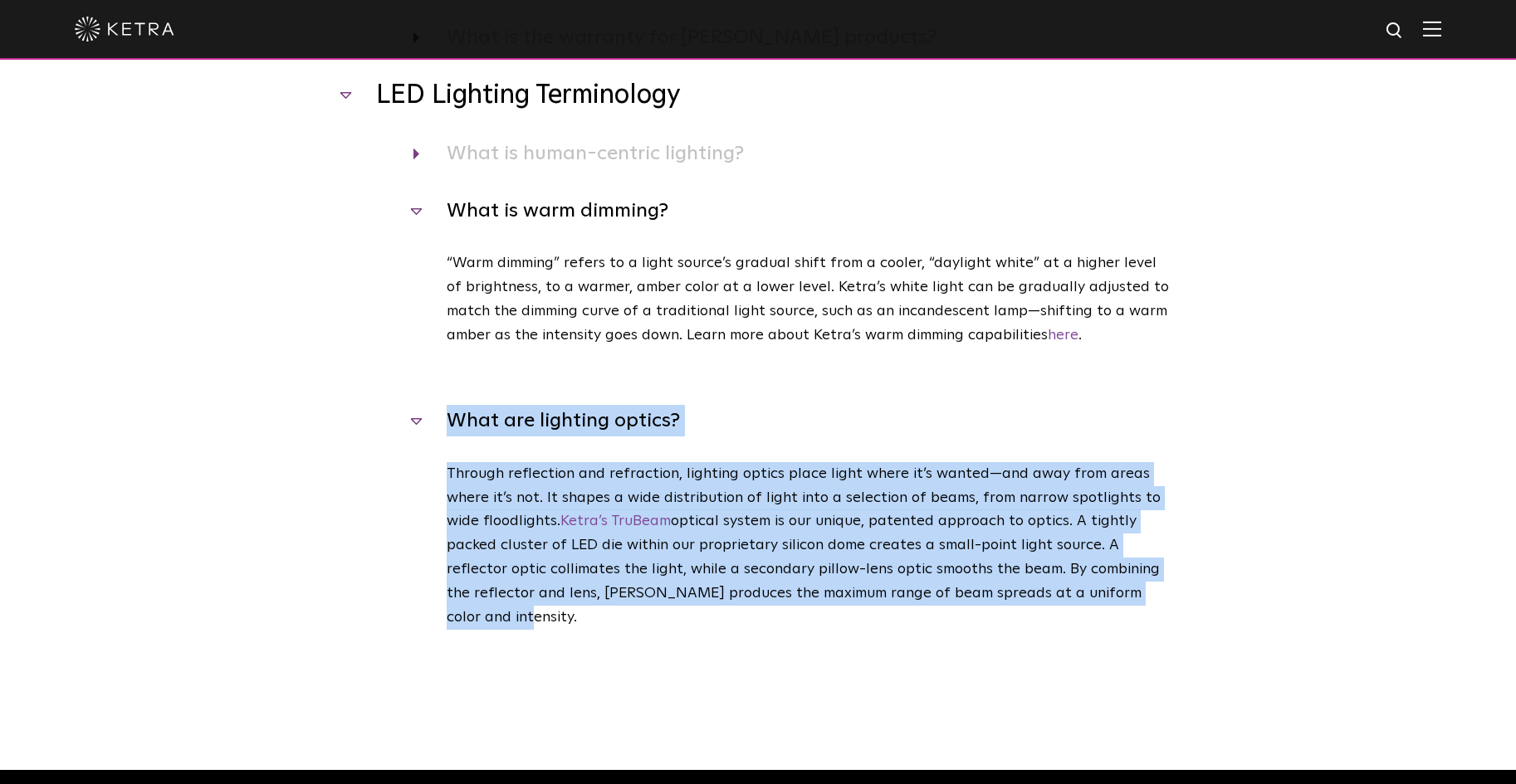
drag, startPoint x: 1162, startPoint y: 599, endPoint x: 445, endPoint y: 426, distance: 737.6
click at [445, 426] on div "What are lighting optics? Through reflection and refraction, lighting optics pl…" at bounding box center [758, 546] width 831 height 282
copy div "What are lighting optics? Through reflection and refraction, lighting optics pl…"
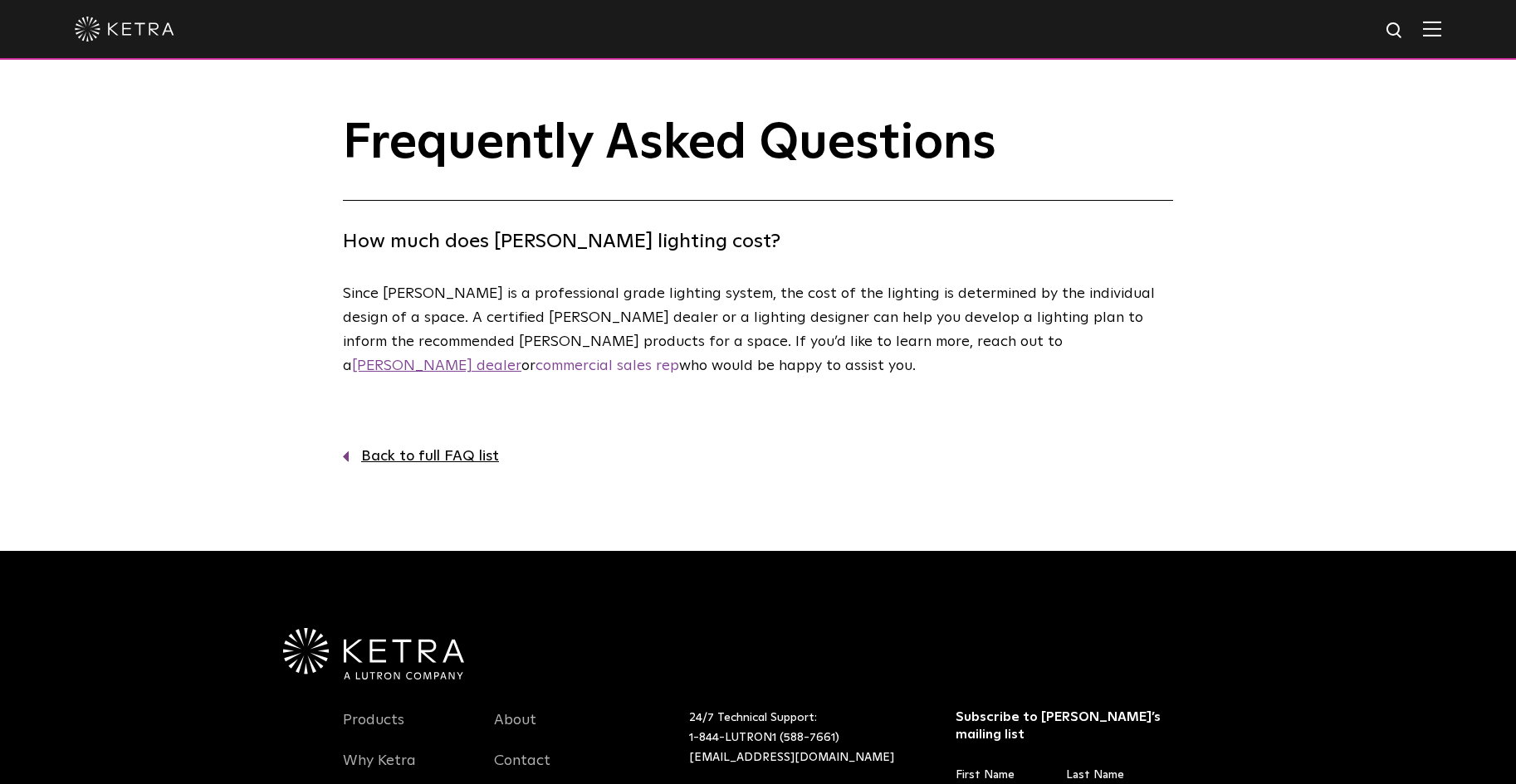
click at [521, 359] on link "Ketra dealer" at bounding box center [437, 366] width 170 height 15
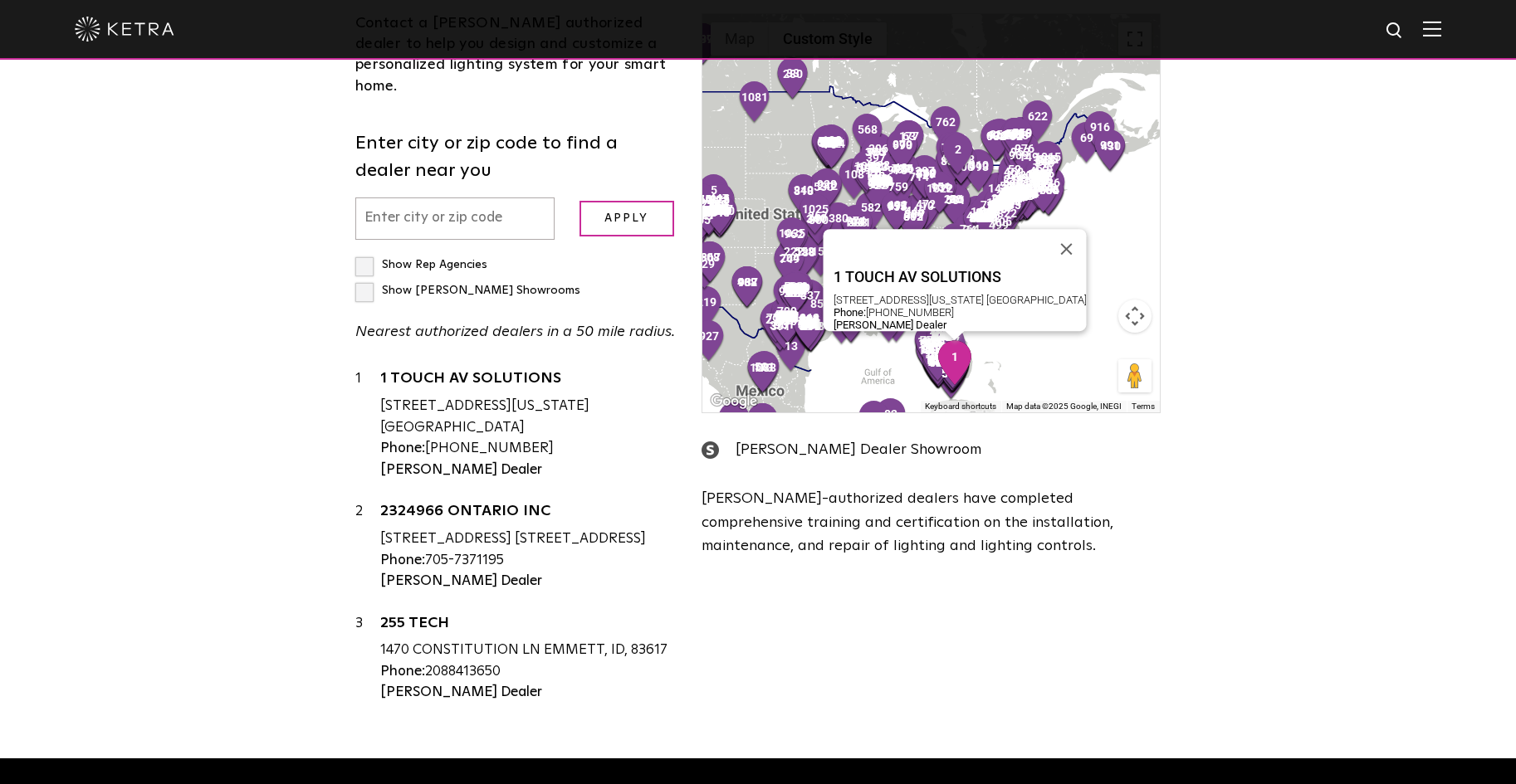
scroll to position [498, 0]
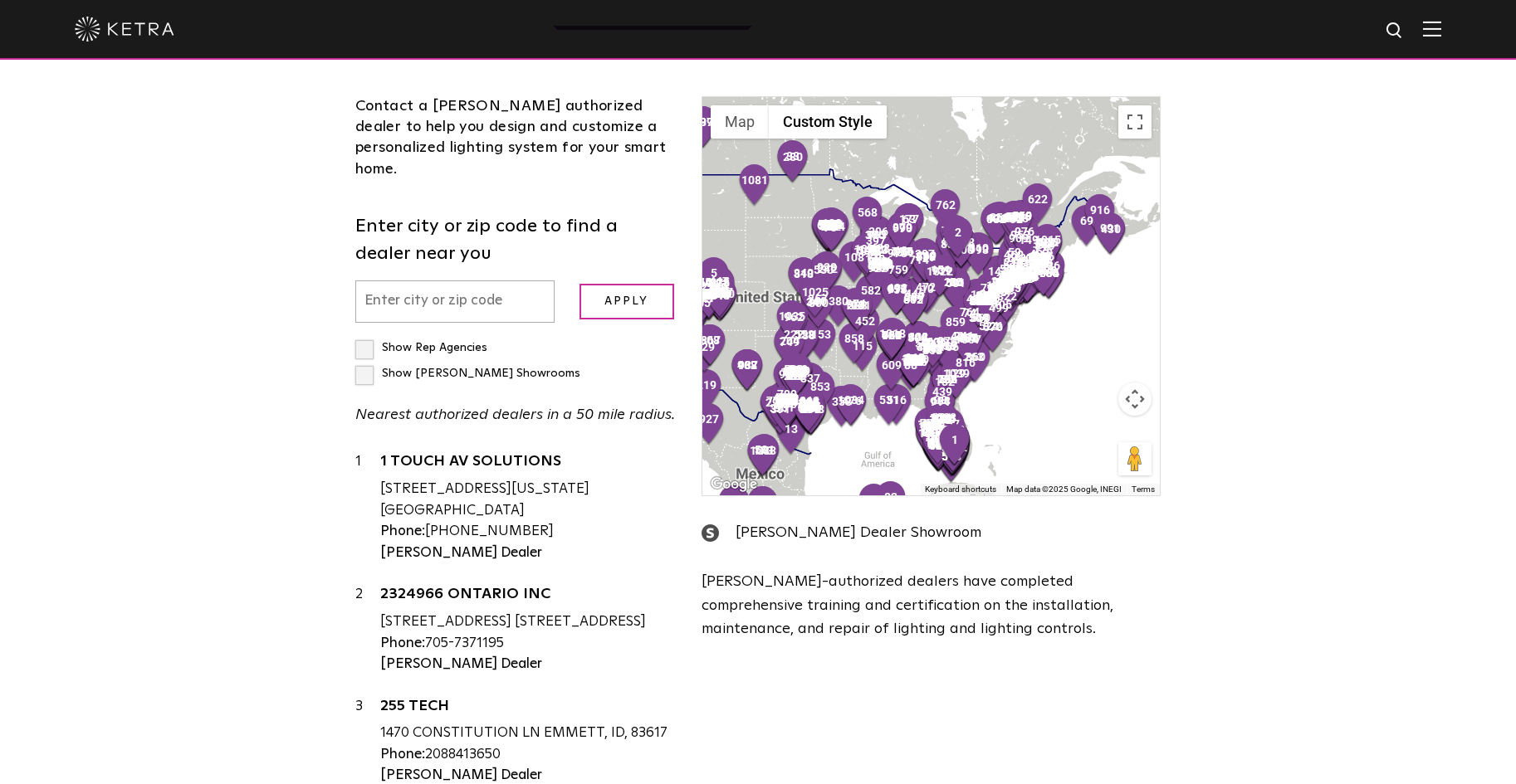
click at [400, 281] on input "text" at bounding box center [454, 301] width 199 height 42
type input "0"
type input "92127"
click at [628, 284] on input "Apply" at bounding box center [627, 301] width 95 height 36
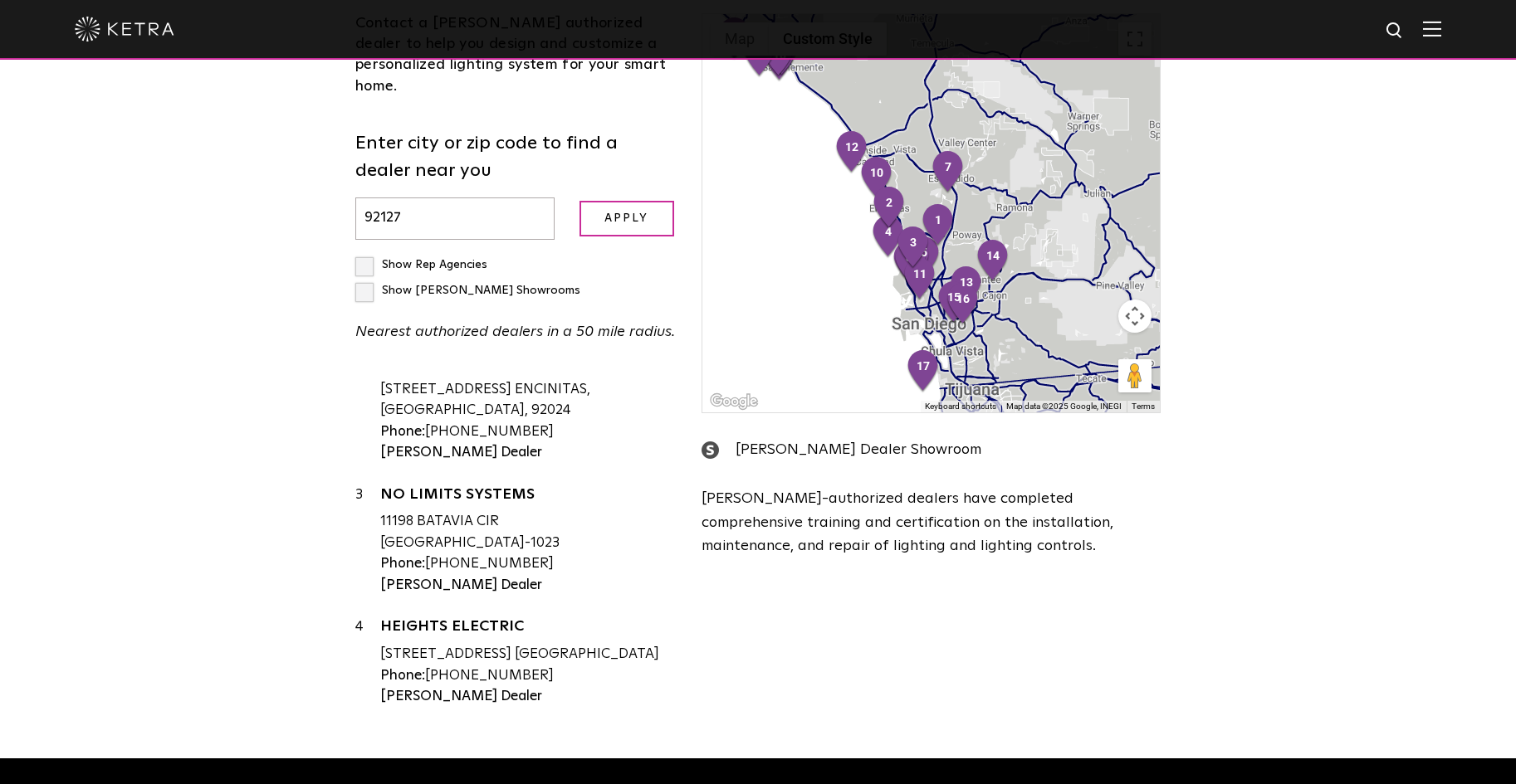
scroll to position [0, 0]
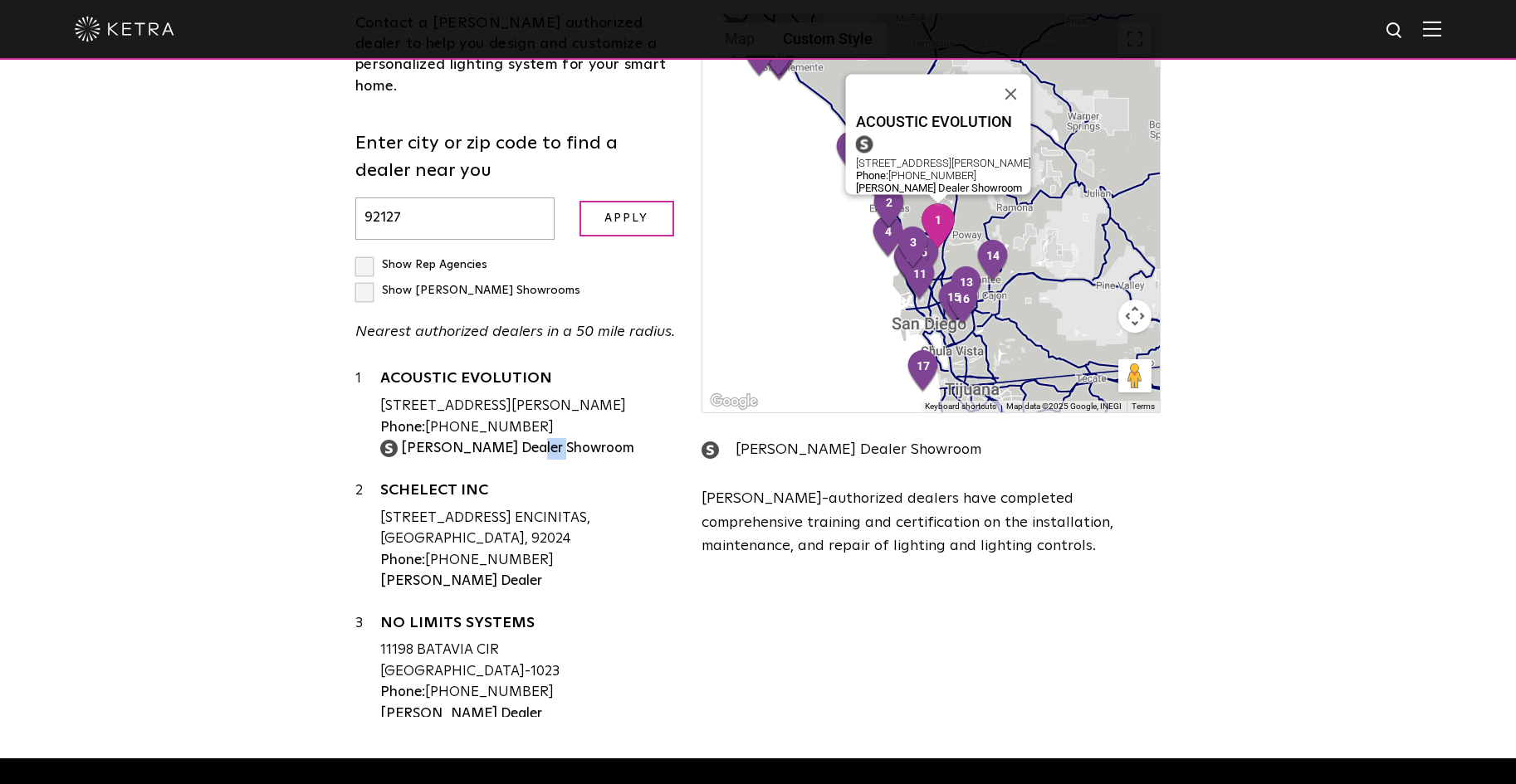
drag, startPoint x: 568, startPoint y: 377, endPoint x: 378, endPoint y: 322, distance: 197.8
click at [378, 368] on div "1 ACOUSTIC EVOLUTION [STREET_ADDRESS][PERSON_NAME] Phone: [PHONE_NUMBER] [PERSO…" at bounding box center [516, 413] width 321 height 90
drag, startPoint x: 367, startPoint y: 273, endPoint x: 611, endPoint y: 367, distance: 261.5
click at [611, 368] on div "1 ACOUSTIC EVOLUTION [STREET_ADDRESS][PERSON_NAME] Phone: [PHONE_NUMBER] [PERSO…" at bounding box center [516, 413] width 321 height 90
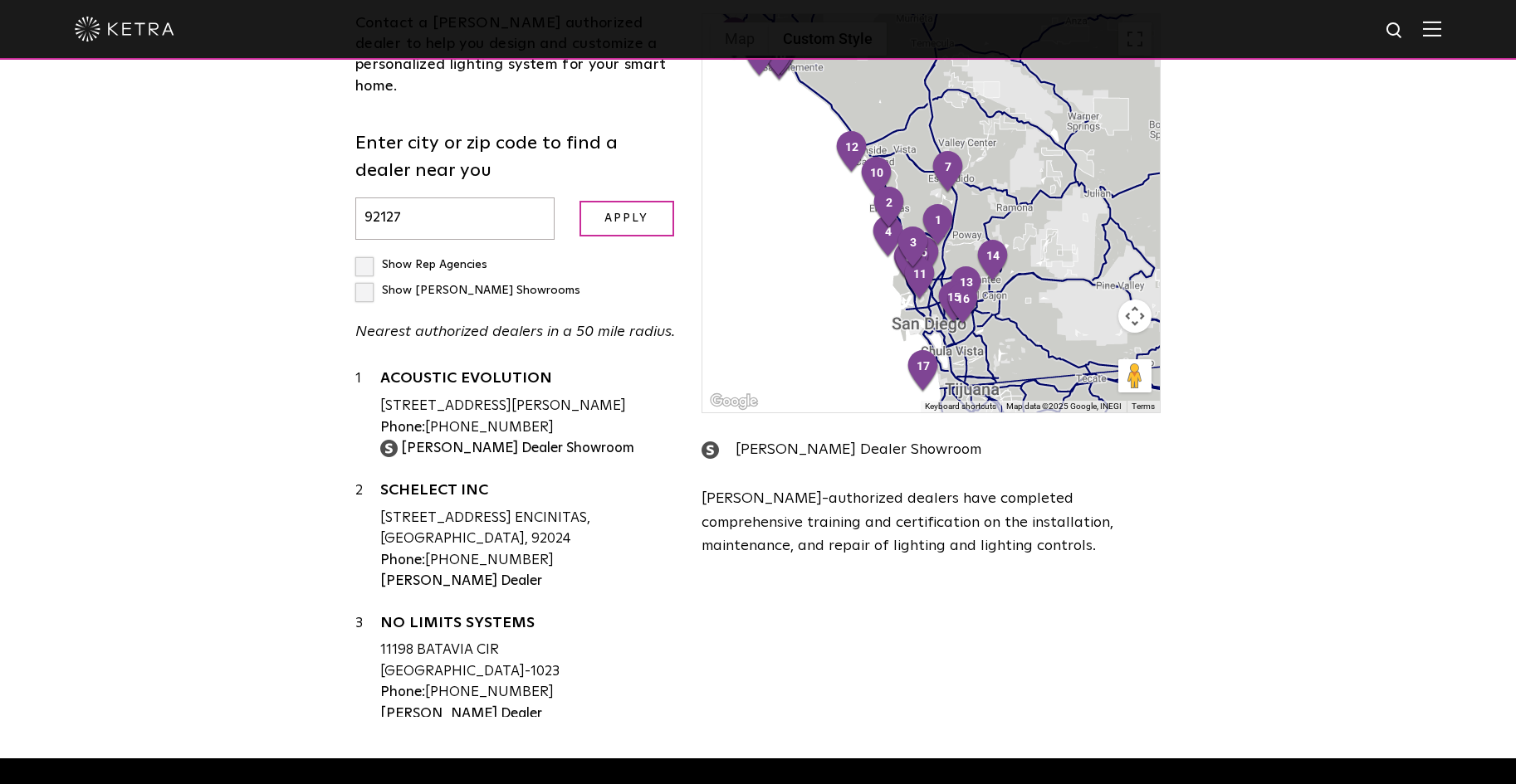
click at [269, 312] on div "Loading... Residential Commercial Contact a [PERSON_NAME] authorized dealer to …" at bounding box center [758, 298] width 1516 height 922
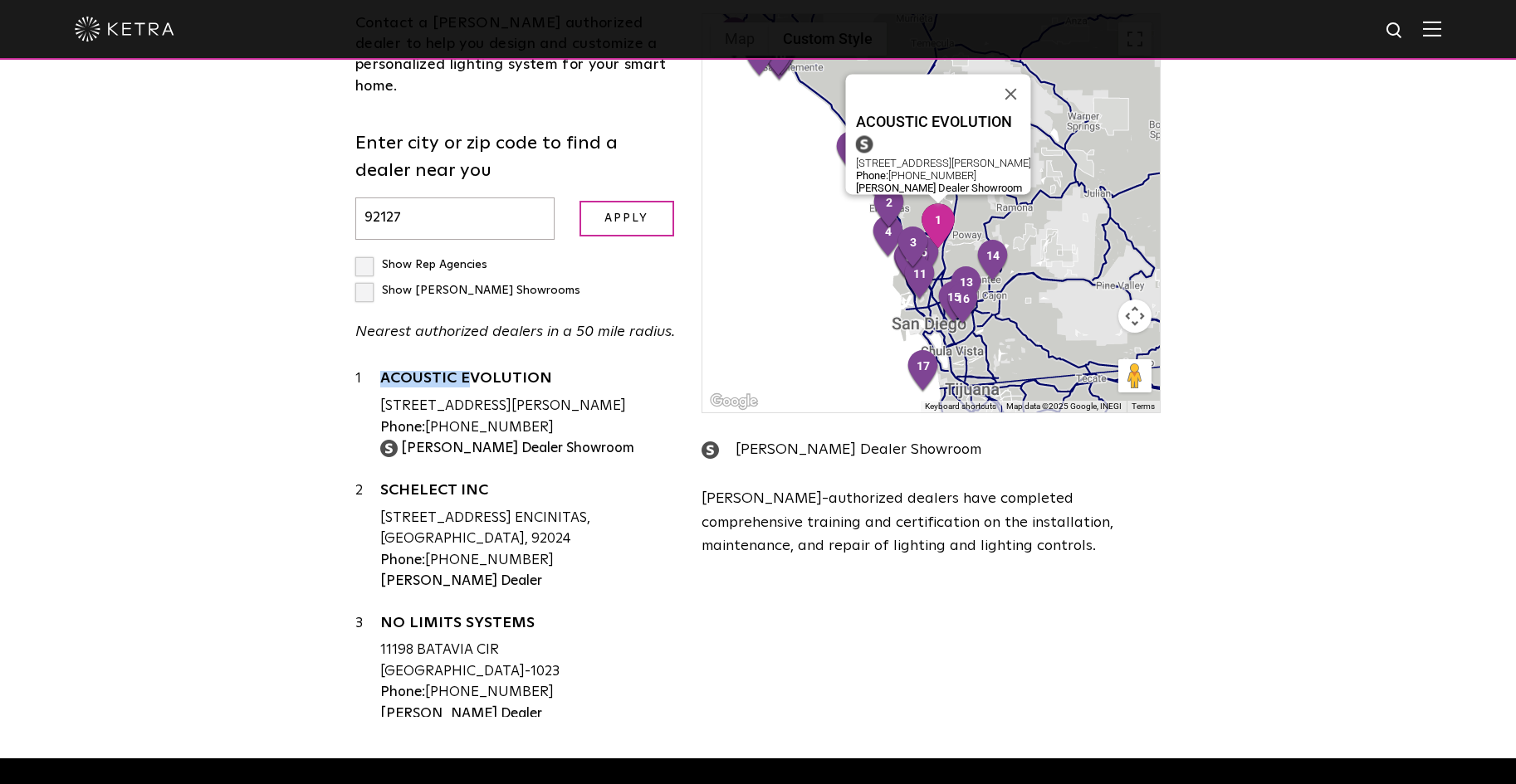
drag, startPoint x: 377, startPoint y: 277, endPoint x: 408, endPoint y: 320, distance: 53.0
click at [408, 368] on div "1 ACOUSTIC EVOLUTION [STREET_ADDRESS][PERSON_NAME] Phone: [PHONE_NUMBER] [PERSO…" at bounding box center [516, 413] width 321 height 90
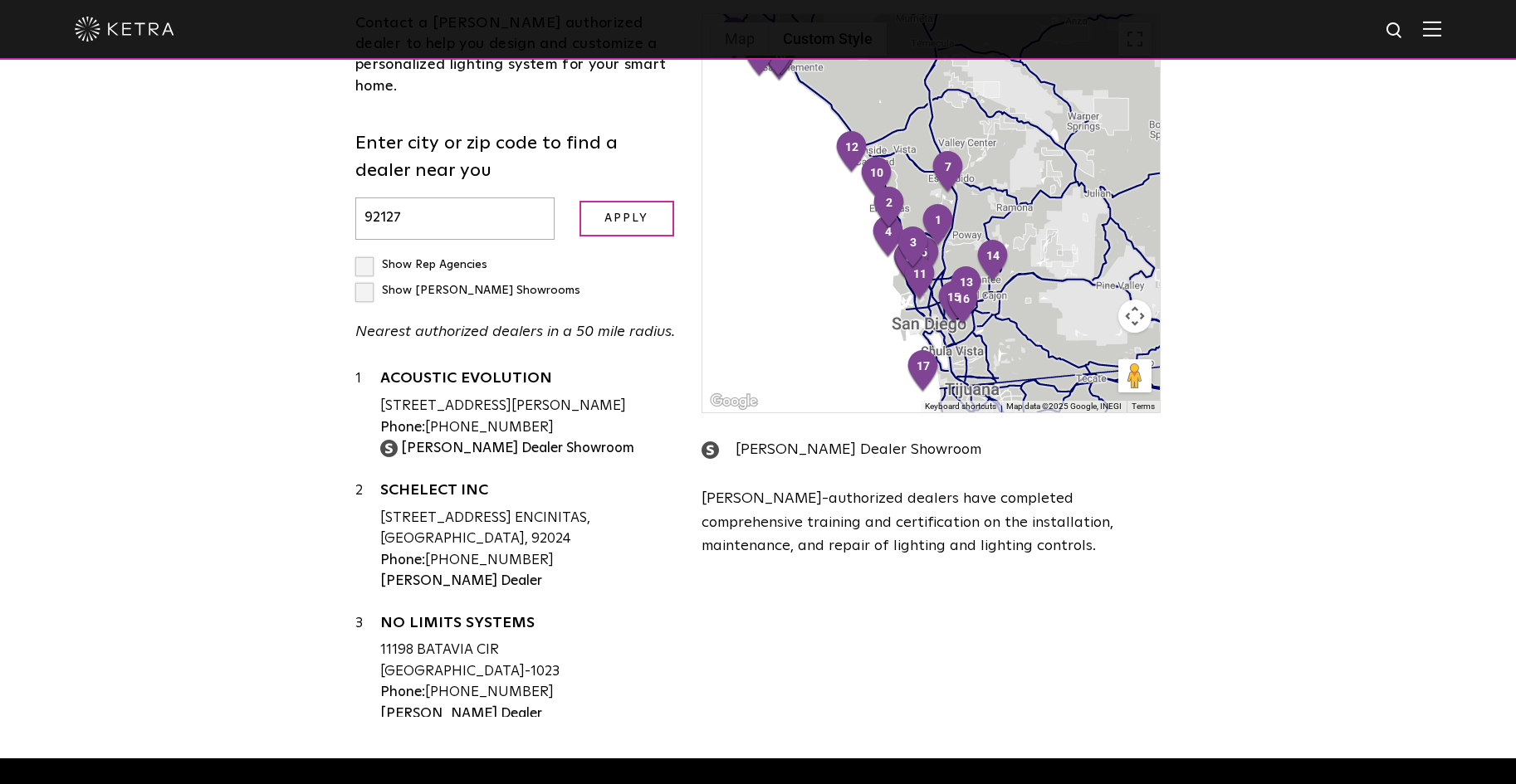
click at [259, 322] on div "Loading... Residential Commercial Contact a [PERSON_NAME] authorized dealer to …" at bounding box center [758, 298] width 1516 height 922
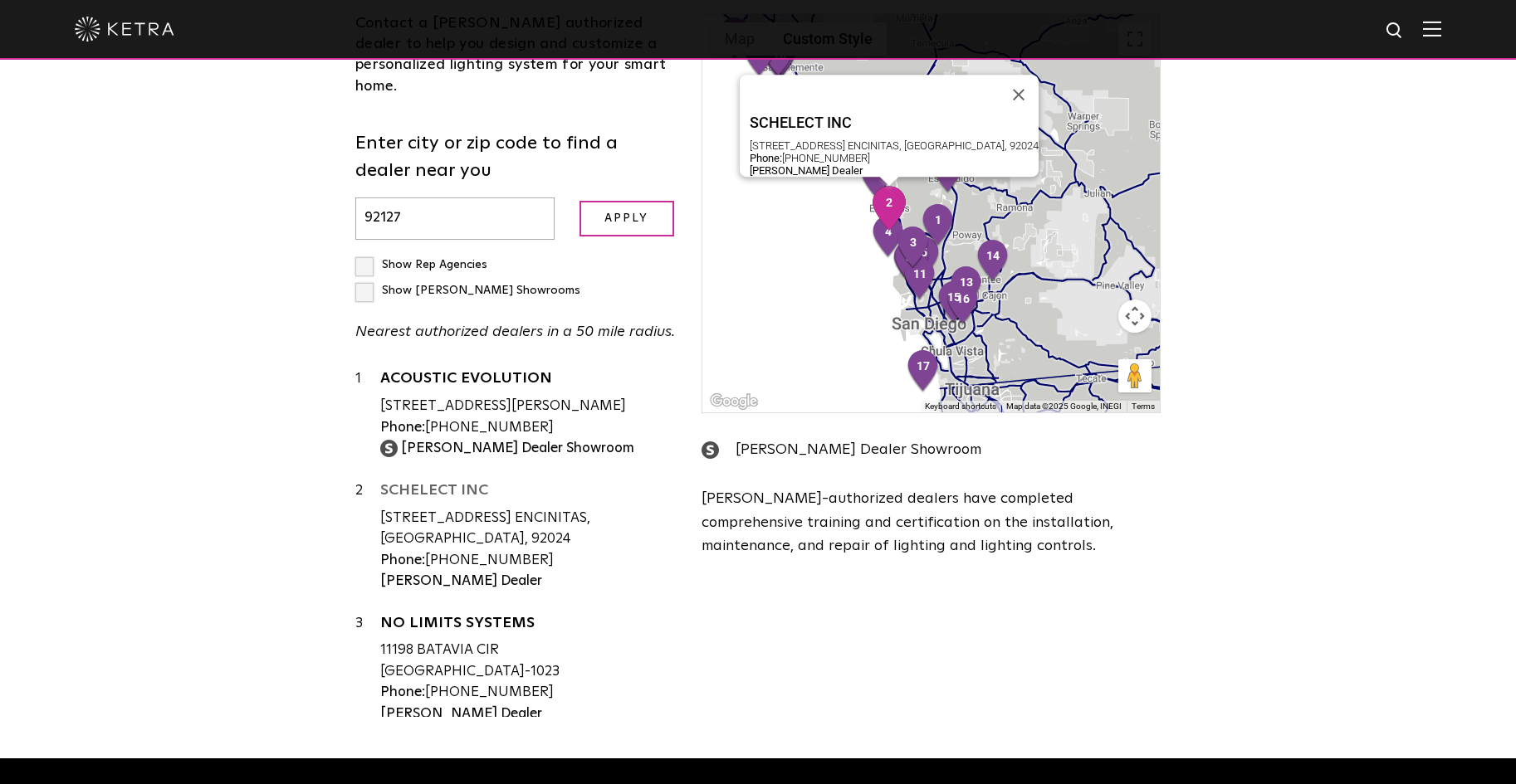
click at [460, 483] on link "SCHELECT INC" at bounding box center [528, 493] width 296 height 21
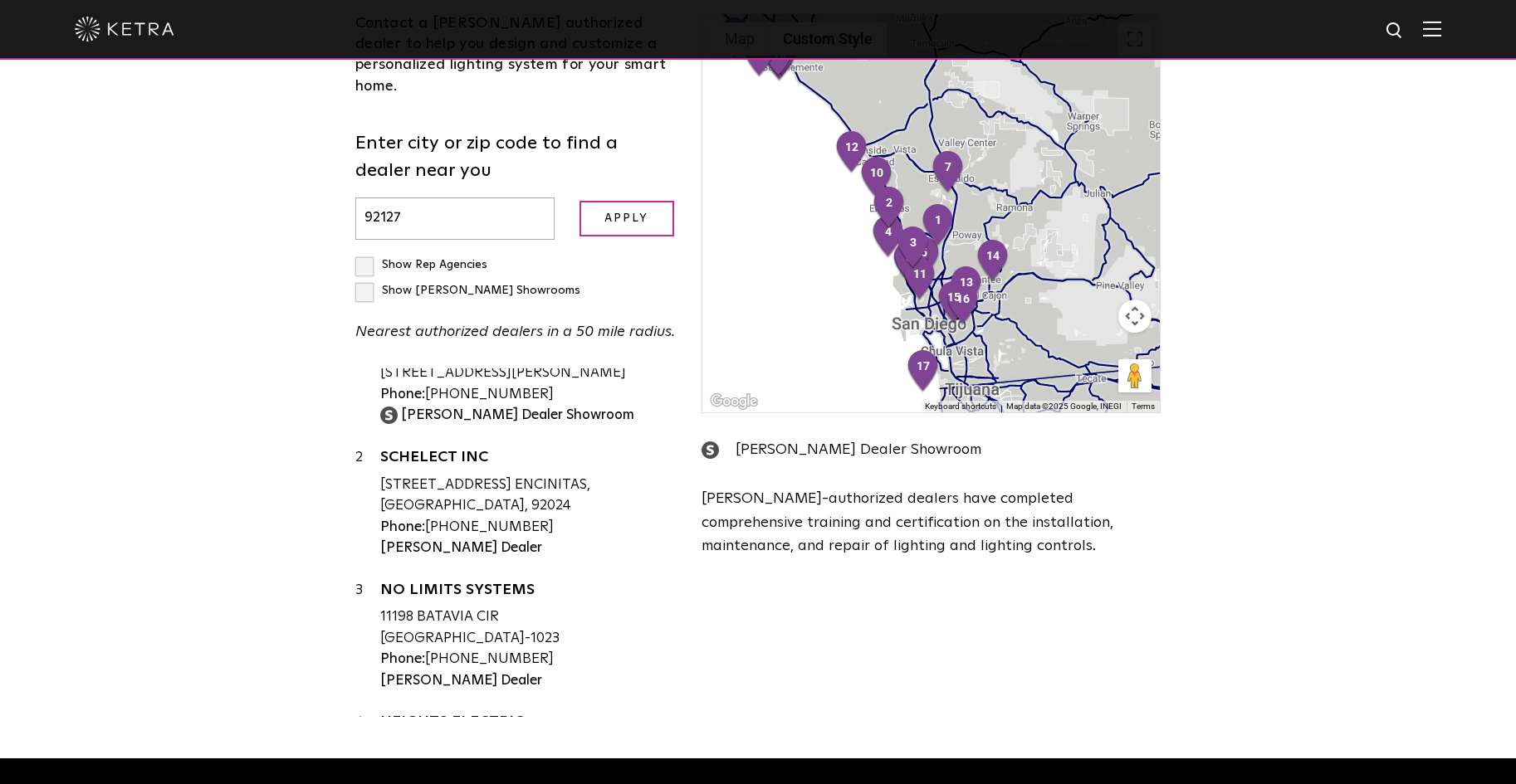
scroll to position [83, 0]
